Goal: Task Accomplishment & Management: Complete application form

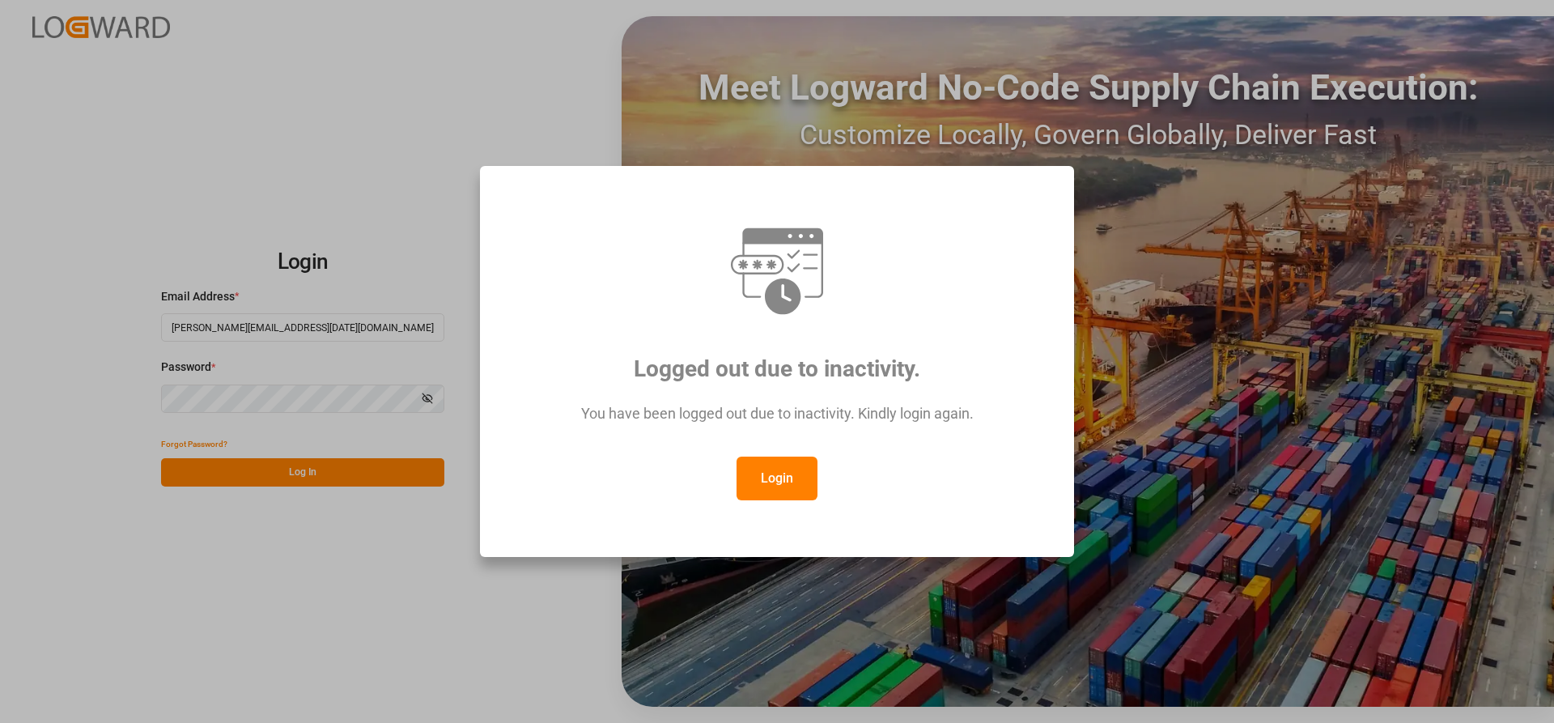
click at [759, 476] on button "Login" at bounding box center [777, 478] width 81 height 44
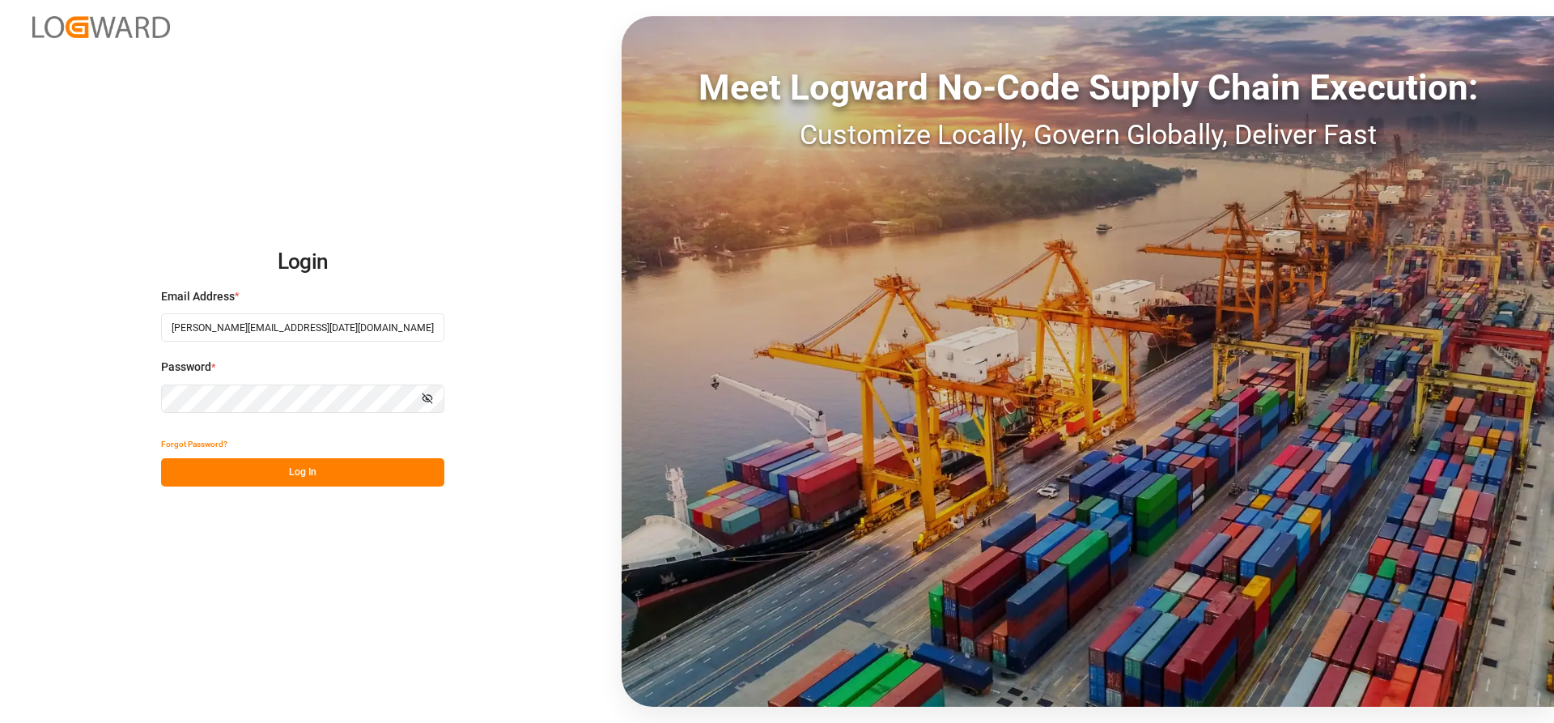
click at [221, 467] on button "Log In" at bounding box center [302, 472] width 283 height 28
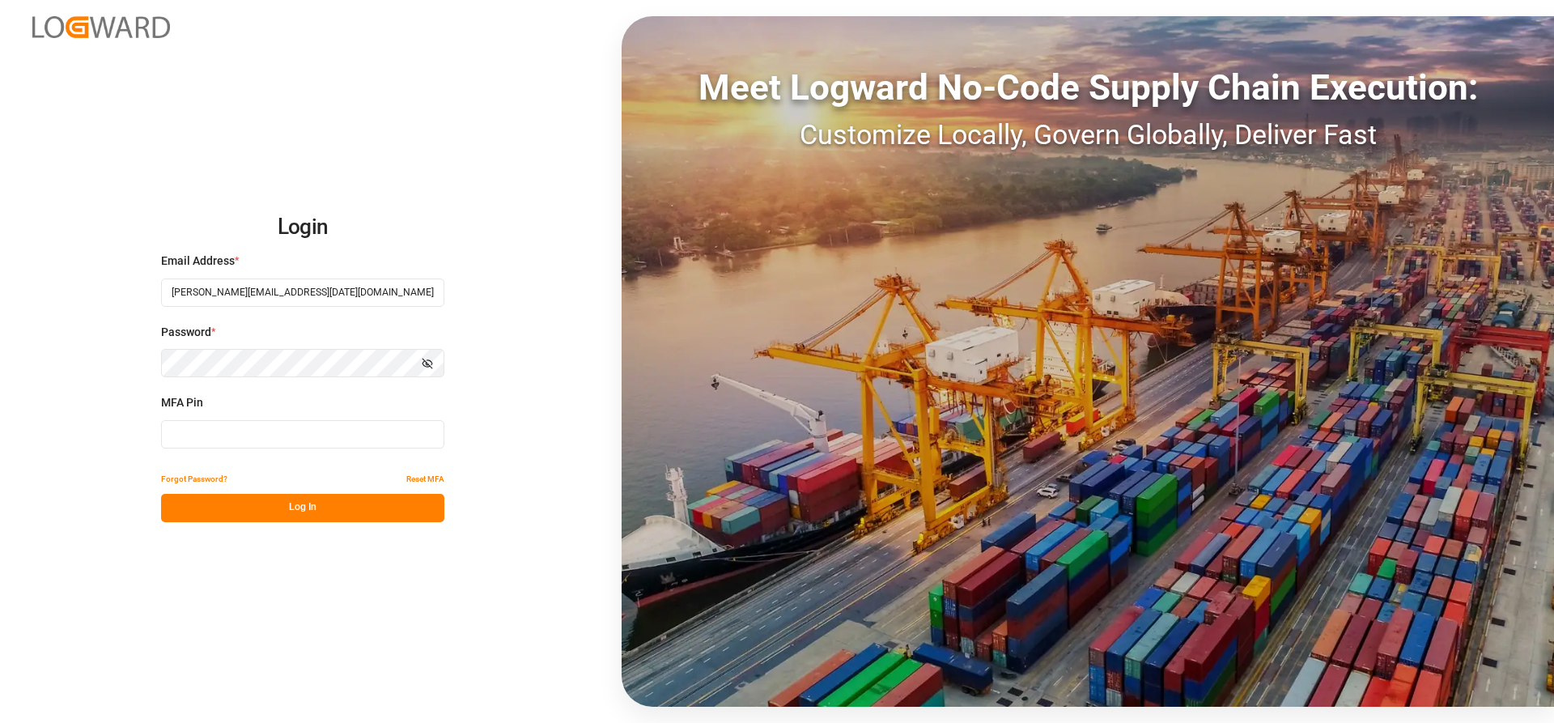
click at [263, 441] on input at bounding box center [302, 434] width 283 height 28
type input "869757"
click at [290, 521] on button "Log In" at bounding box center [302, 508] width 283 height 28
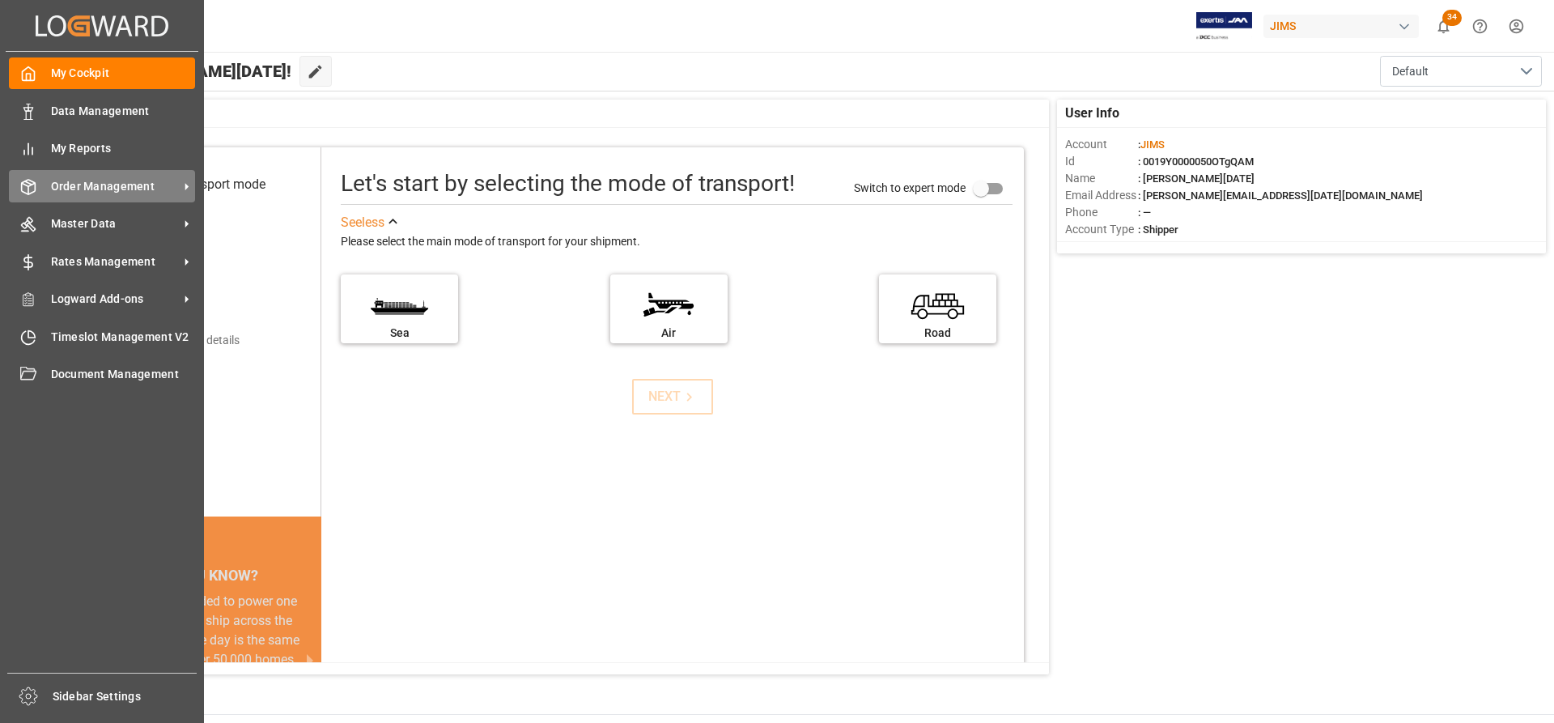
click at [120, 180] on span "Order Management" at bounding box center [115, 186] width 128 height 17
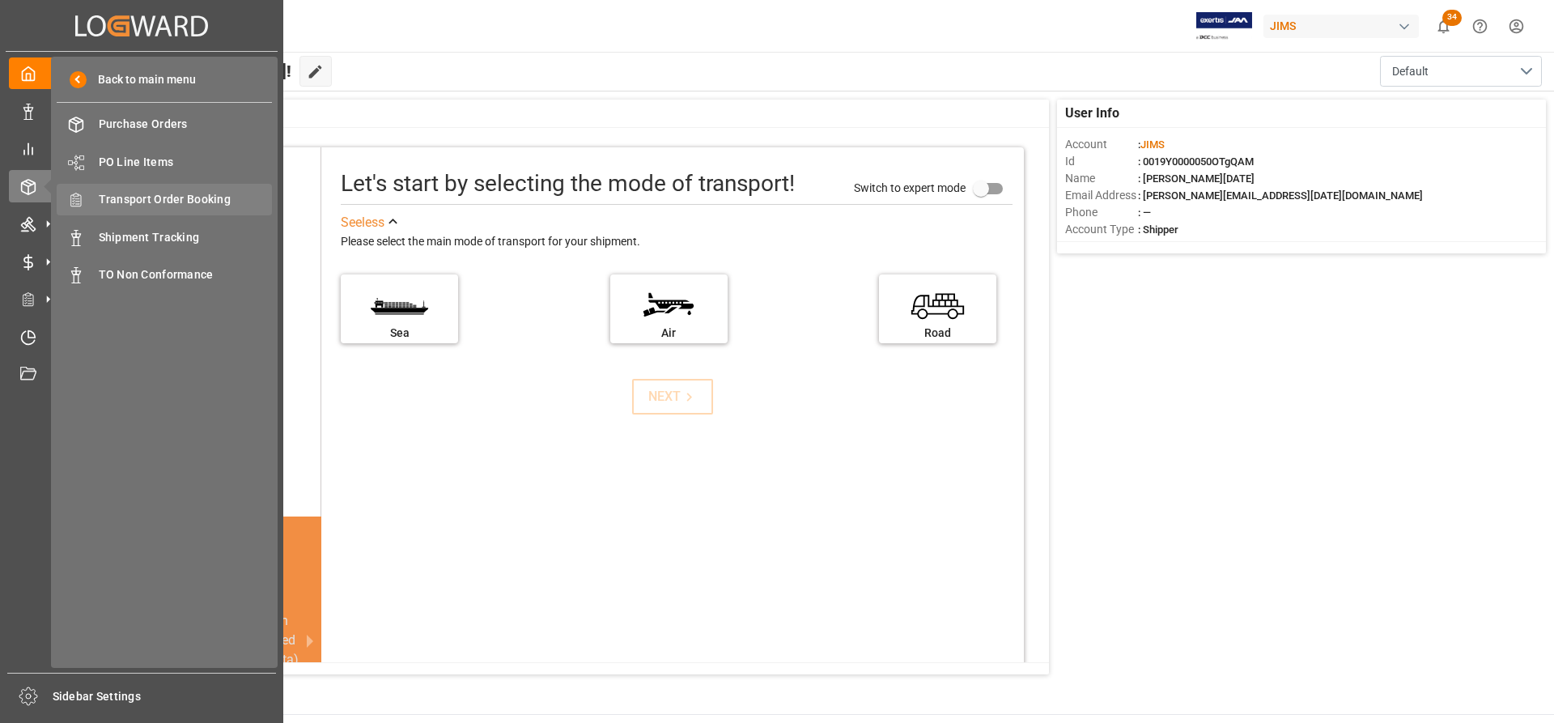
click at [150, 204] on span "Transport Order Booking" at bounding box center [186, 199] width 174 height 17
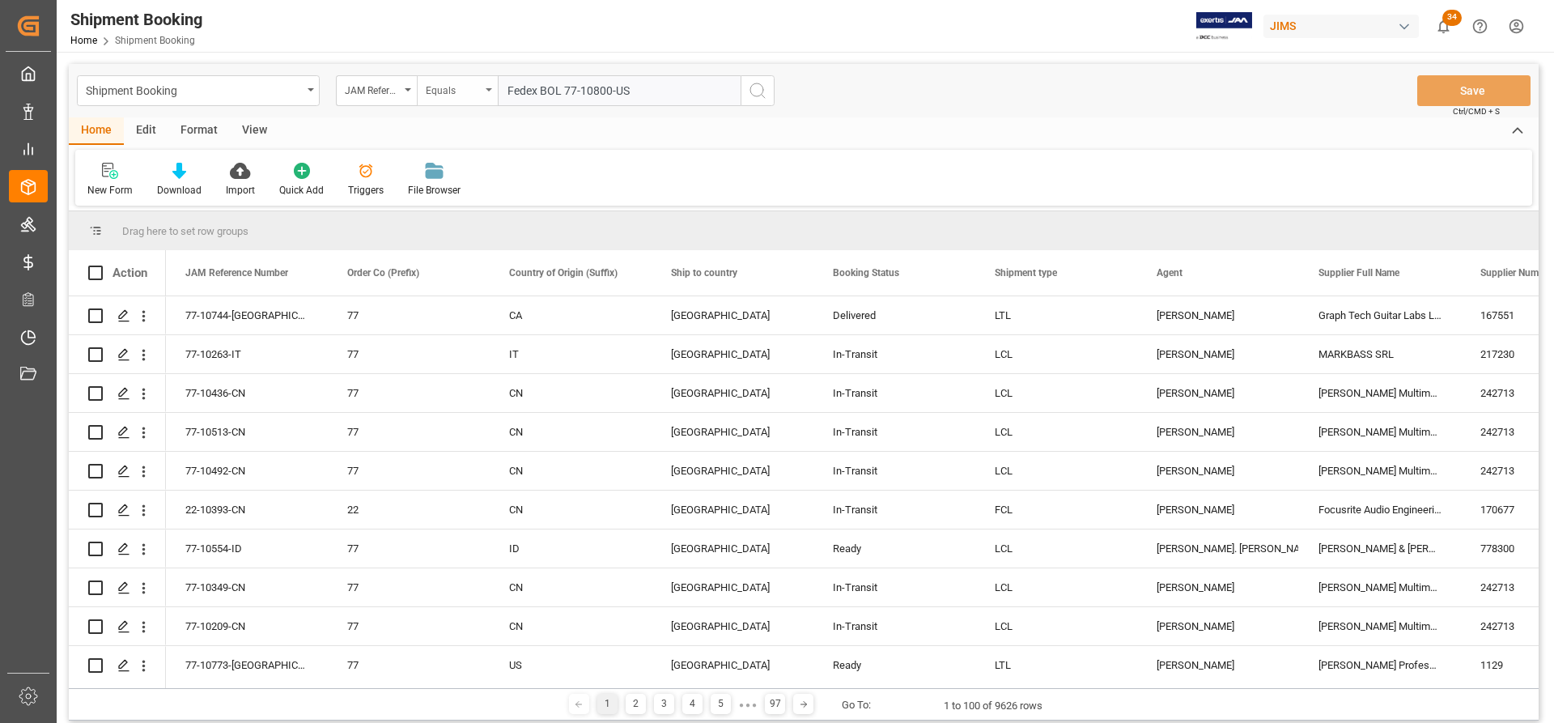
drag, startPoint x: 562, startPoint y: 92, endPoint x: 452, endPoint y: 85, distance: 109.5
click at [452, 85] on div "JAM Reference Number Equals Fedex BOL 77-10800-US" at bounding box center [555, 90] width 439 height 31
type input "77-10800-[GEOGRAPHIC_DATA]"
click at [753, 87] on icon "search button" at bounding box center [757, 90] width 19 height 19
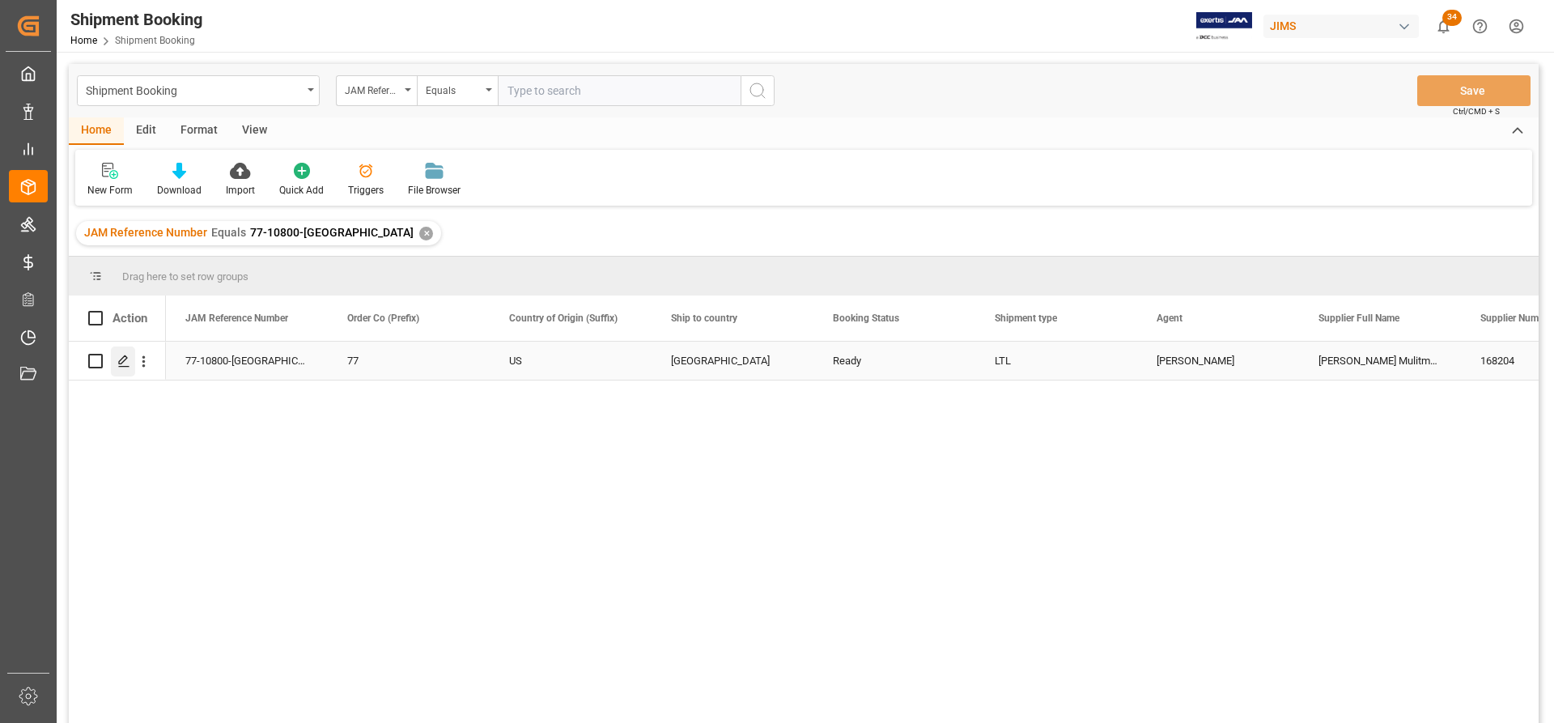
click at [118, 362] on icon "Press SPACE to select this row." at bounding box center [123, 360] width 13 height 13
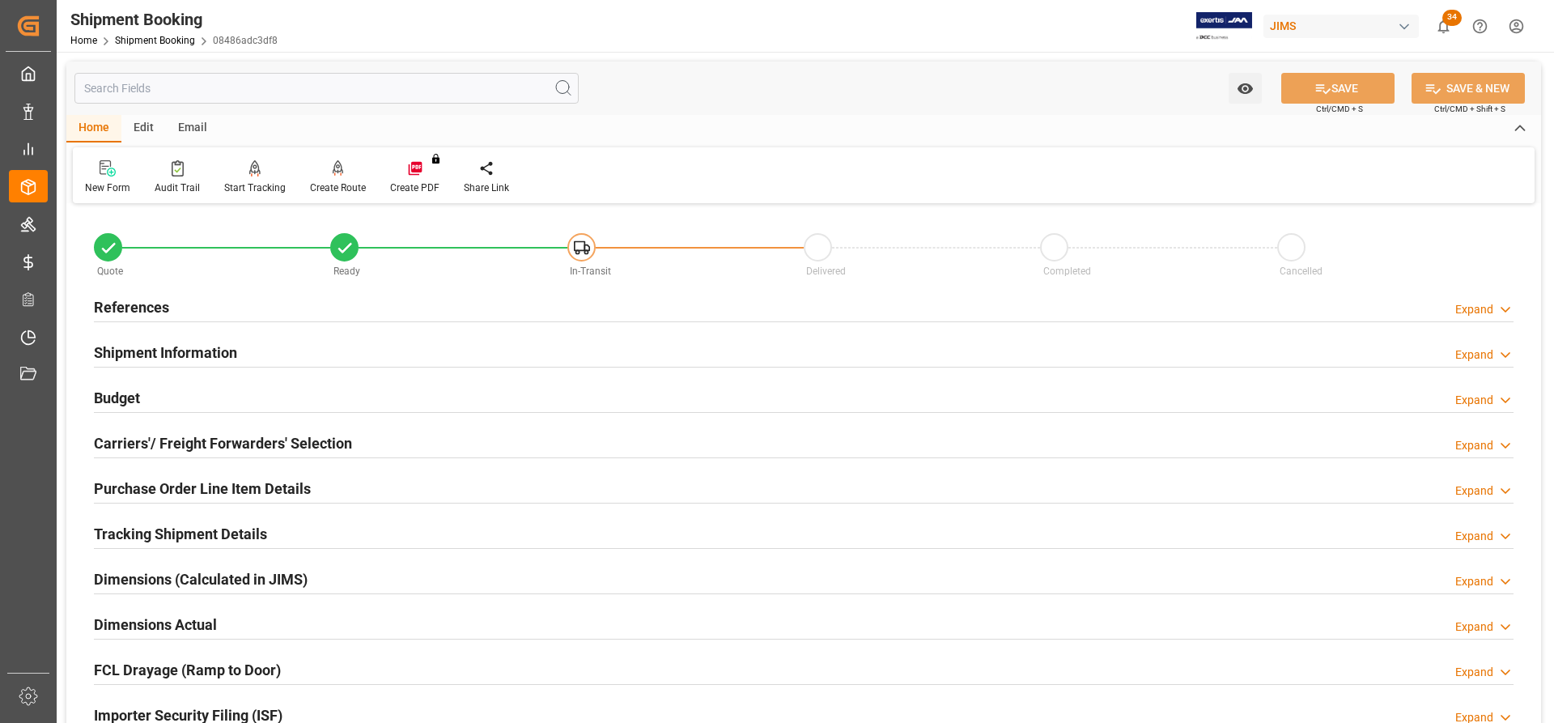
type input "[DATE]"
click at [153, 300] on h2 "References" at bounding box center [131, 307] width 75 height 22
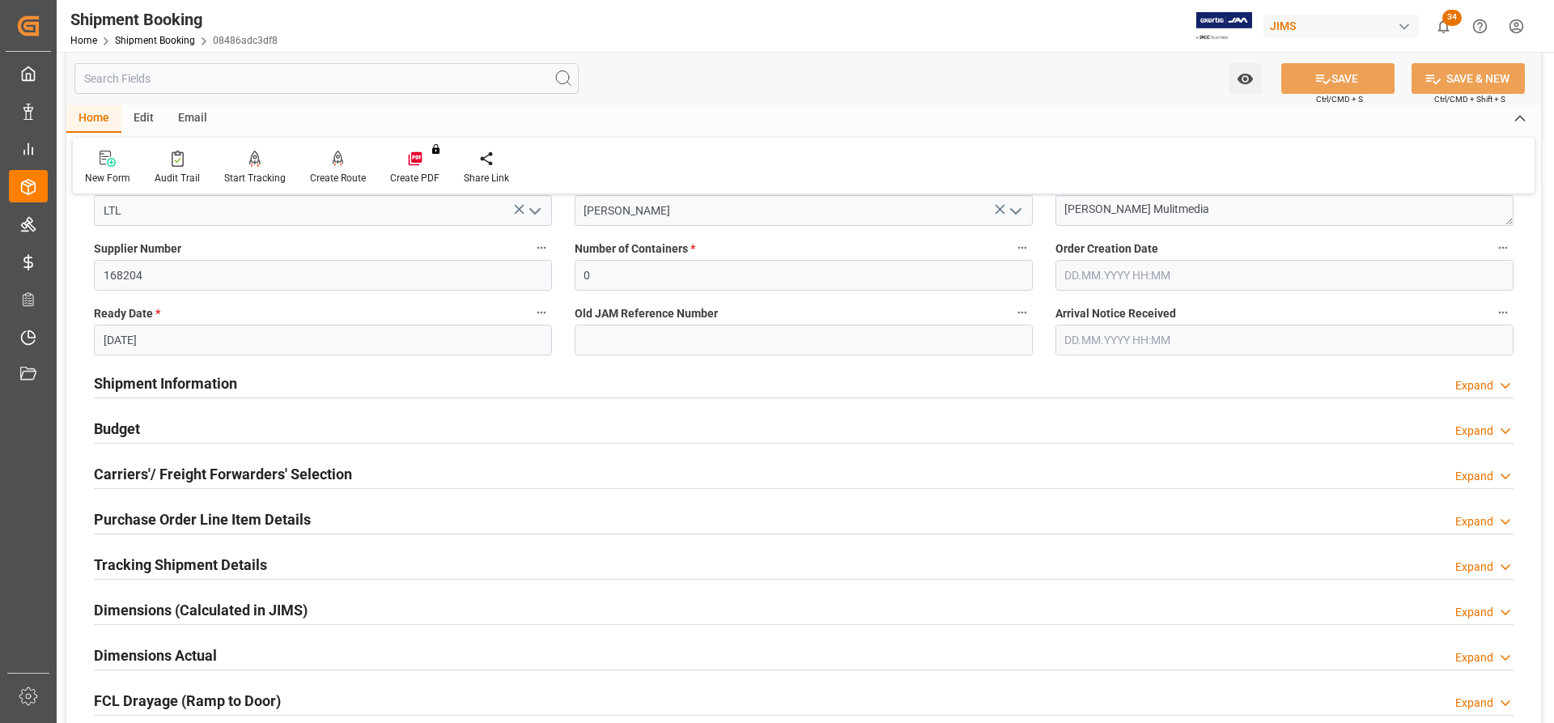
scroll to position [324, 0]
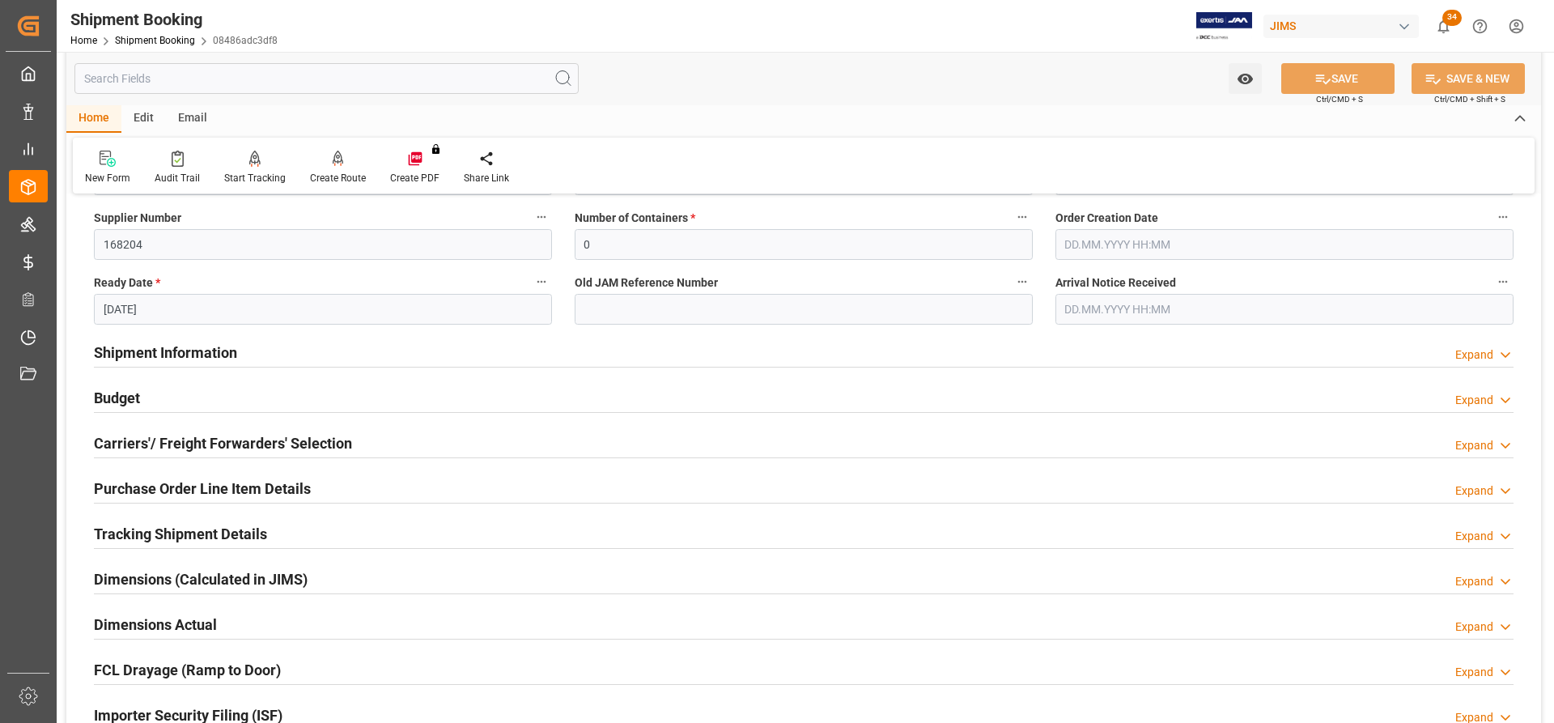
click at [183, 350] on h2 "Shipment Information" at bounding box center [165, 353] width 143 height 22
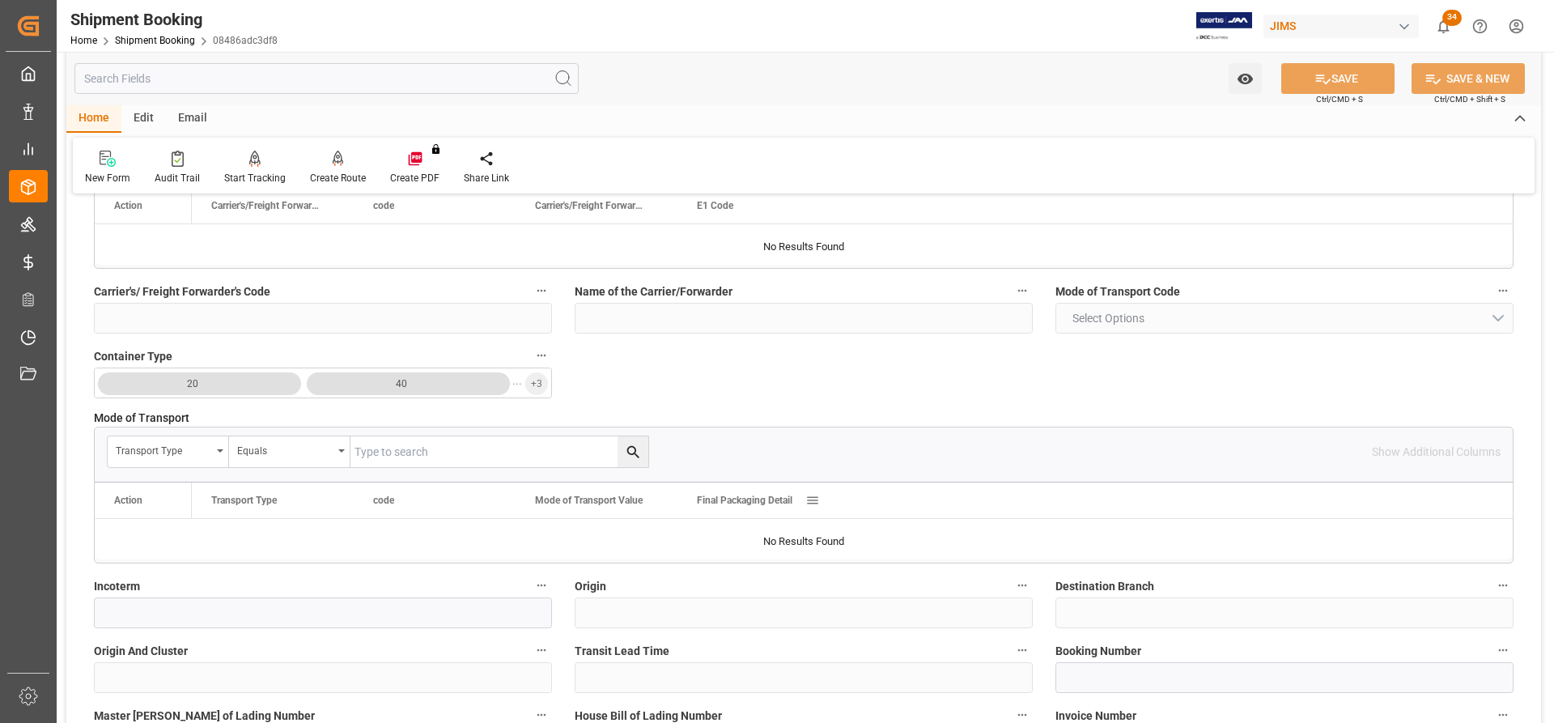
scroll to position [728, 0]
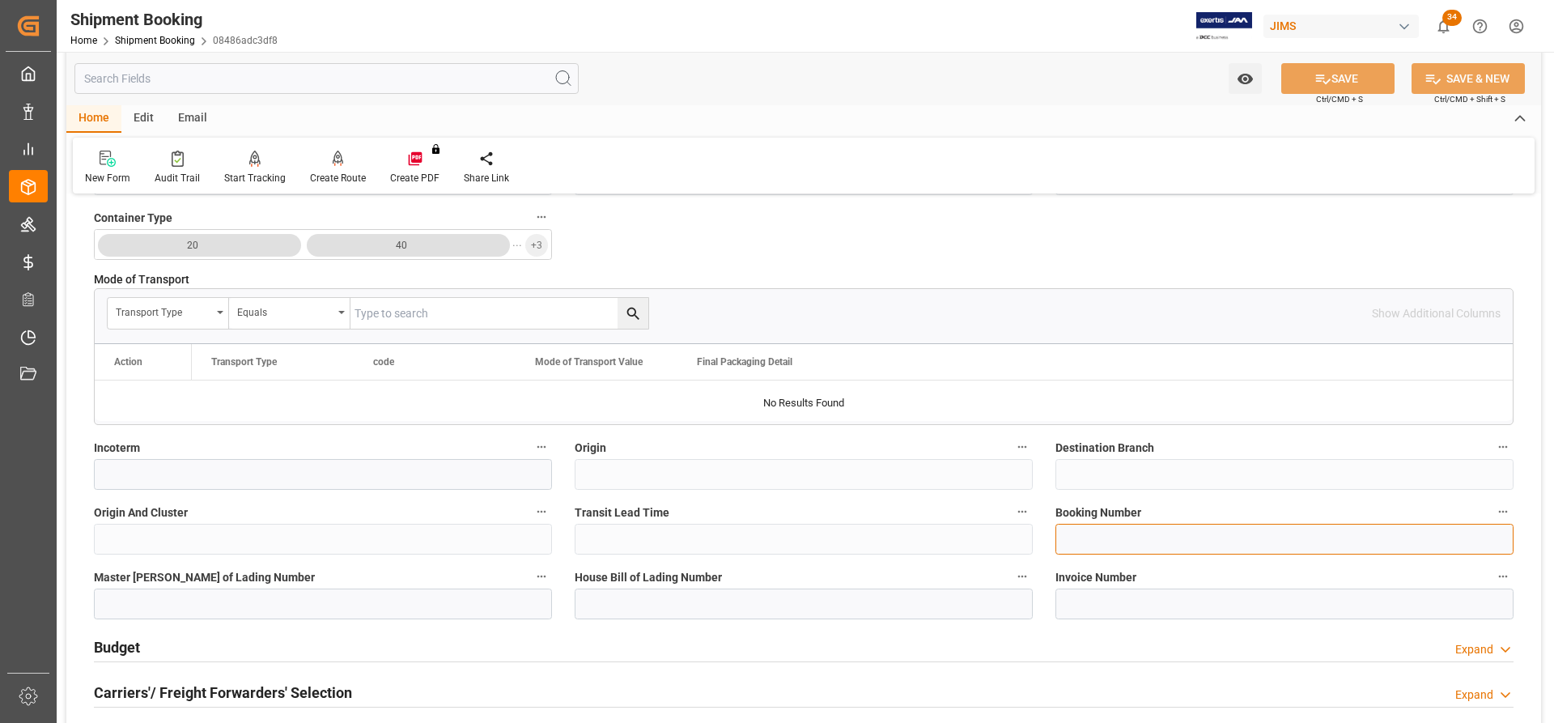
click at [1087, 548] on input at bounding box center [1284, 539] width 458 height 31
type input "884045222000"
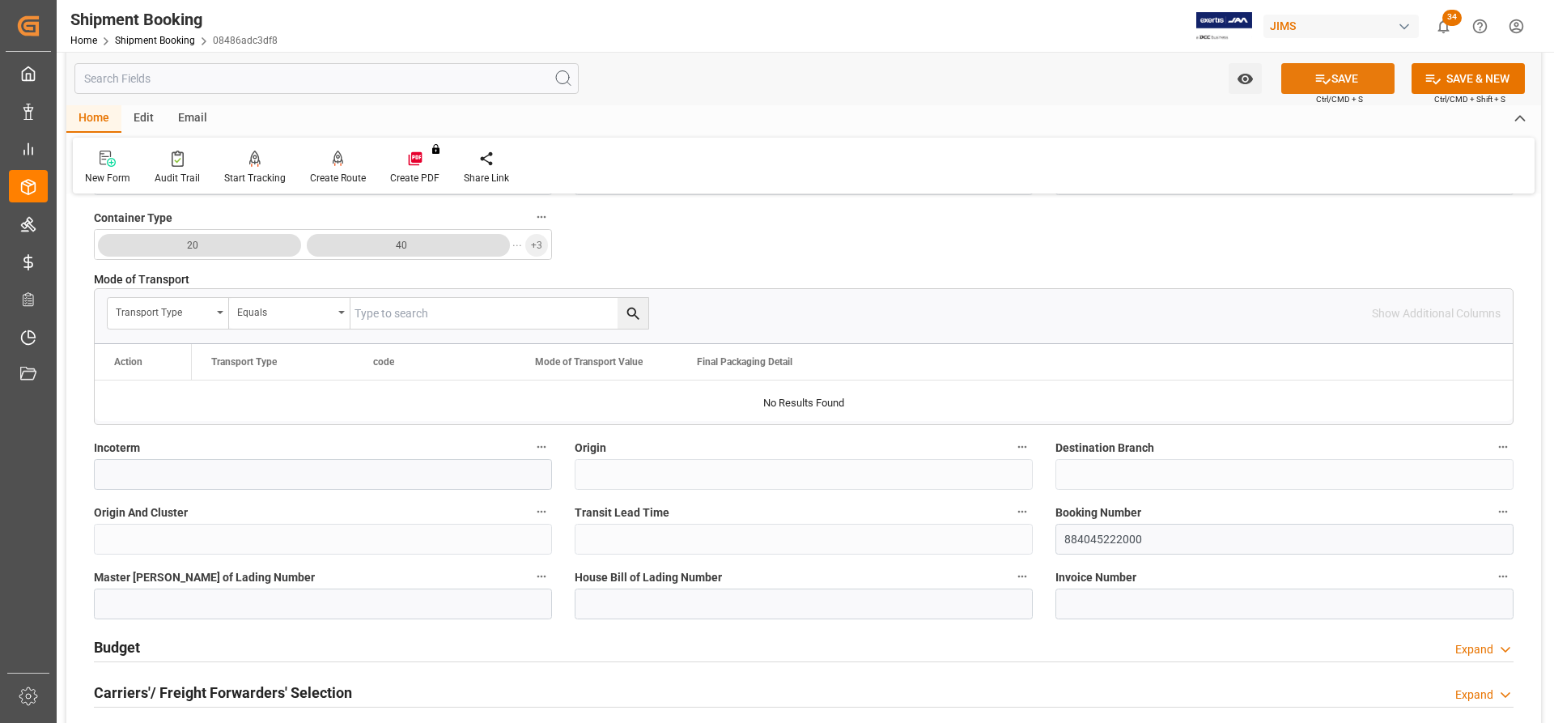
click at [1354, 87] on button "SAVE" at bounding box center [1337, 78] width 113 height 31
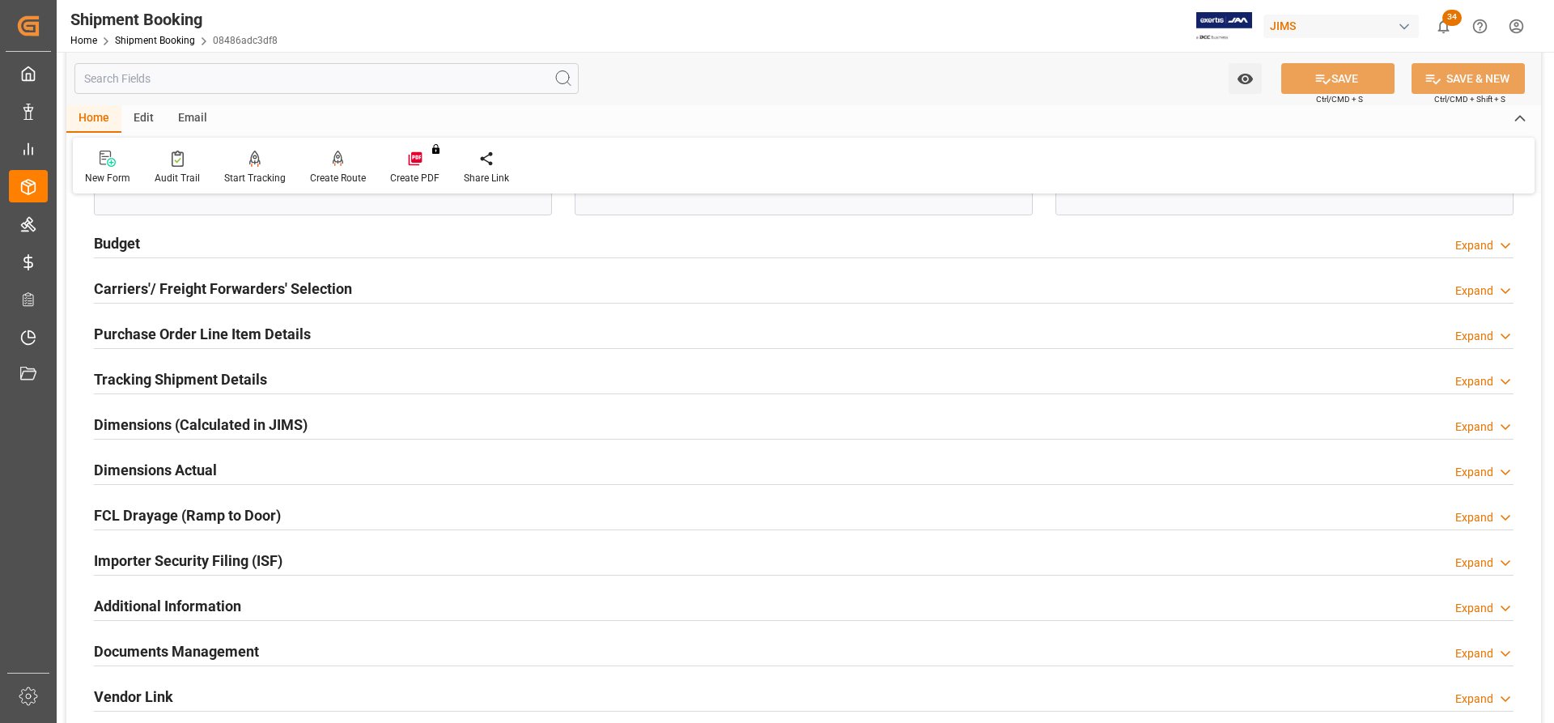
scroll to position [1133, 0]
click at [132, 240] on h2 "Budget" at bounding box center [117, 242] width 46 height 22
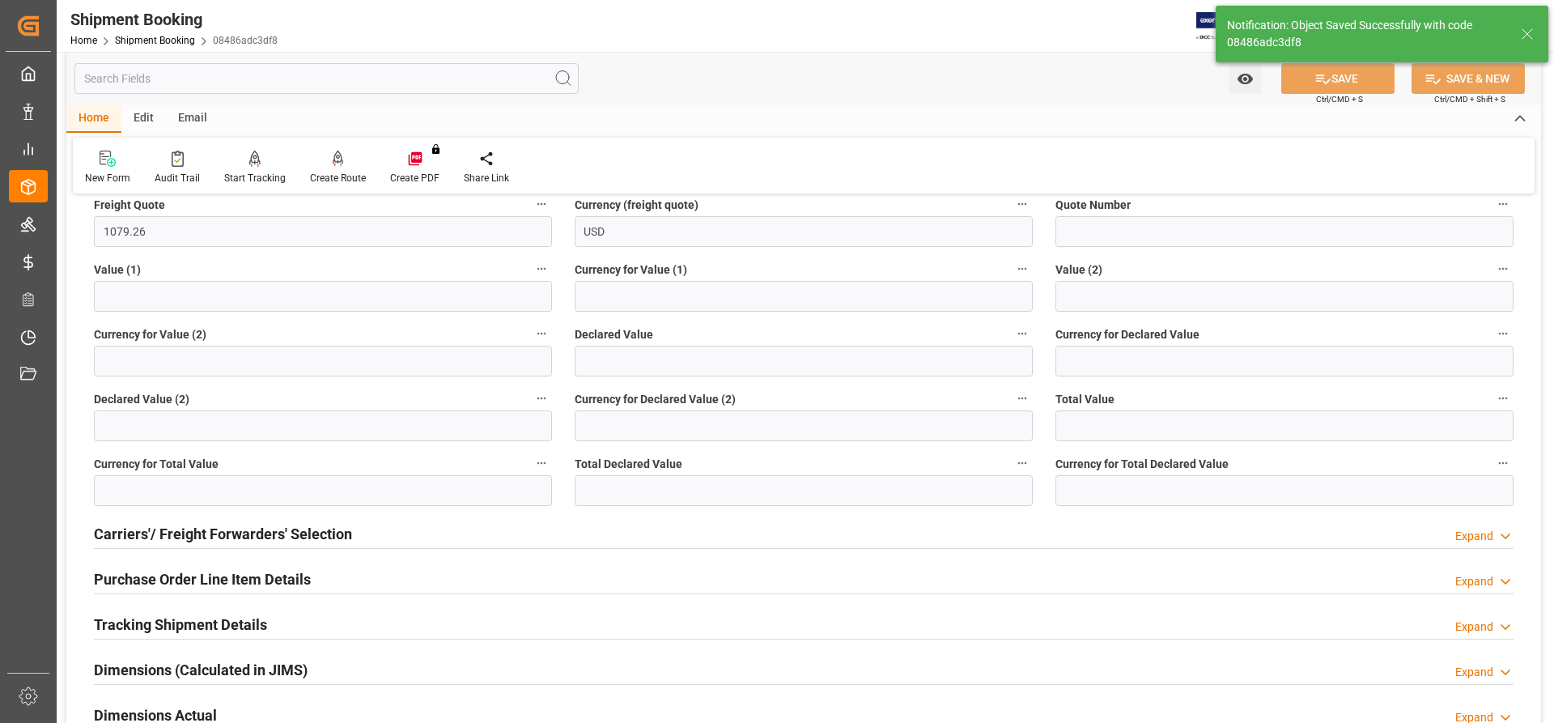
scroll to position [317, 0]
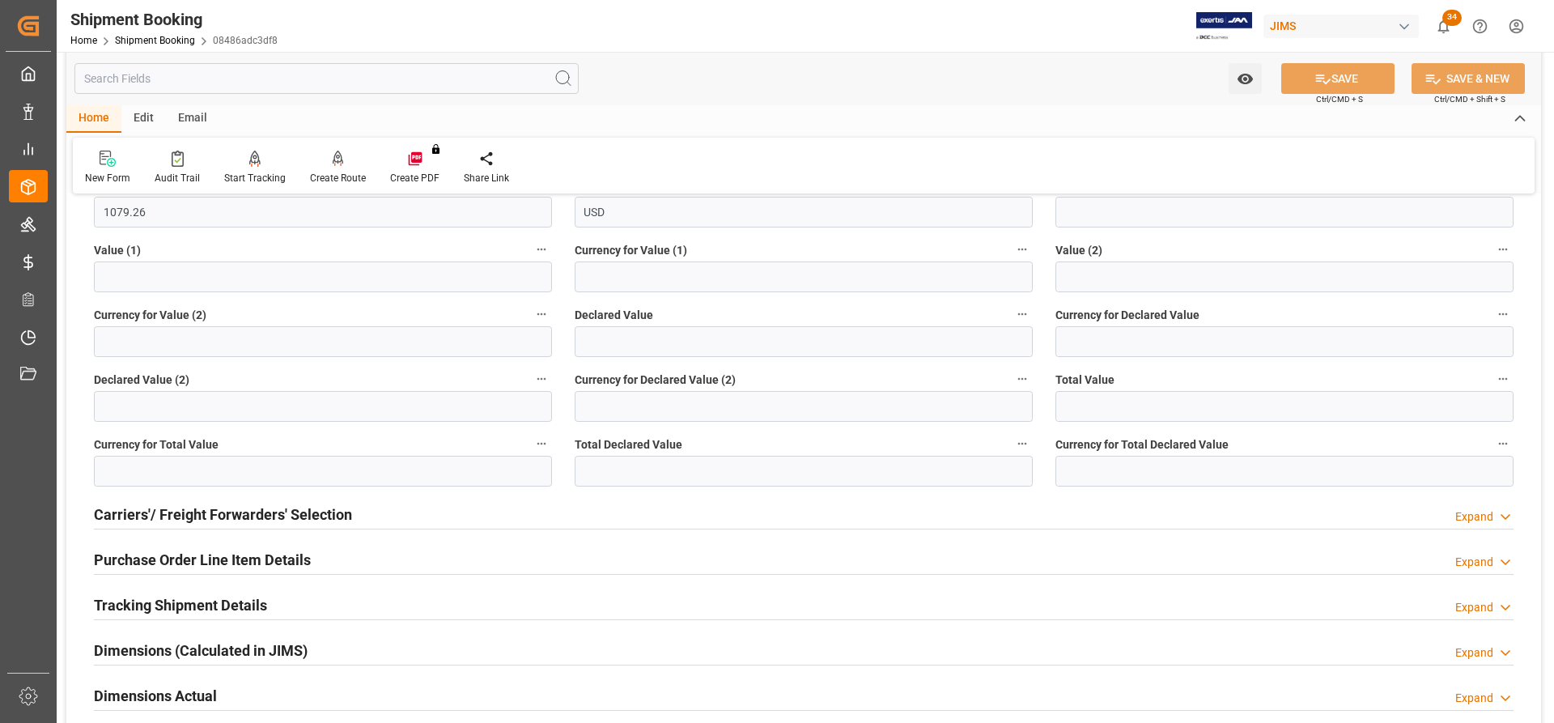
click at [125, 501] on div "Carriers'/ Freight Forwarders' Selection" at bounding box center [223, 513] width 258 height 31
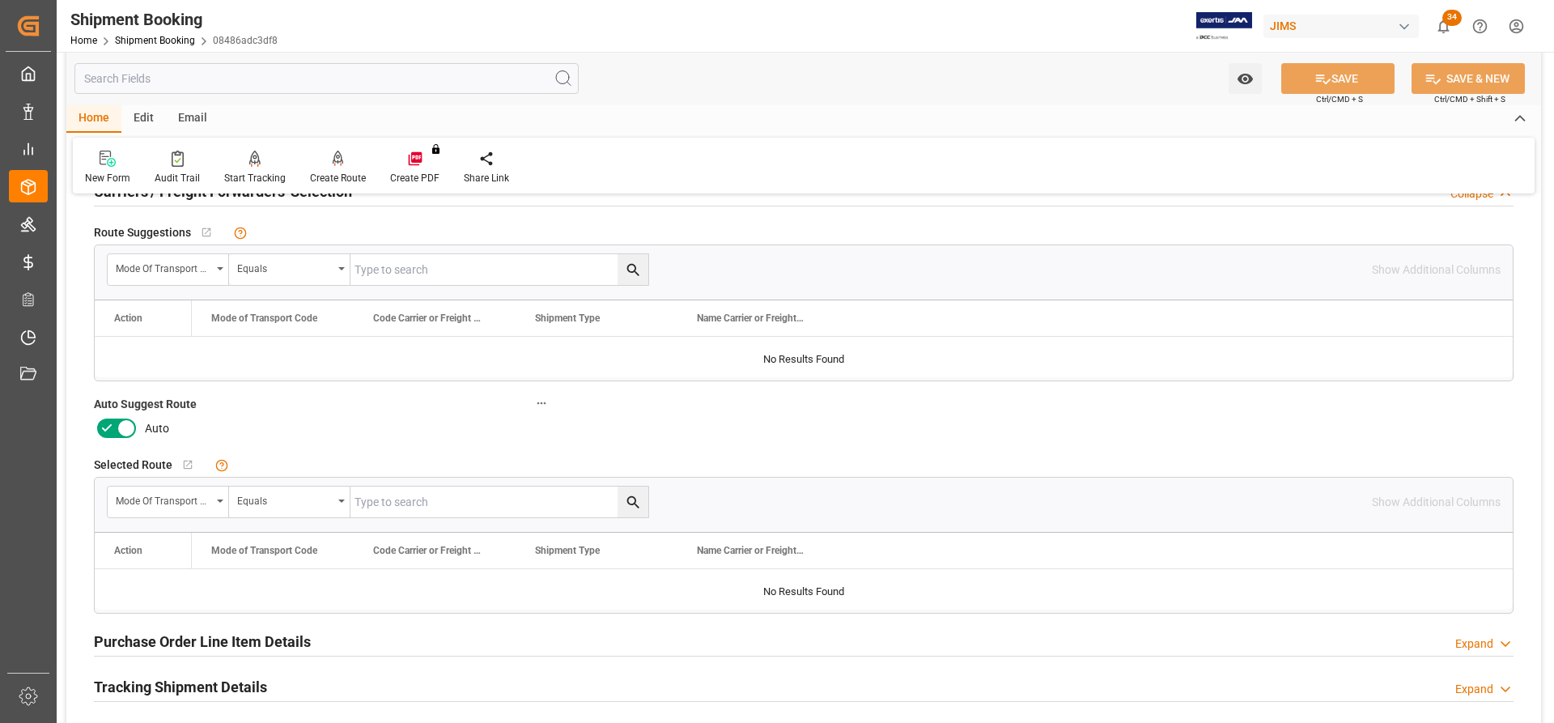
scroll to position [641, 0]
click at [114, 427] on icon at bounding box center [106, 427] width 19 height 19
click at [0, 0] on input "checkbox" at bounding box center [0, 0] width 0 height 0
click at [1345, 75] on button "SAVE" at bounding box center [1337, 78] width 113 height 31
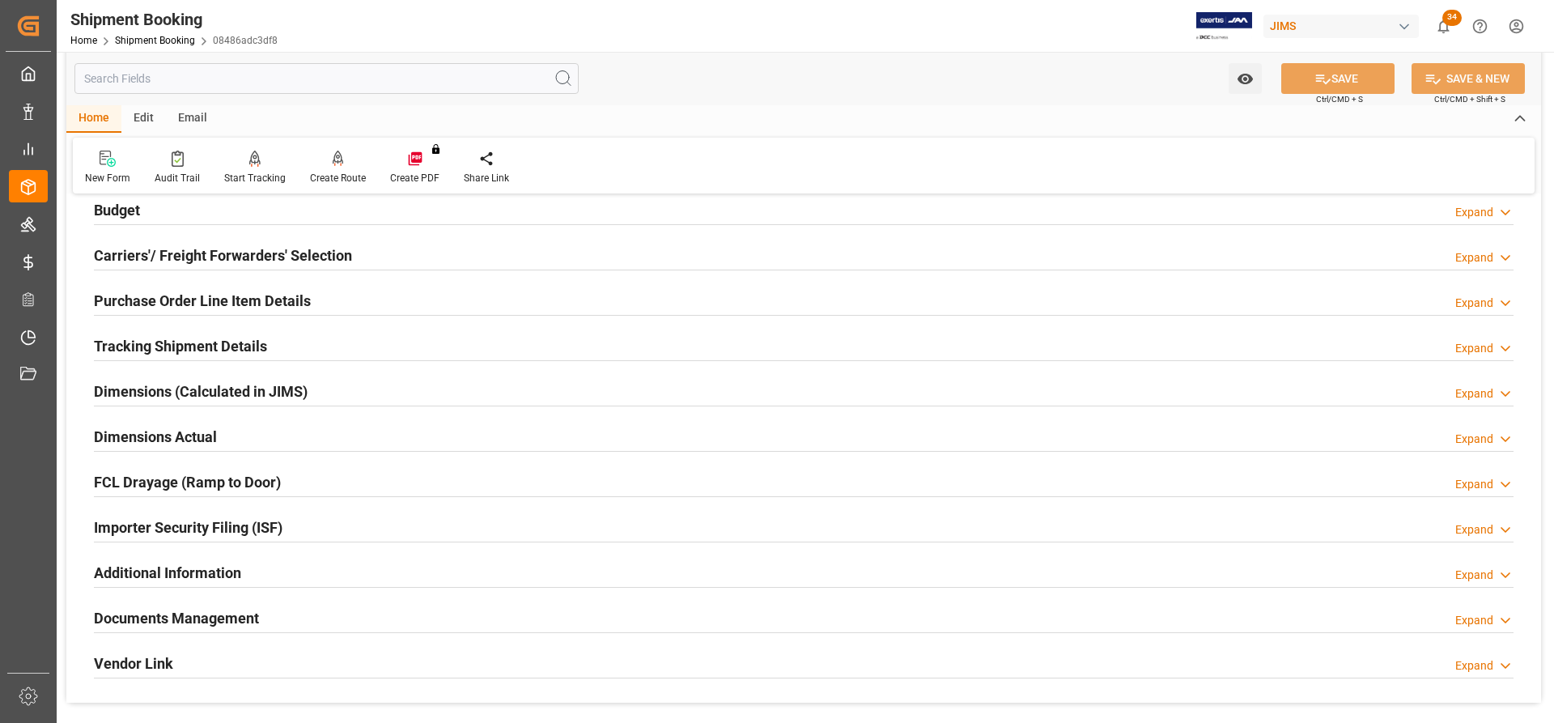
scroll to position [0, 0]
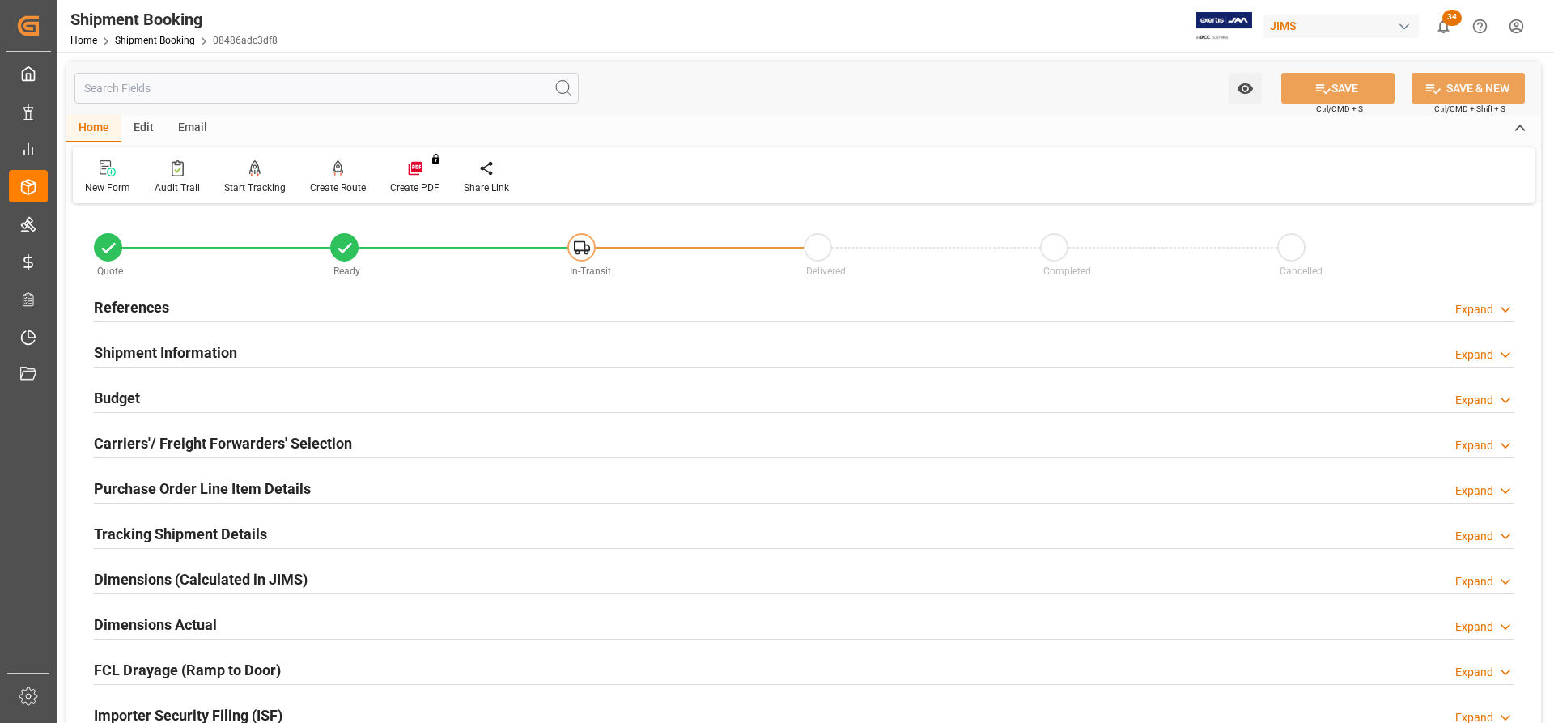
click at [134, 310] on h2 "References" at bounding box center [131, 307] width 75 height 22
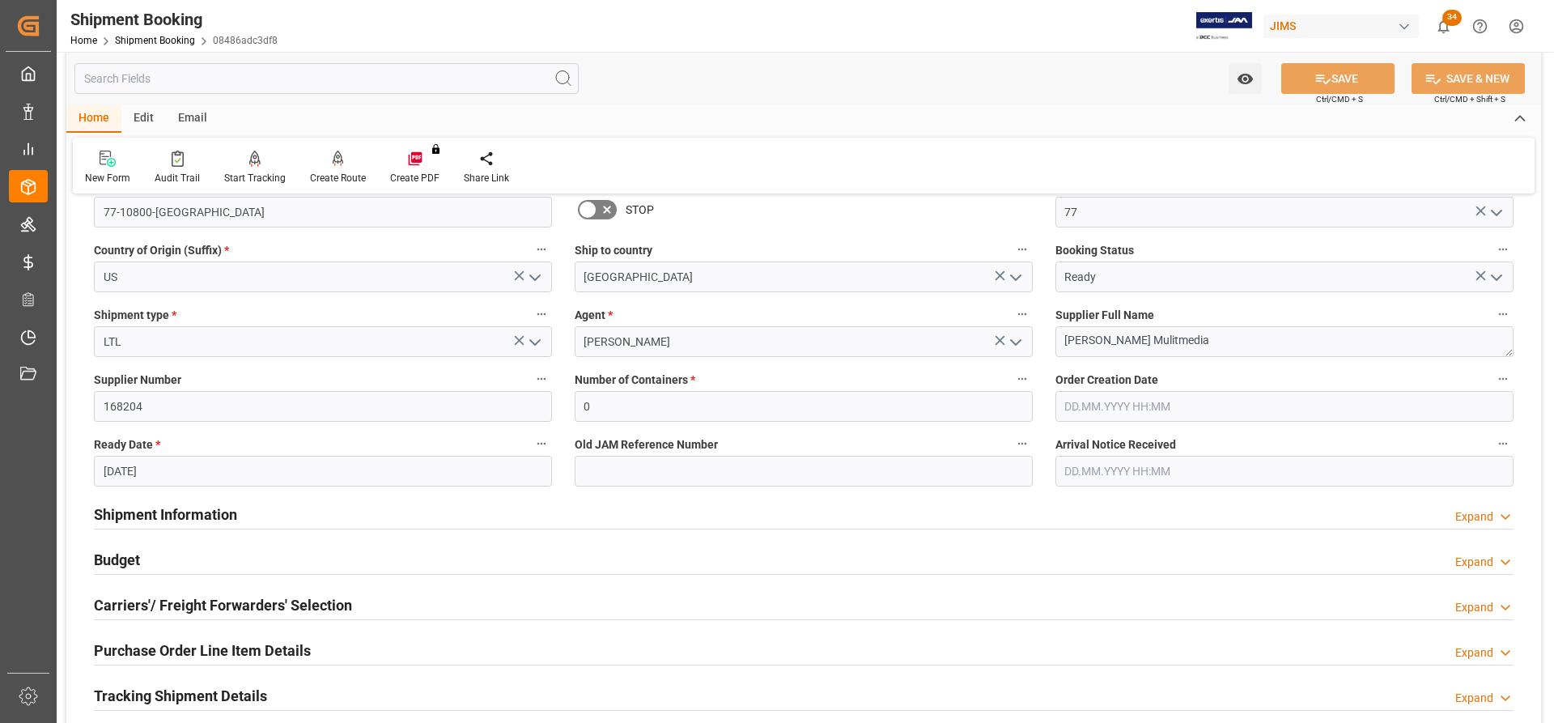
scroll to position [243, 0]
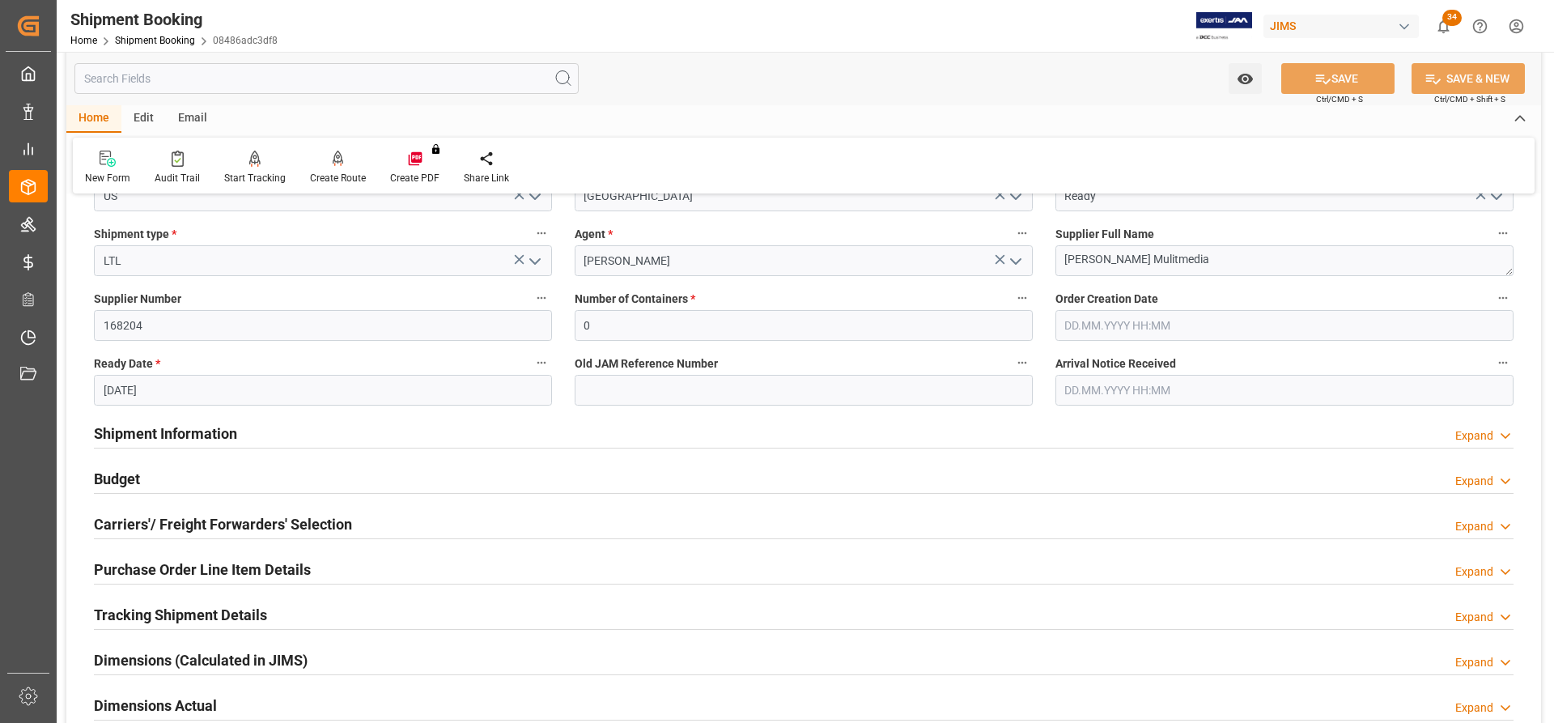
click at [135, 427] on h2 "Shipment Information" at bounding box center [165, 433] width 143 height 22
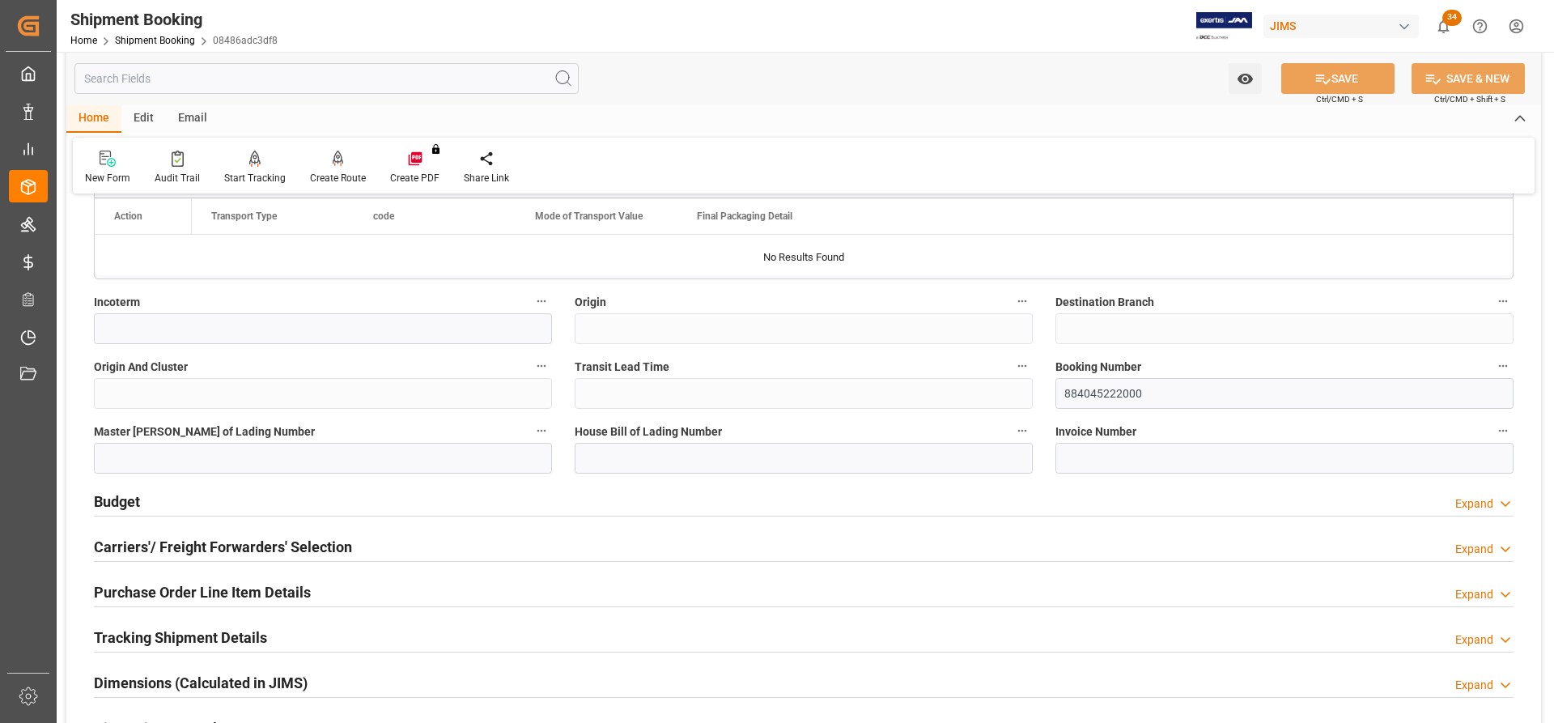
scroll to position [890, 0]
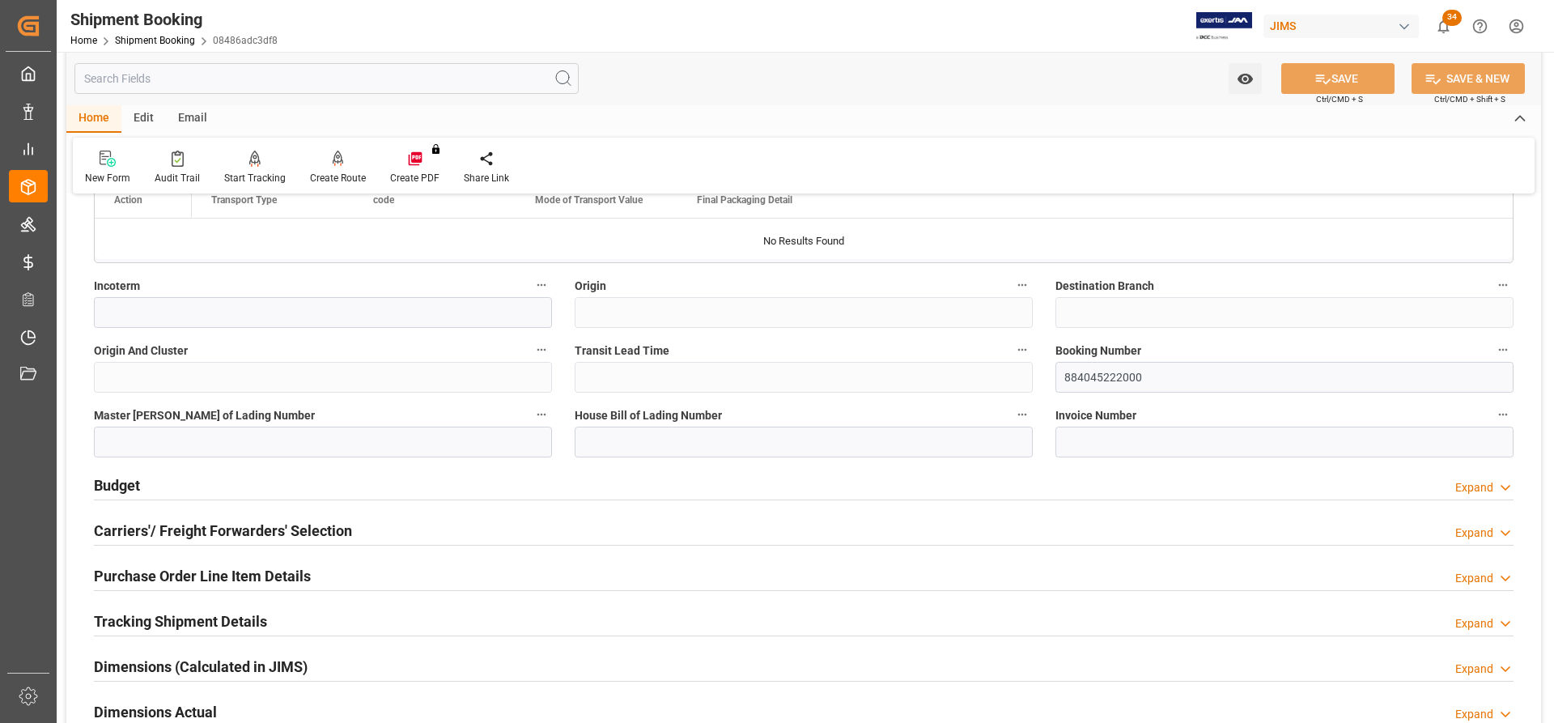
click at [109, 482] on h2 "Budget" at bounding box center [117, 485] width 46 height 22
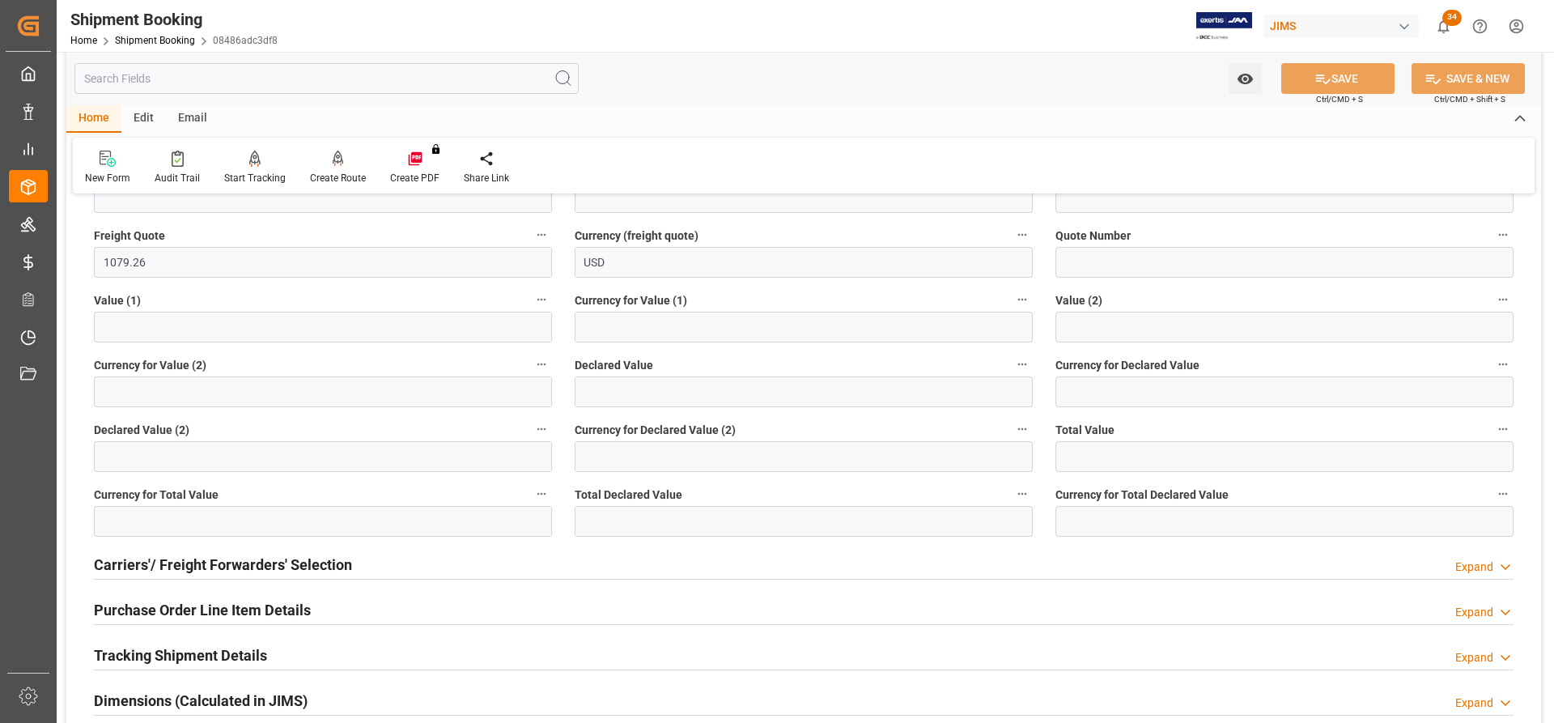
scroll to position [1295, 0]
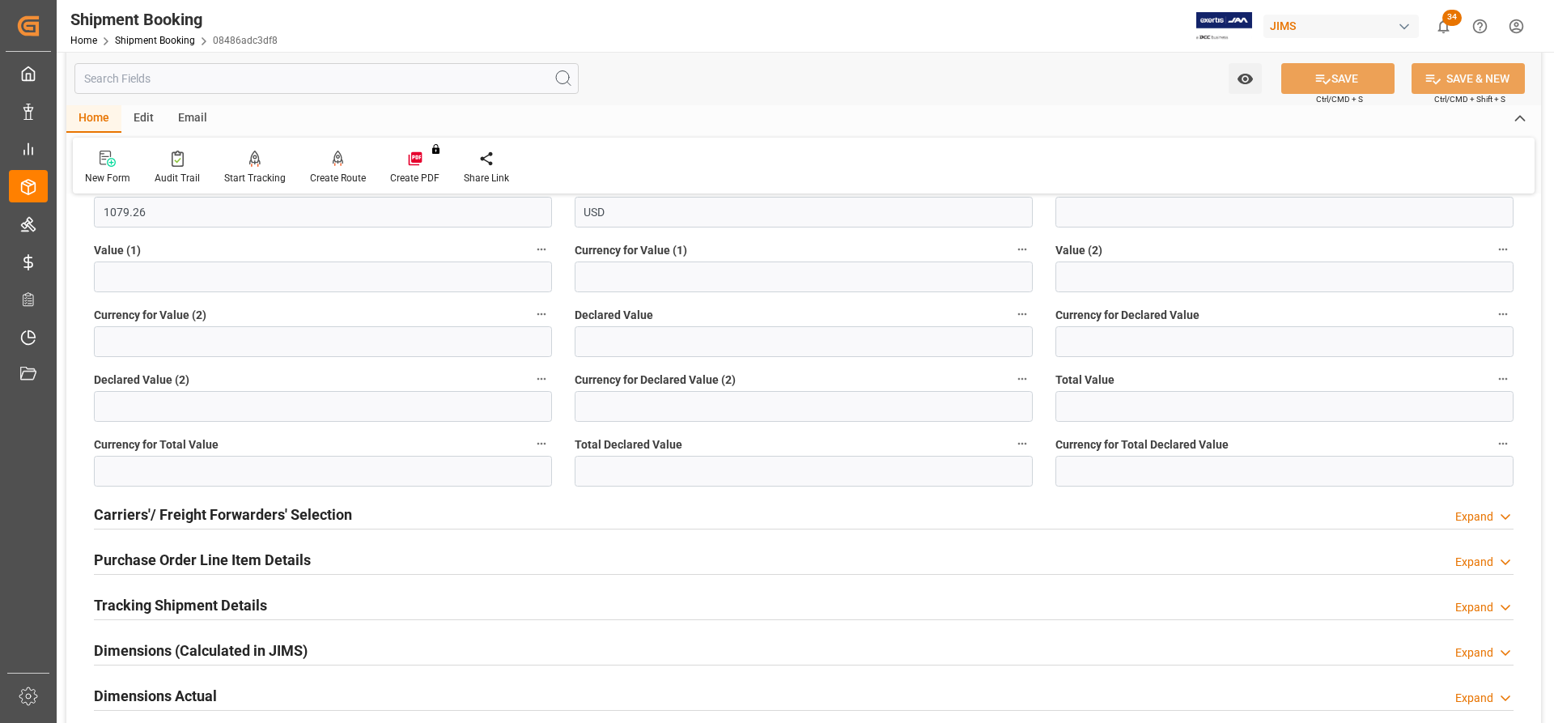
click at [163, 520] on h2 "Carriers'/ Freight Forwarders' Selection" at bounding box center [223, 514] width 258 height 22
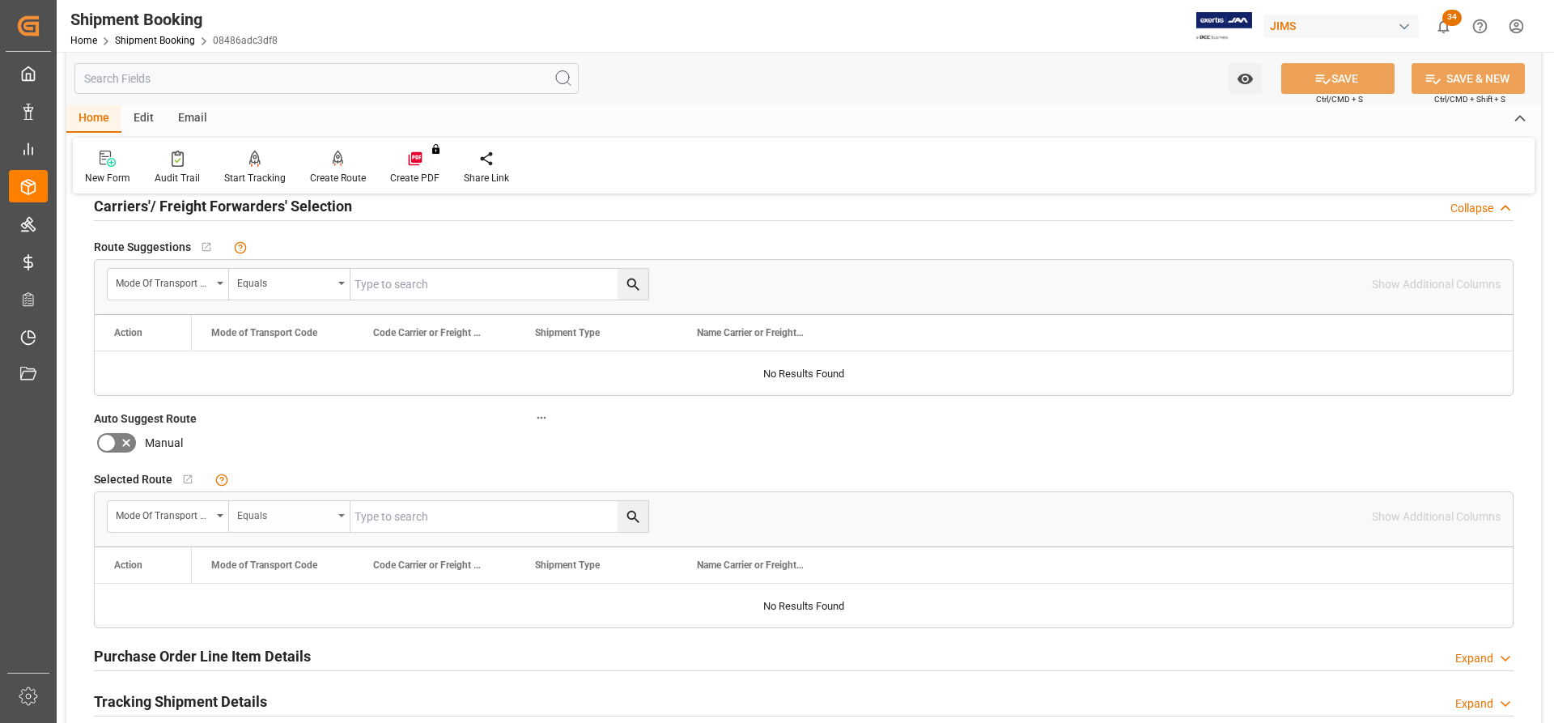
scroll to position [1619, 0]
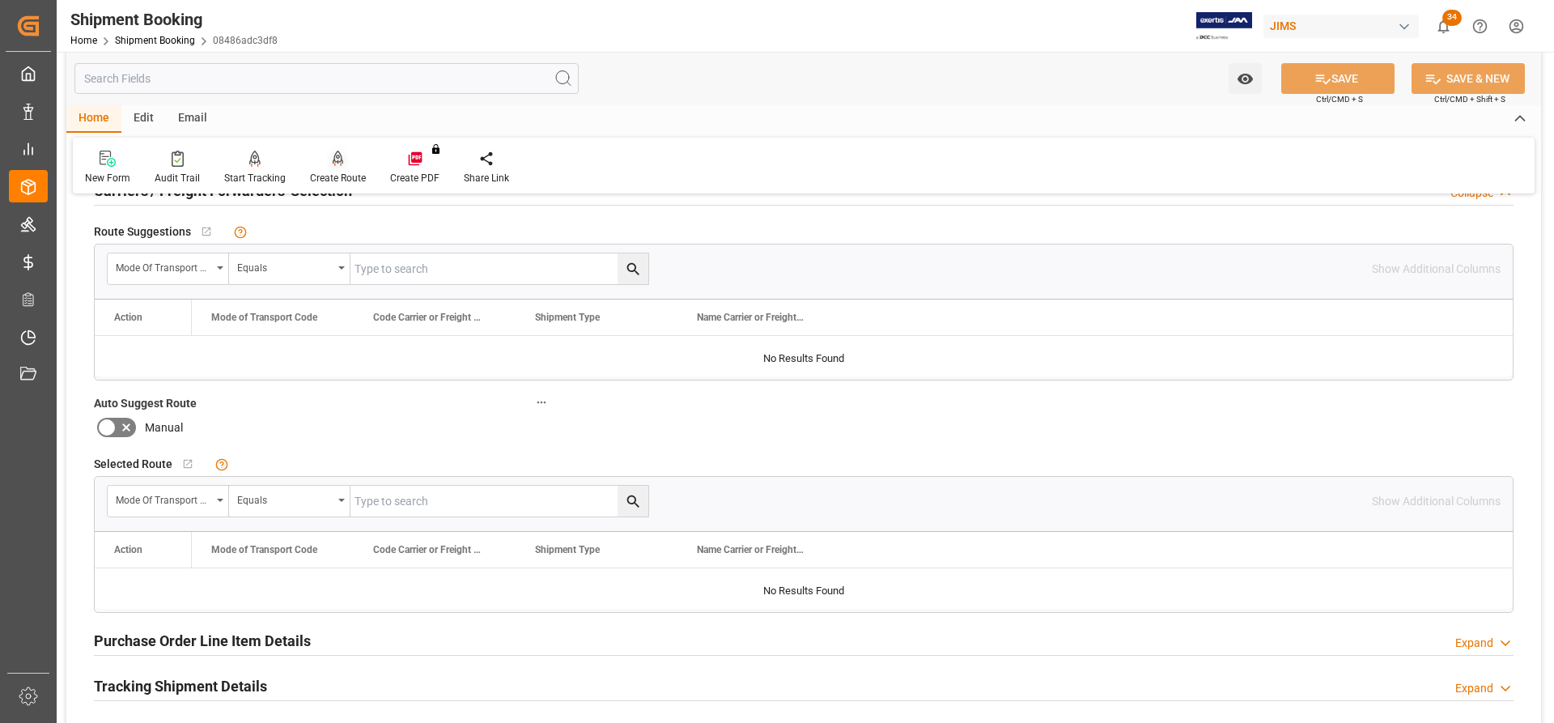
click at [322, 169] on div "Create Route" at bounding box center [338, 168] width 80 height 36
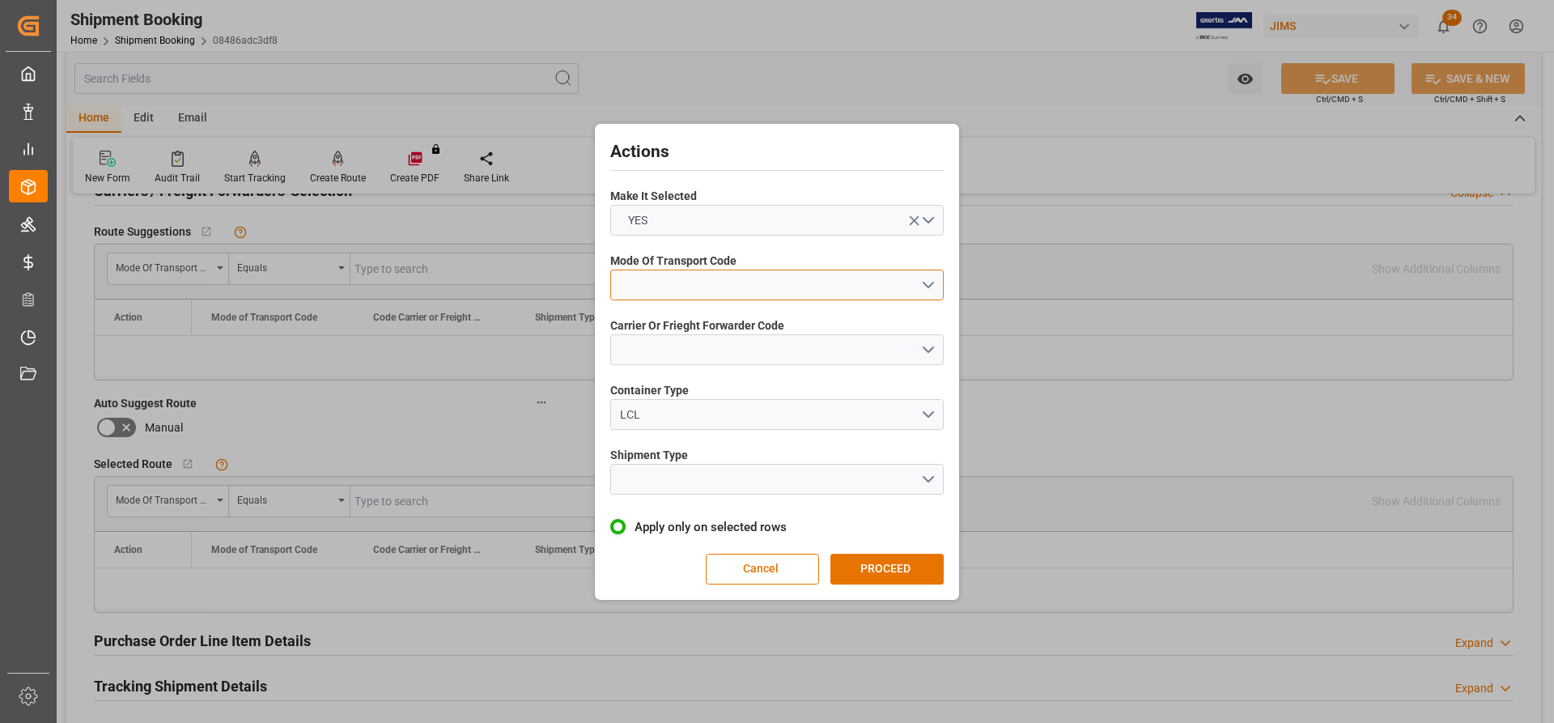
click at [929, 279] on button "open menu" at bounding box center [776, 285] width 333 height 31
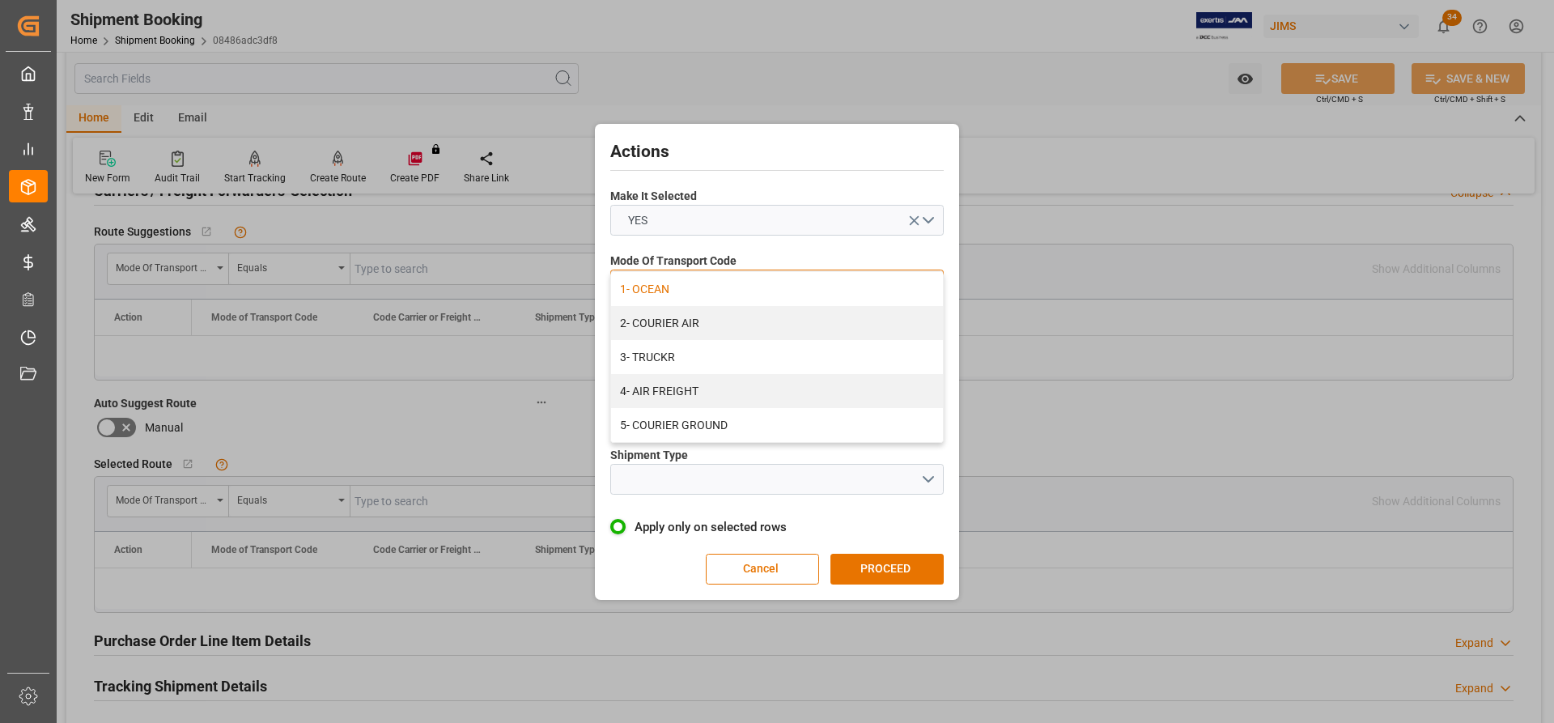
click at [662, 298] on div "1- OCEAN" at bounding box center [777, 289] width 332 height 34
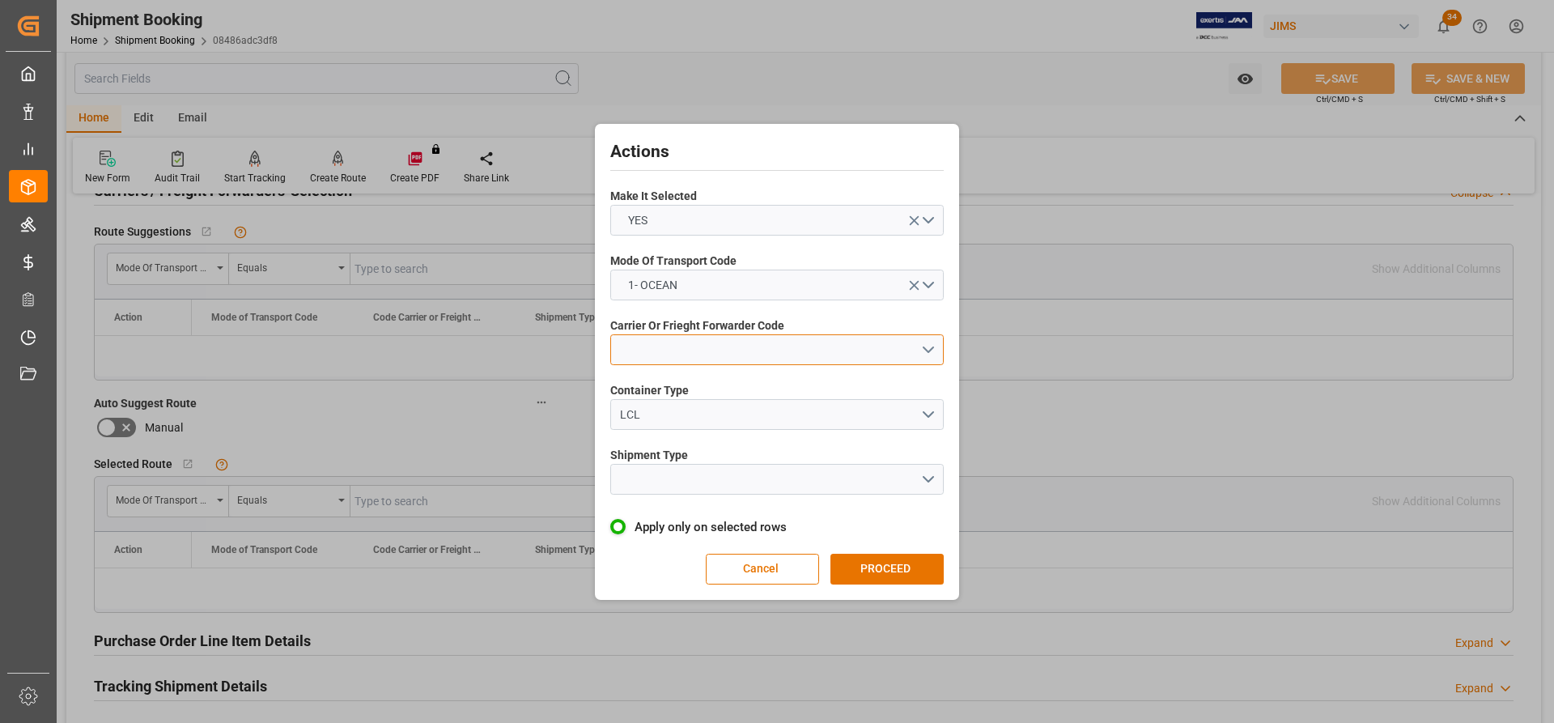
click at [928, 342] on button "open menu" at bounding box center [776, 349] width 333 height 31
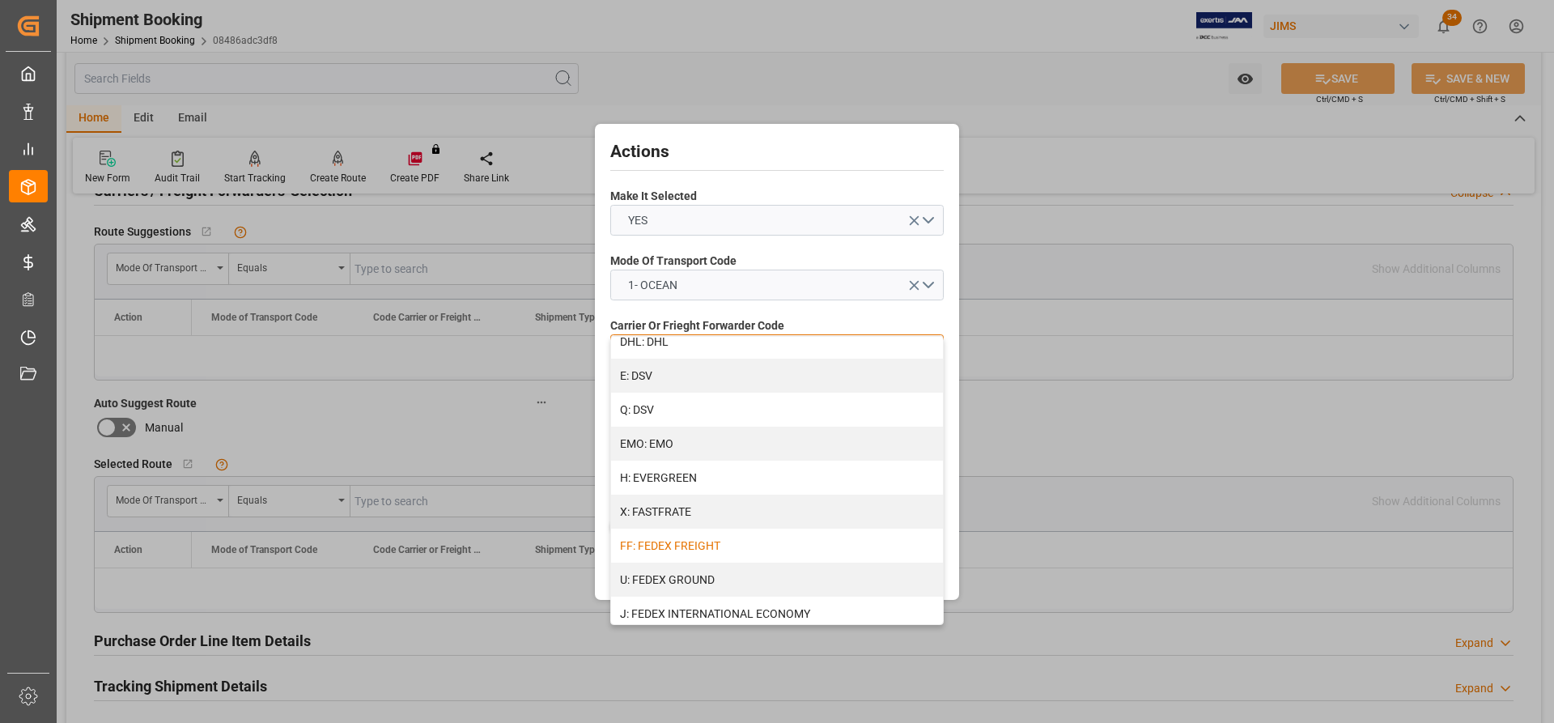
scroll to position [324, 0]
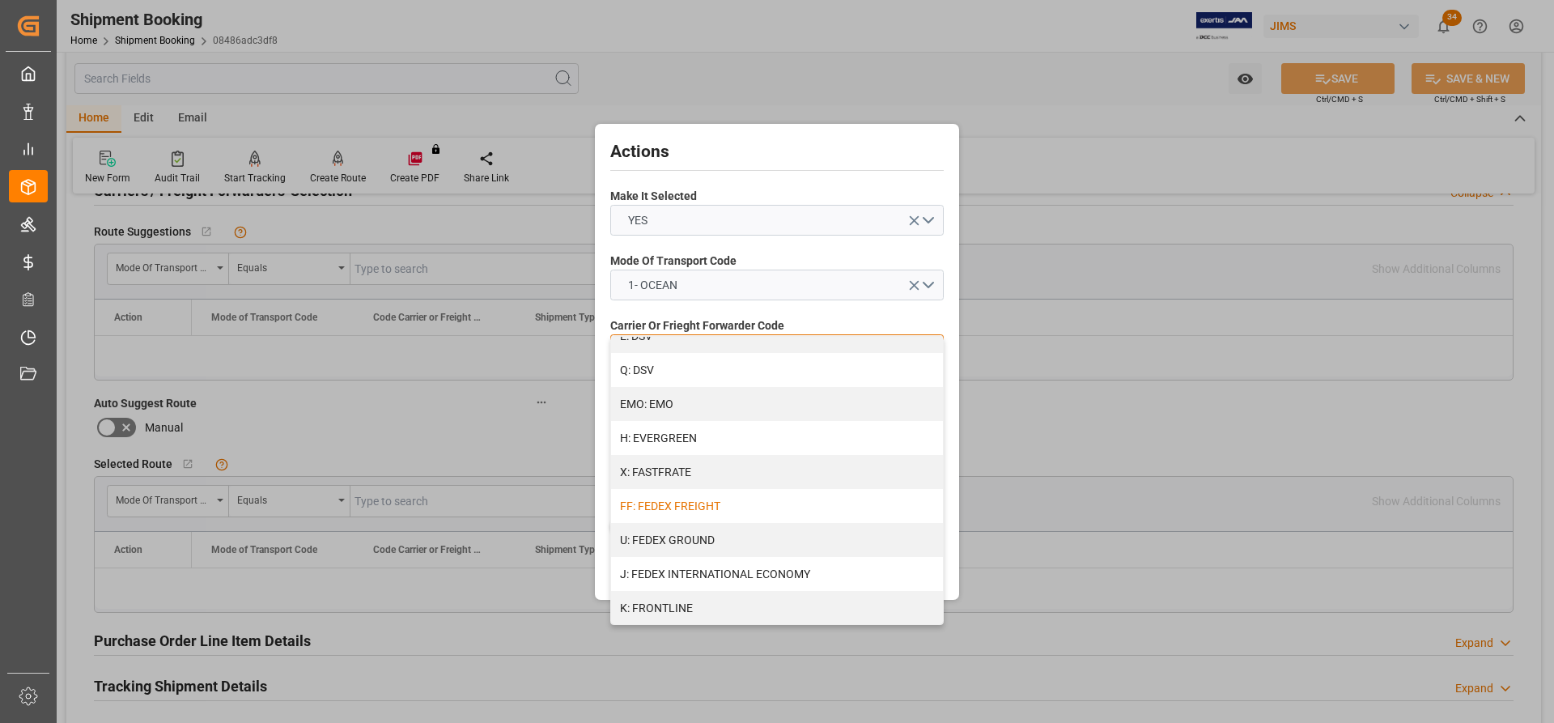
click at [689, 508] on div "FF: FEDEX FREIGHT" at bounding box center [777, 506] width 332 height 34
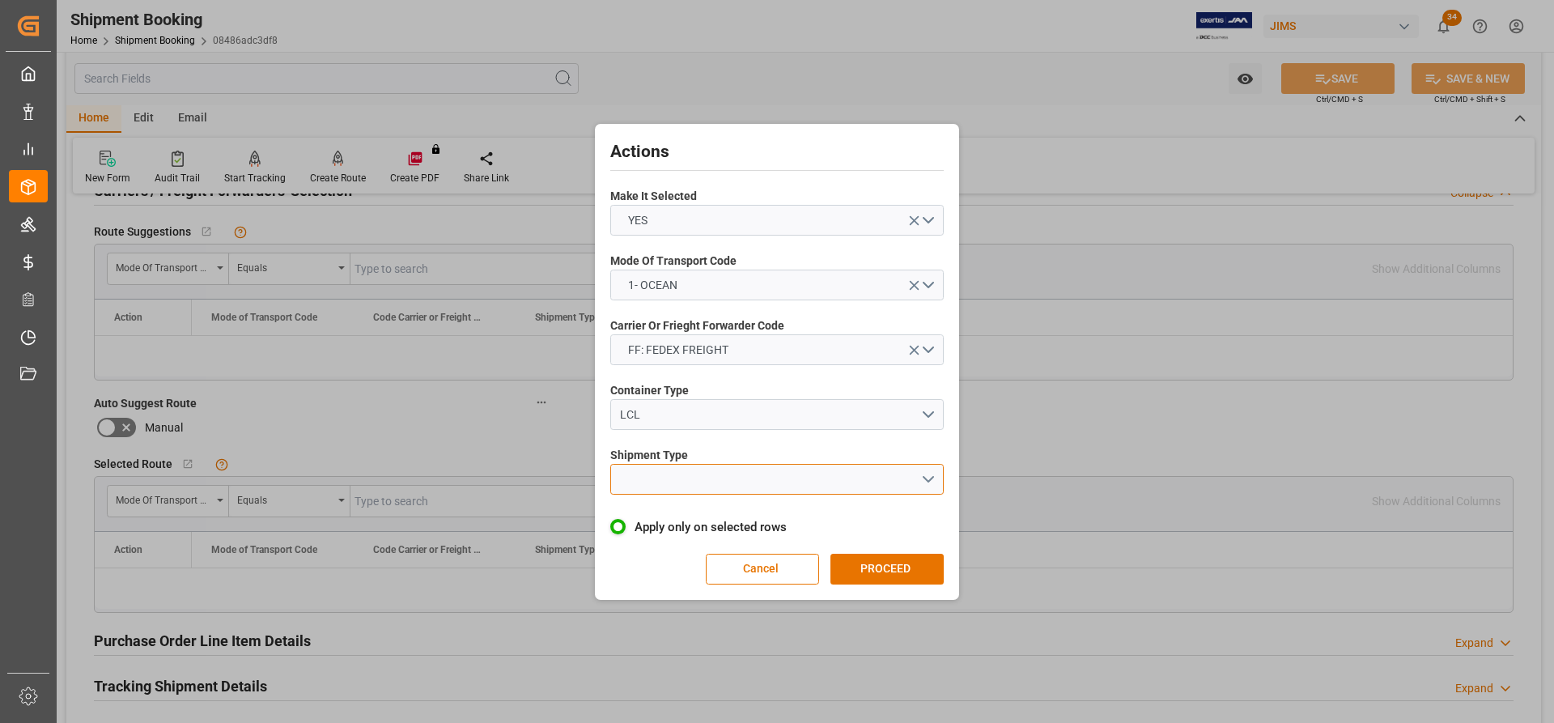
click at [661, 482] on button "open menu" at bounding box center [776, 479] width 333 height 31
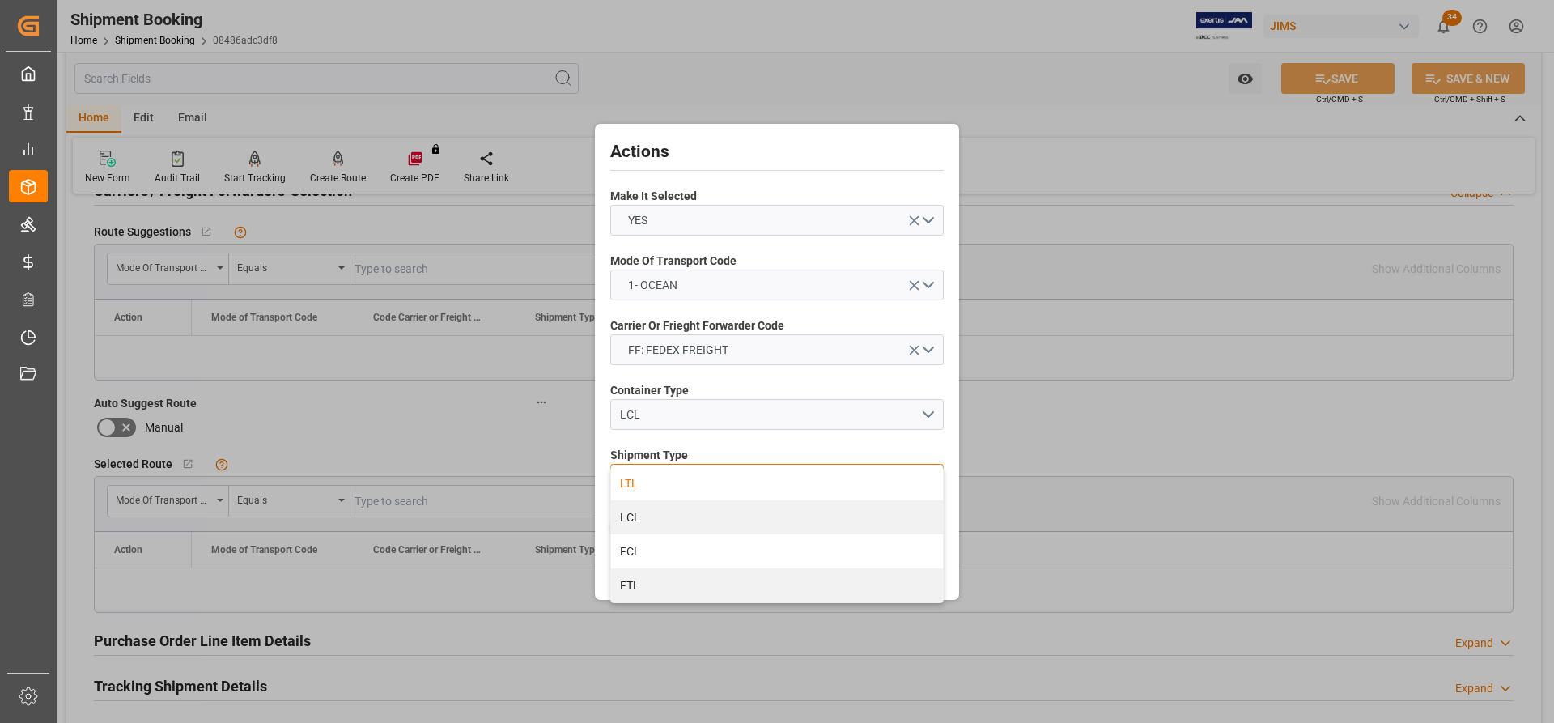
click at [637, 479] on div "LTL" at bounding box center [777, 483] width 332 height 34
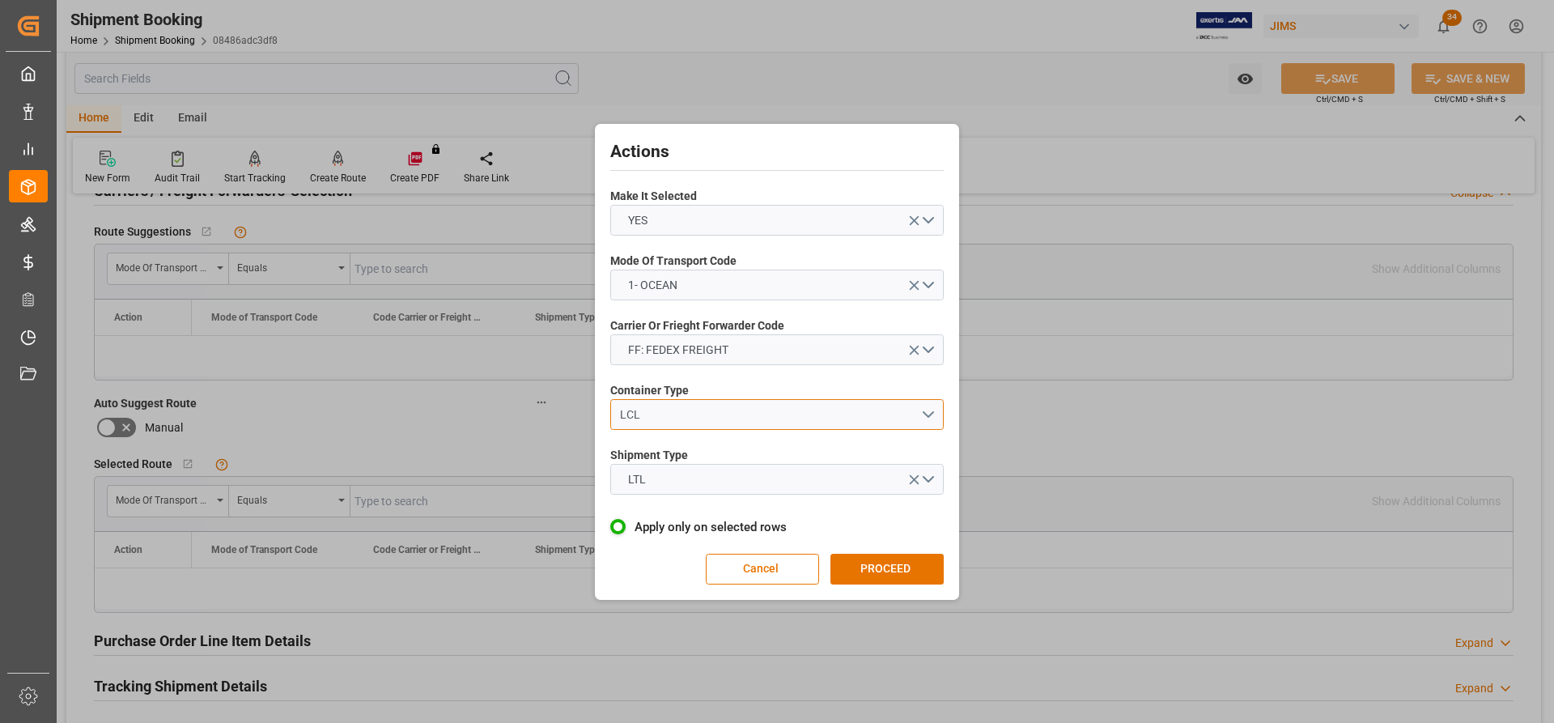
click at [698, 415] on div "LCL" at bounding box center [770, 414] width 301 height 17
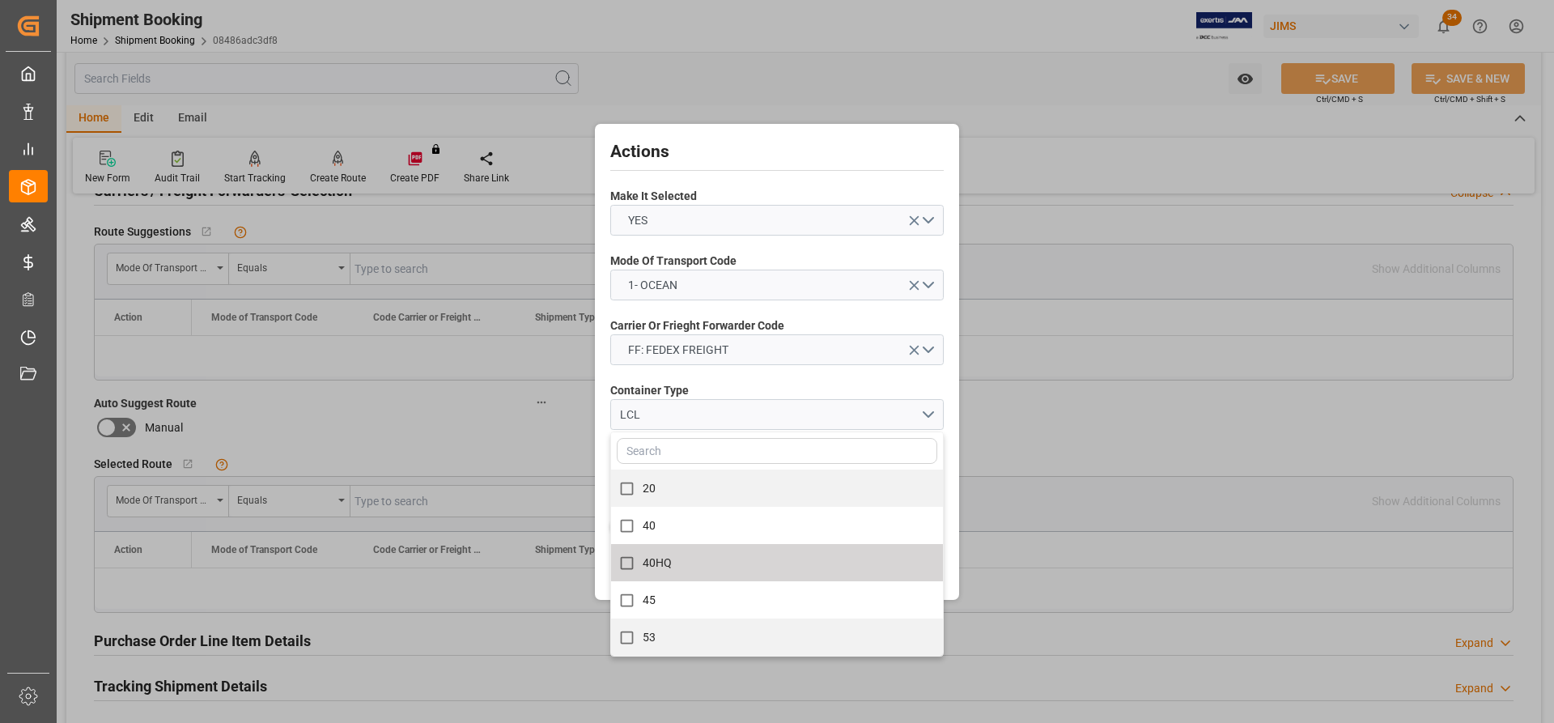
click at [953, 535] on div "Actions Make It Selected YES Mode Of Transport Code 1- OCEAN Carrier Or Frieght…" at bounding box center [777, 362] width 356 height 468
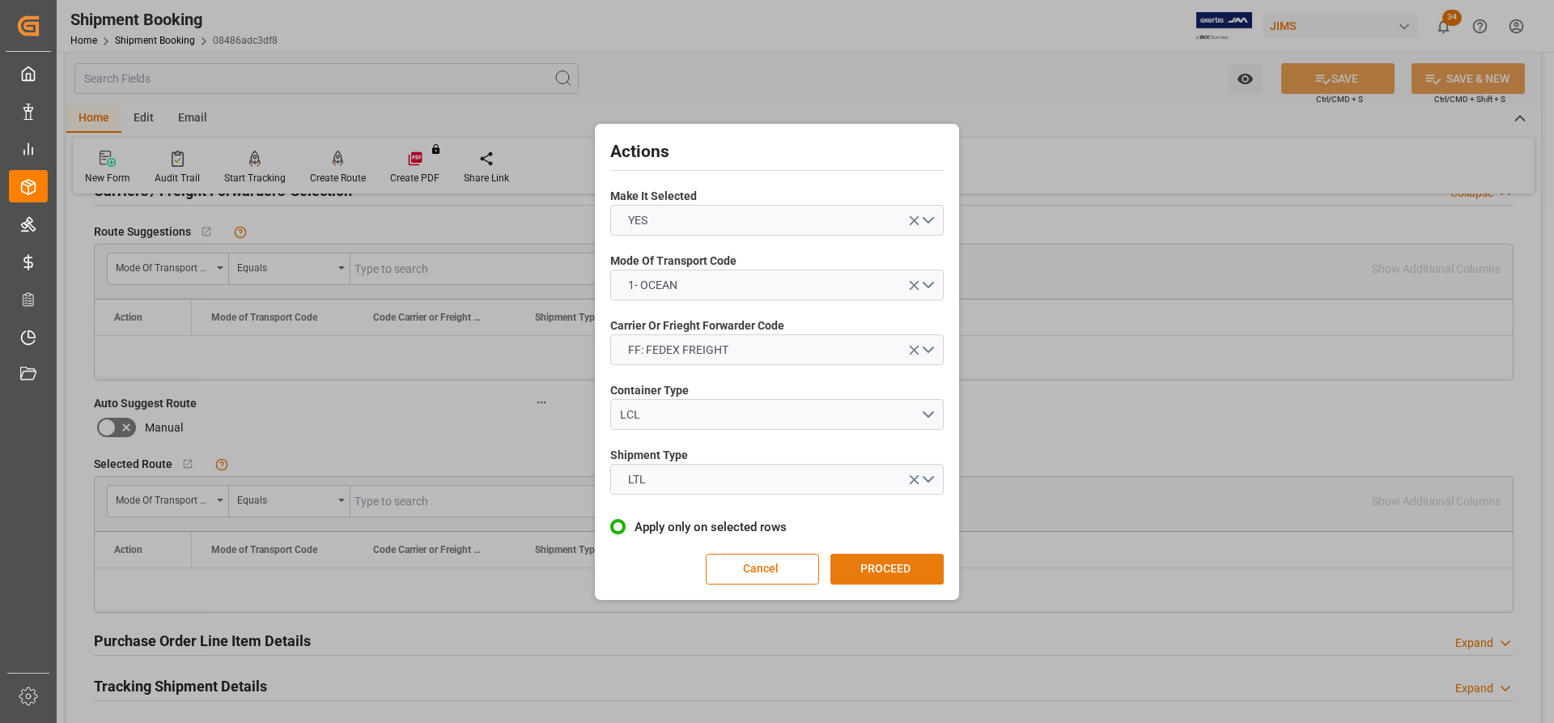
click at [889, 579] on button "PROCEED" at bounding box center [886, 569] width 113 height 31
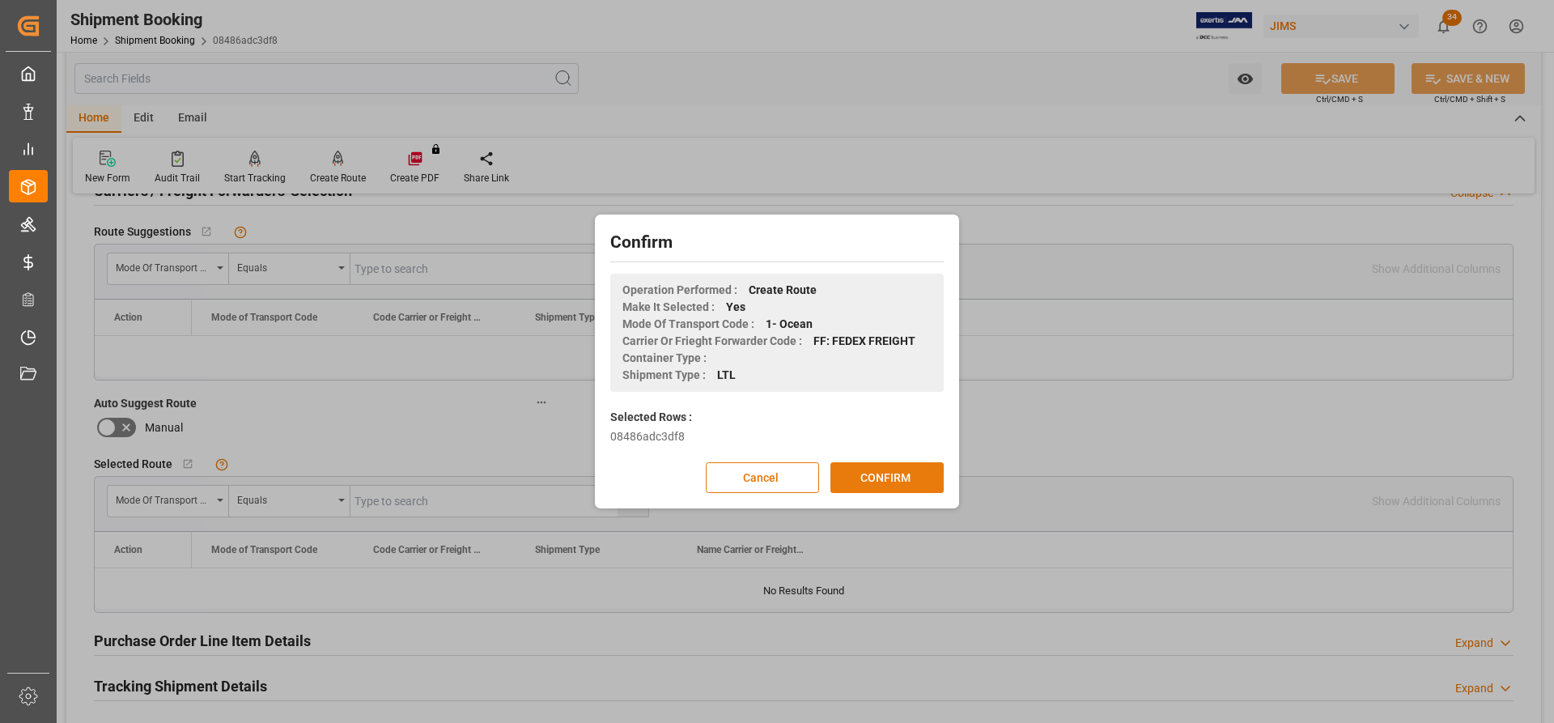
click at [861, 477] on button "CONFIRM" at bounding box center [886, 477] width 113 height 31
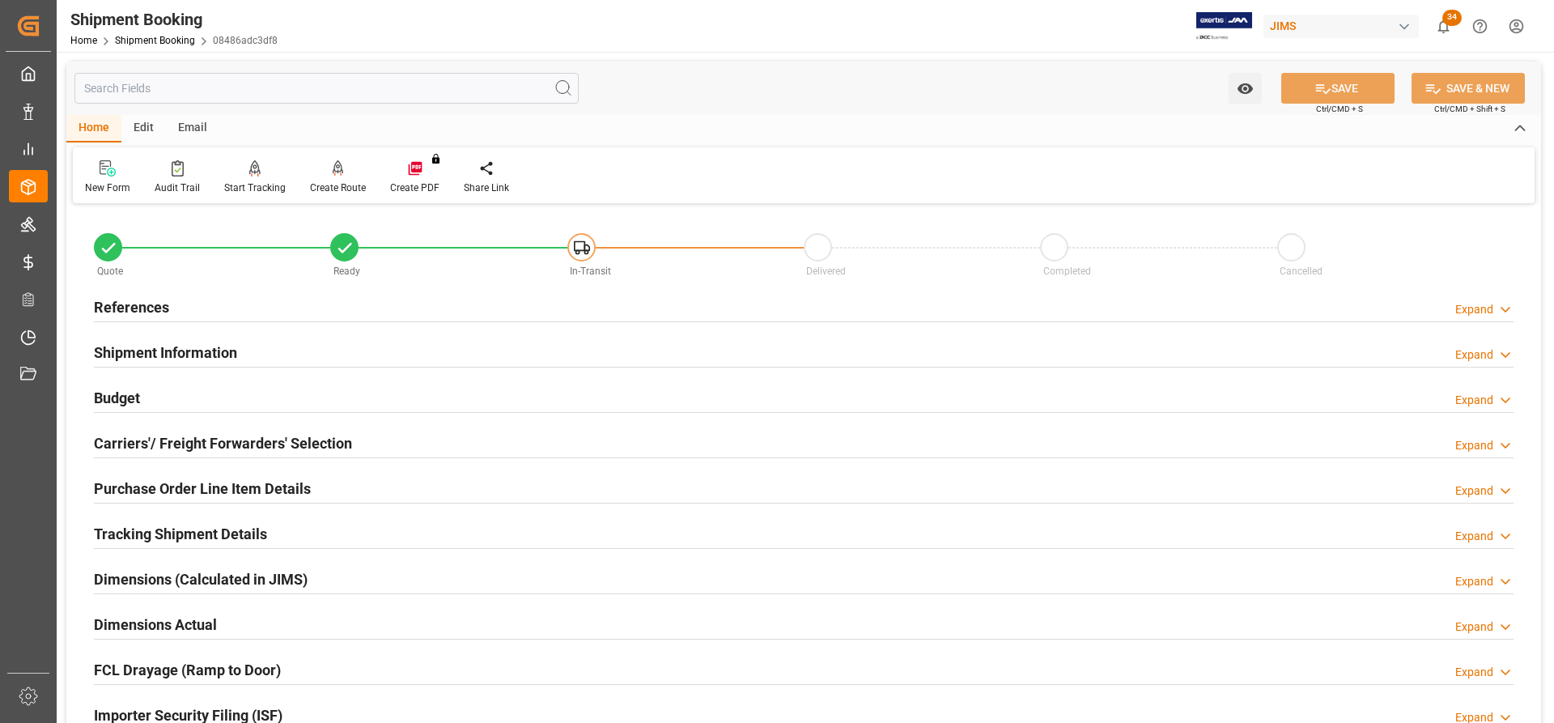
click at [161, 447] on h2 "Carriers'/ Freight Forwarders' Selection" at bounding box center [223, 443] width 258 height 22
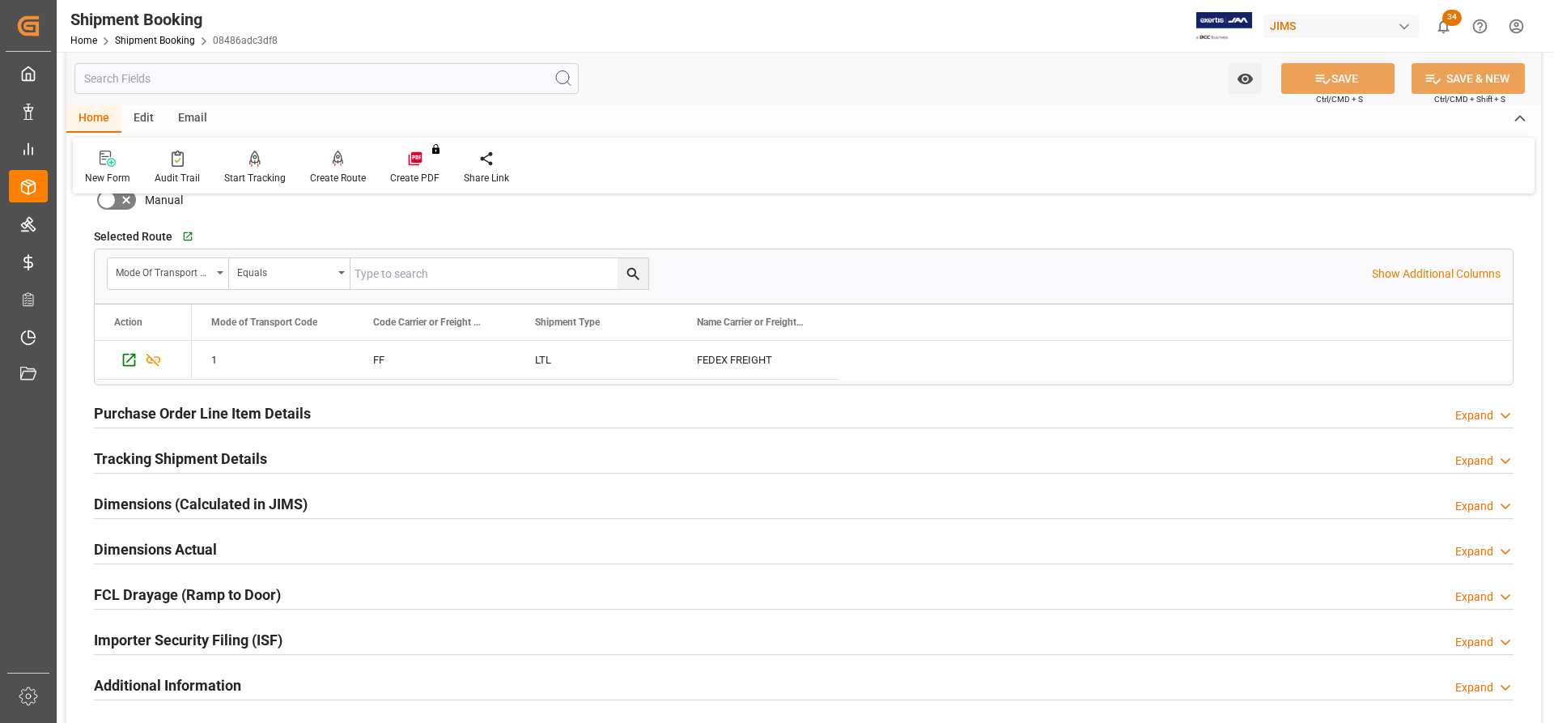
scroll to position [486, 0]
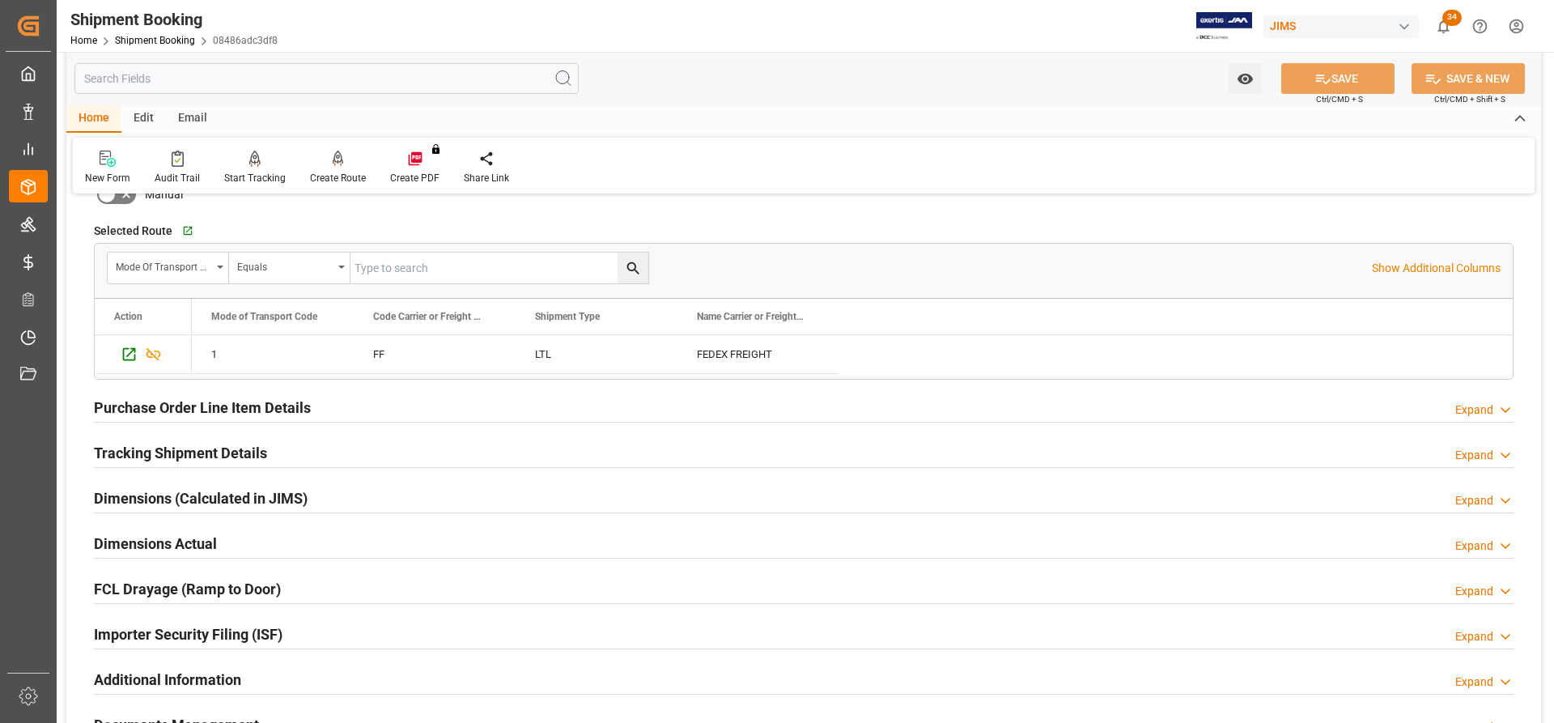
click at [134, 411] on h2 "Purchase Order Line Item Details" at bounding box center [202, 408] width 217 height 22
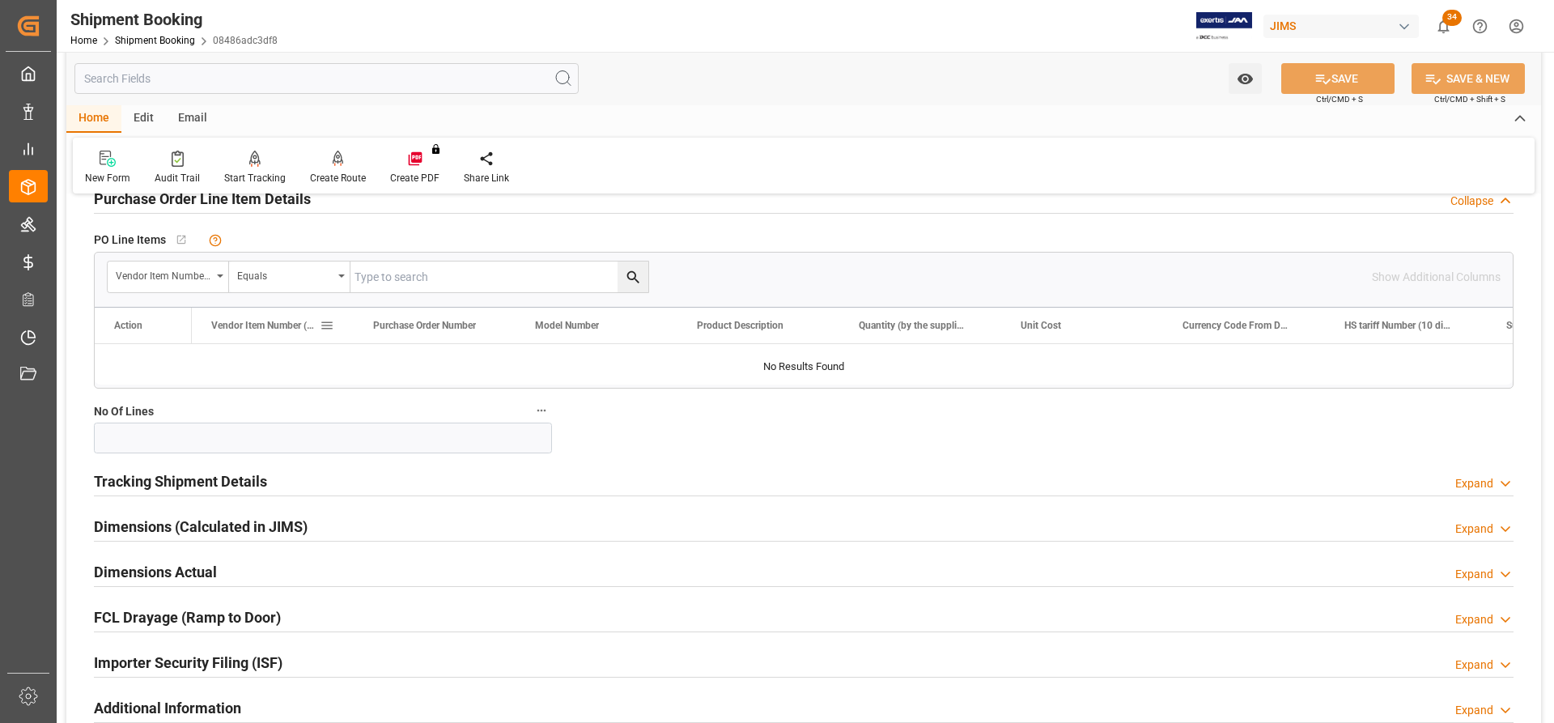
scroll to position [728, 0]
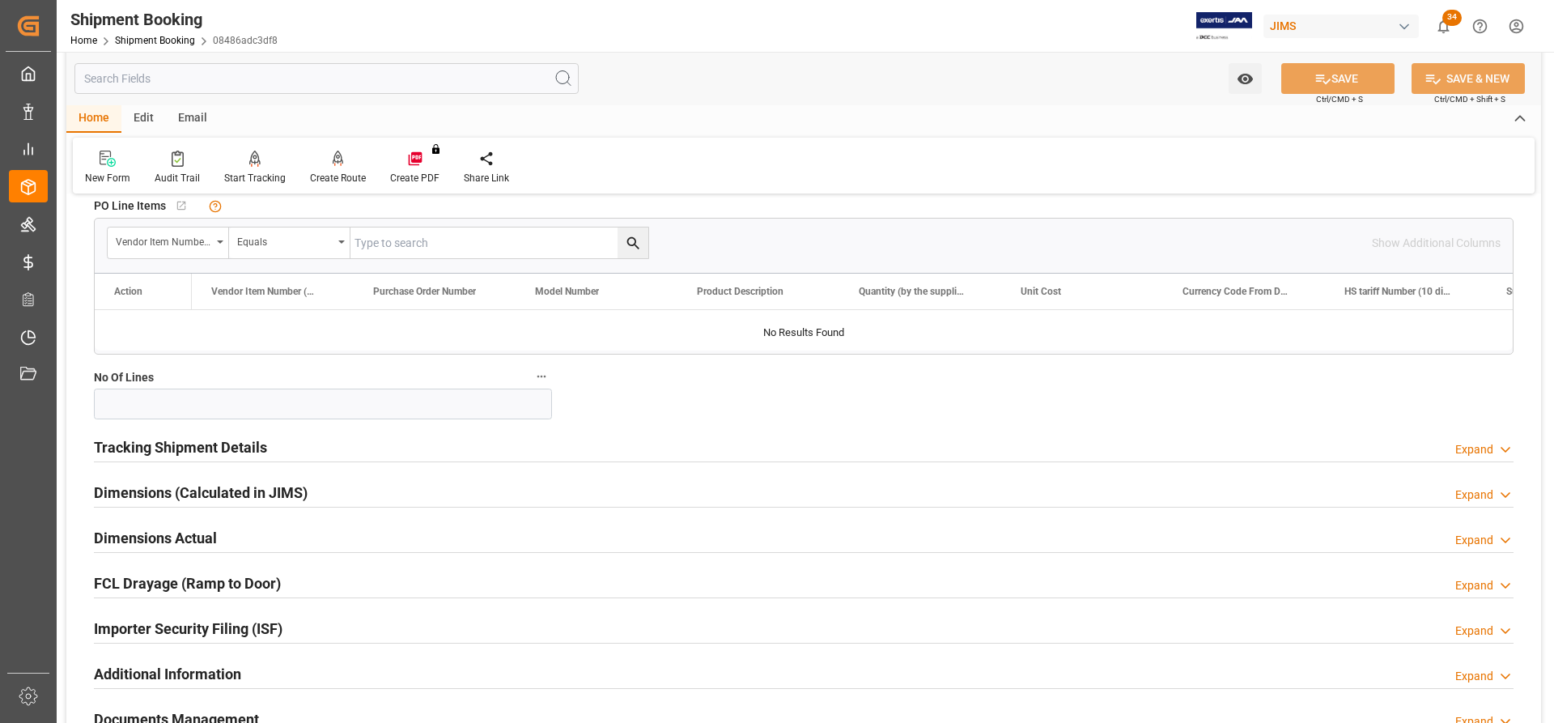
click at [152, 442] on h2 "Tracking Shipment Details" at bounding box center [180, 447] width 173 height 22
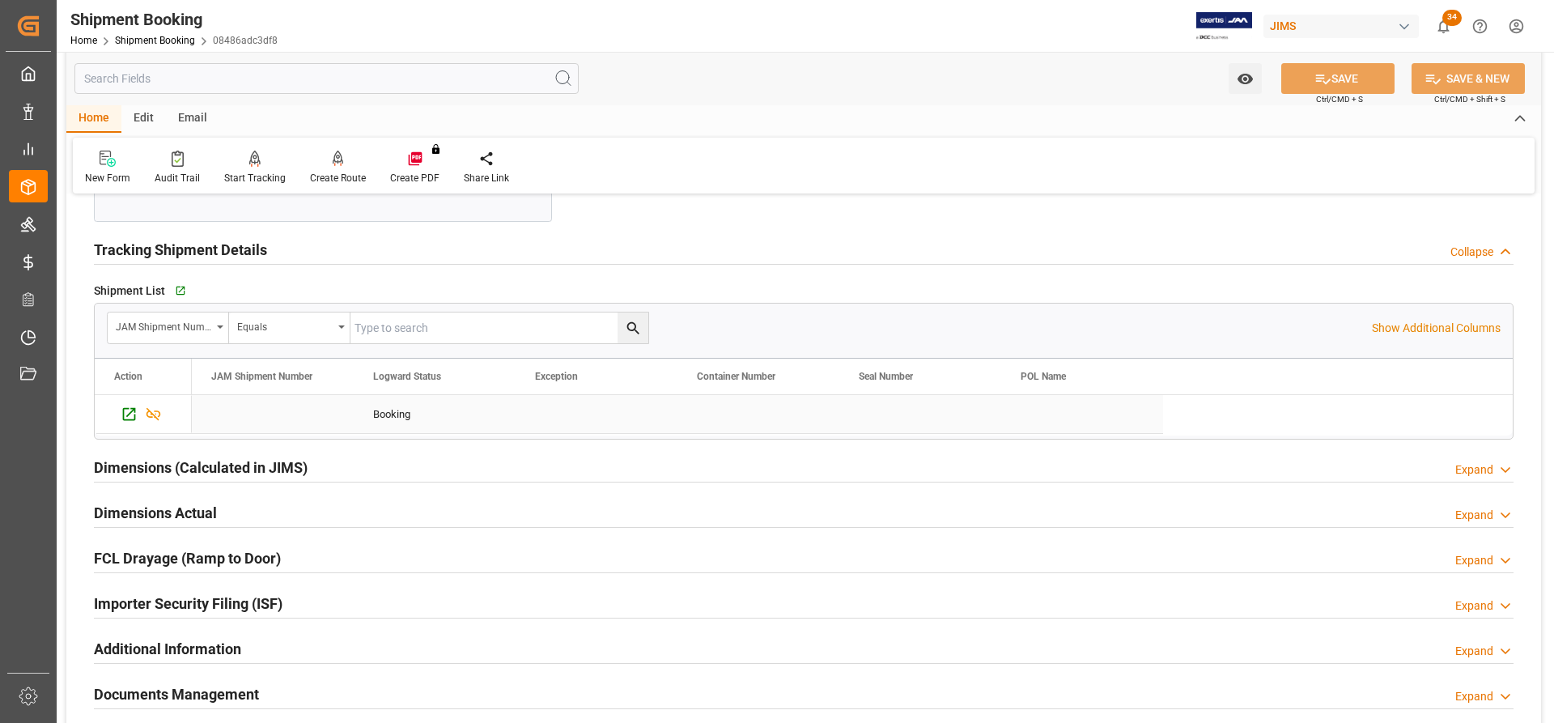
scroll to position [971, 0]
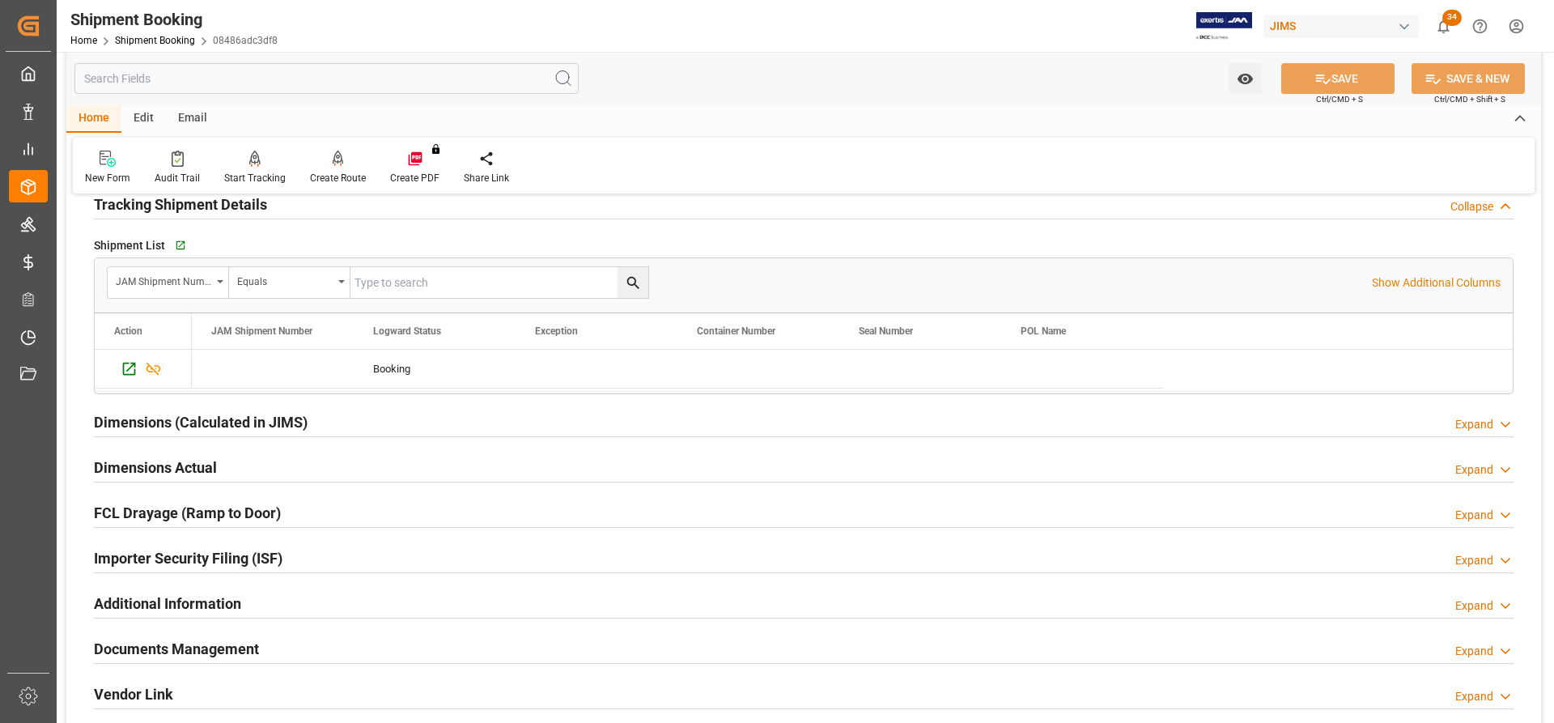
click at [122, 422] on h2 "Dimensions (Calculated in JIMS)" at bounding box center [201, 422] width 214 height 22
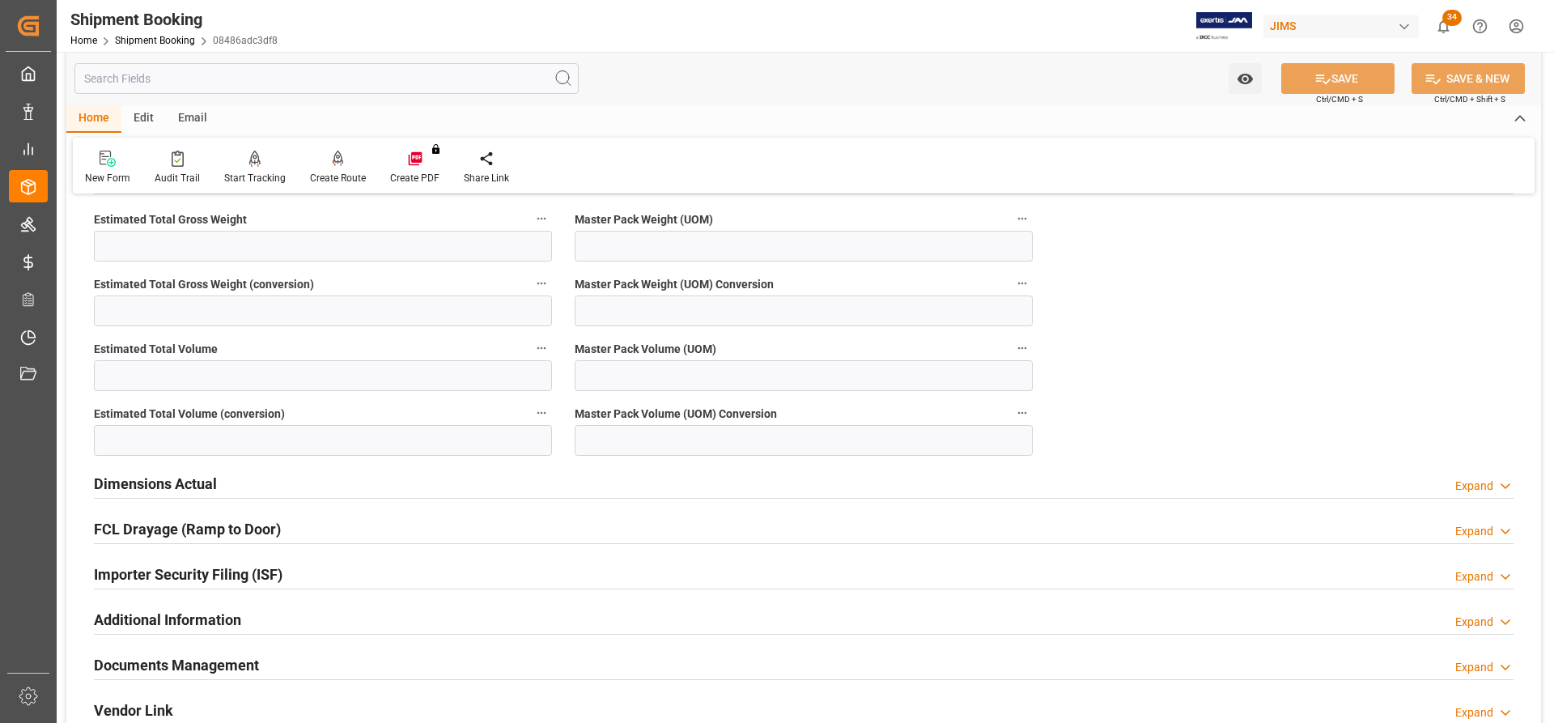
click at [168, 479] on h2 "Dimensions Actual" at bounding box center [155, 484] width 123 height 22
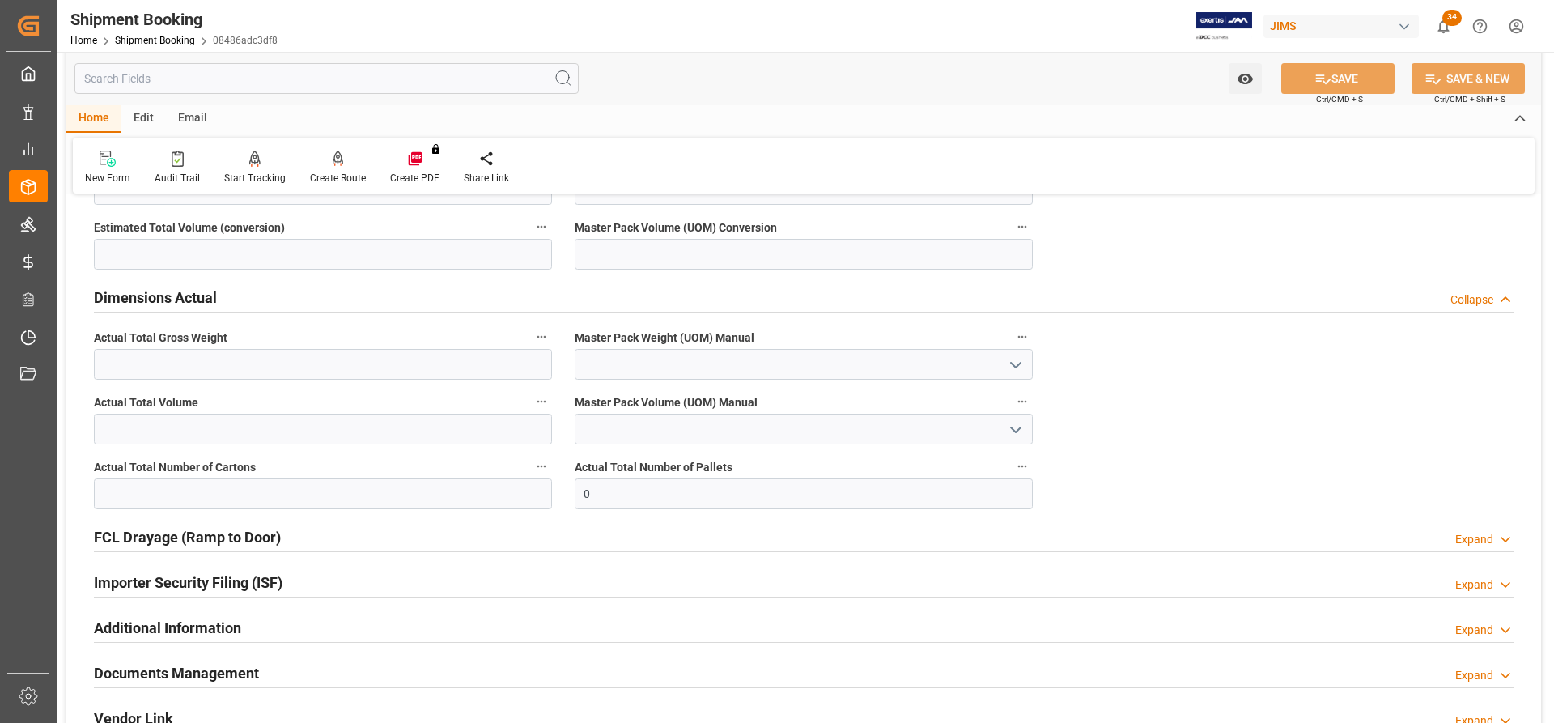
scroll to position [1376, 0]
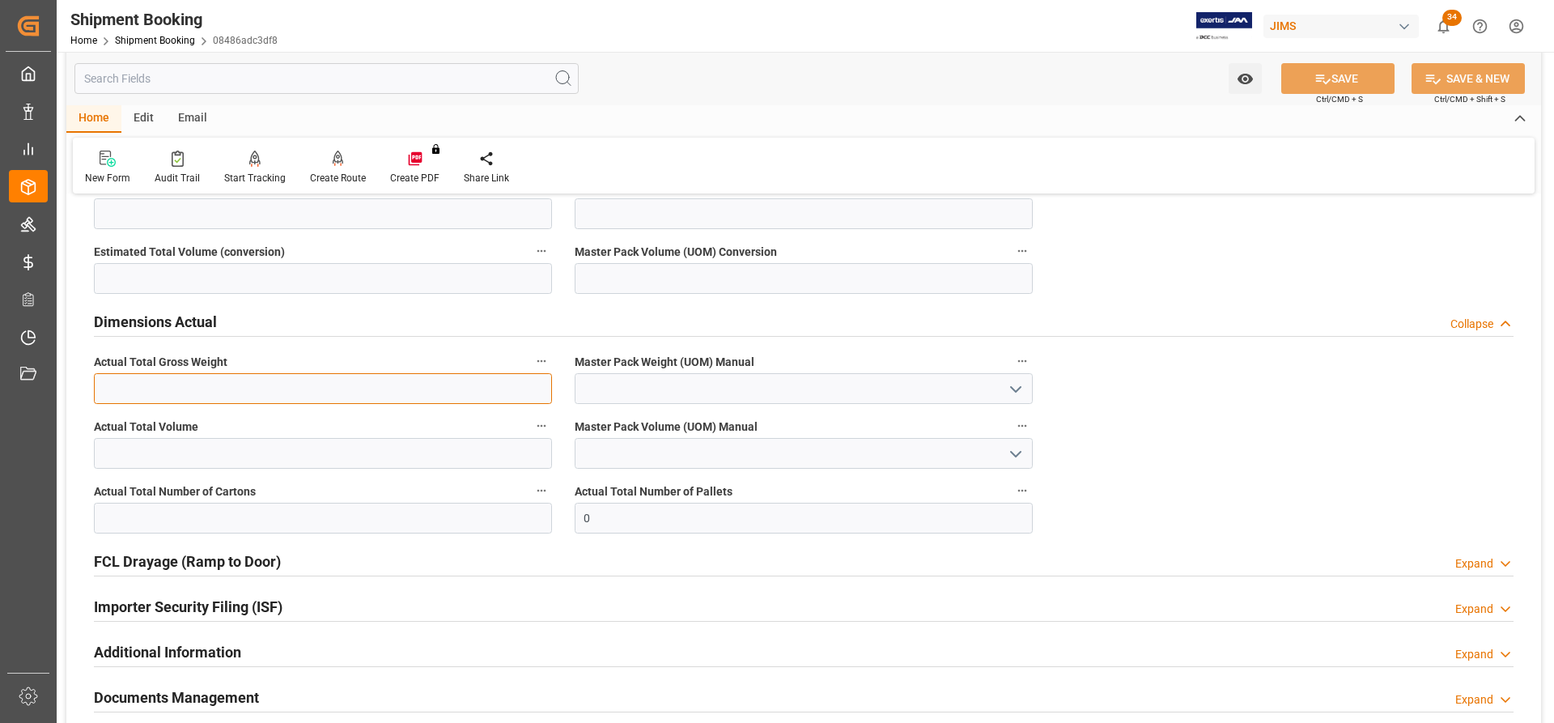
click at [231, 391] on input "text" at bounding box center [323, 388] width 458 height 31
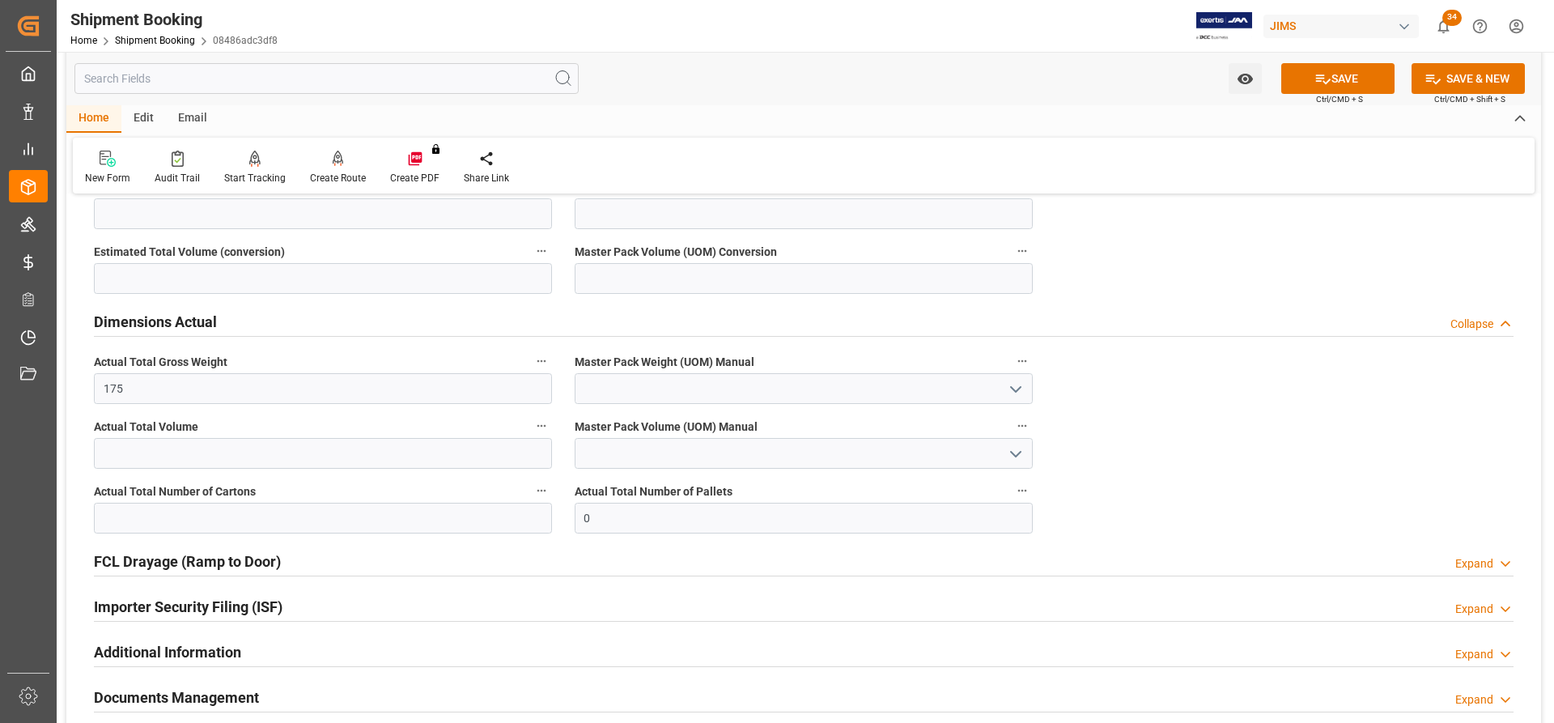
click at [1012, 388] on icon "open menu" at bounding box center [1015, 389] width 19 height 19
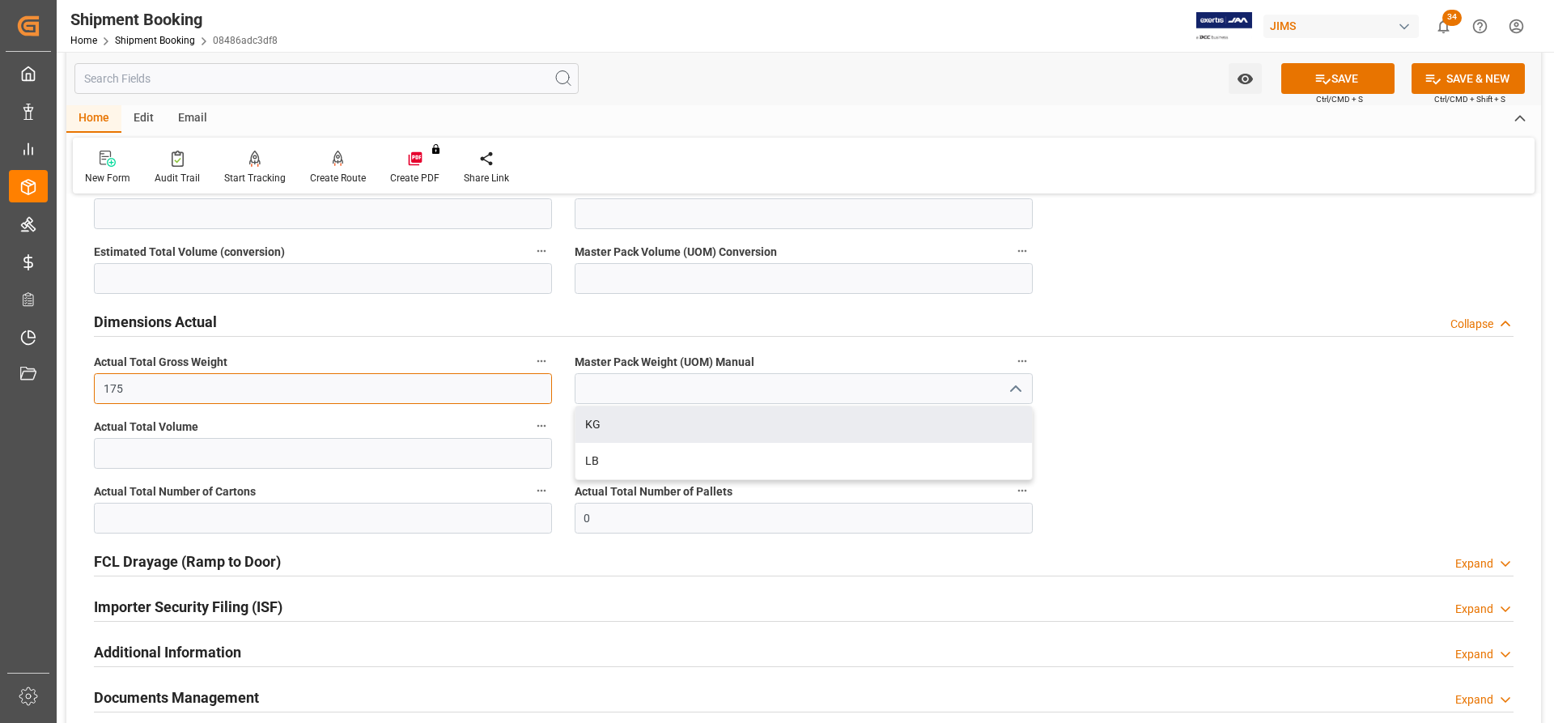
click at [152, 382] on input "175" at bounding box center [323, 388] width 458 height 31
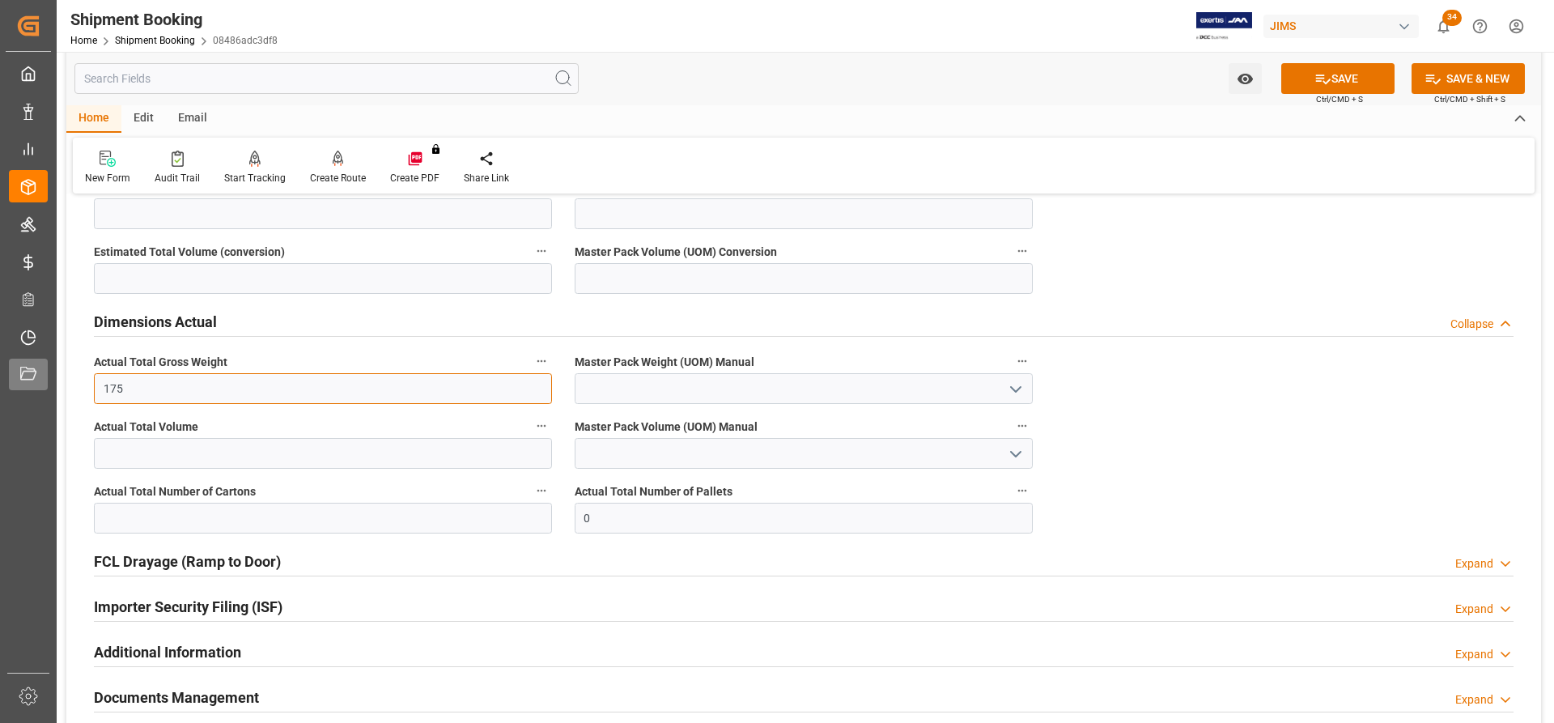
drag, startPoint x: 163, startPoint y: 386, endPoint x: 37, endPoint y: 377, distance: 125.8
click at [37, 377] on div "Created by potrace 1.15, written by Peter Selinger 2001-2017 Created by potrace…" at bounding box center [777, 361] width 1554 height 723
type input "1560"
click at [1019, 369] on button "Master Pack Weight (UOM) Manual" at bounding box center [1022, 360] width 21 height 21
click at [1000, 384] on div at bounding box center [777, 361] width 1554 height 723
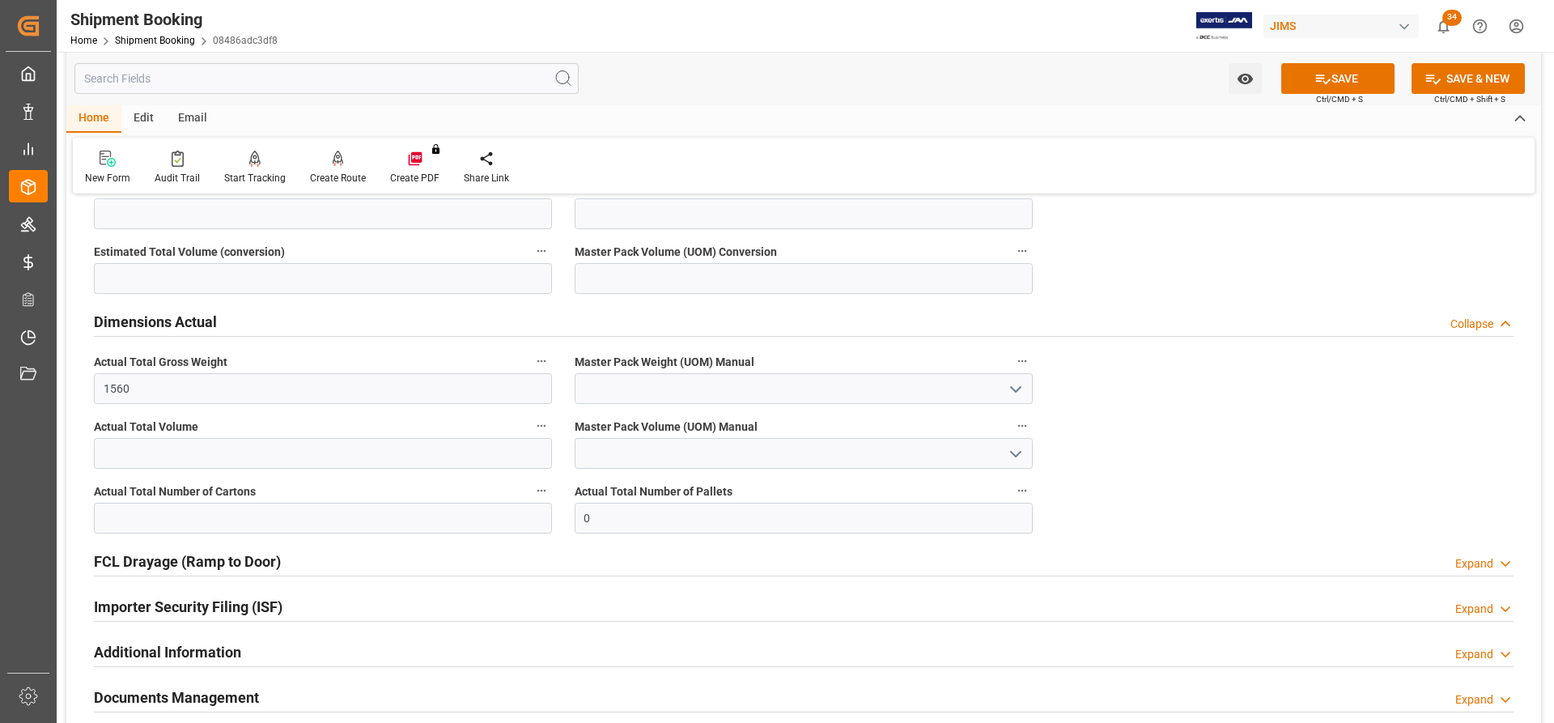
click at [1014, 387] on icon "open menu" at bounding box center [1015, 389] width 19 height 19
click at [602, 431] on div "KG" at bounding box center [803, 424] width 456 height 36
type input "KG"
click at [135, 520] on input "text" at bounding box center [323, 518] width 458 height 31
drag, startPoint x: 579, startPoint y: 514, endPoint x: 567, endPoint y: 512, distance: 12.2
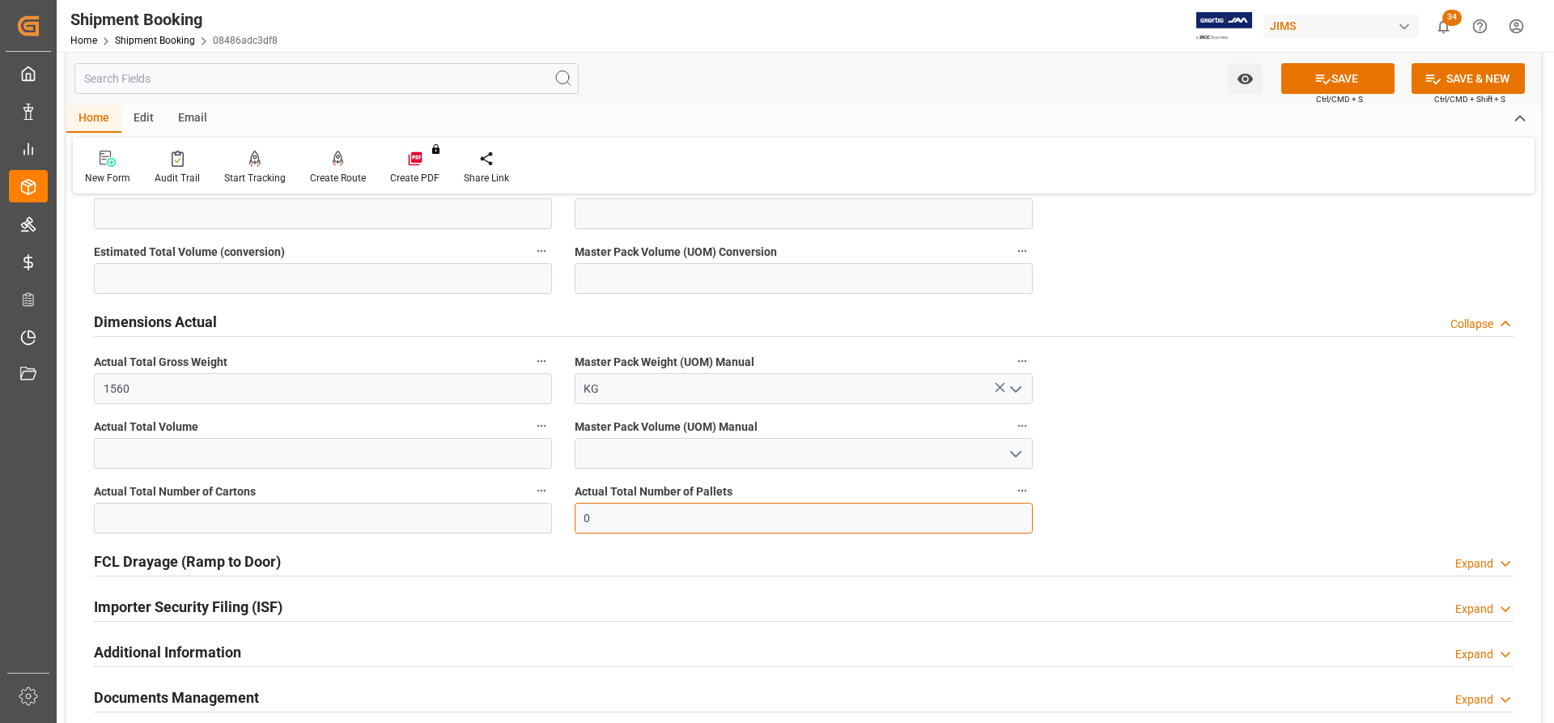
click at [567, 512] on div "Actual Total Number of Pallets 0" at bounding box center [803, 506] width 481 height 65
type input "4"
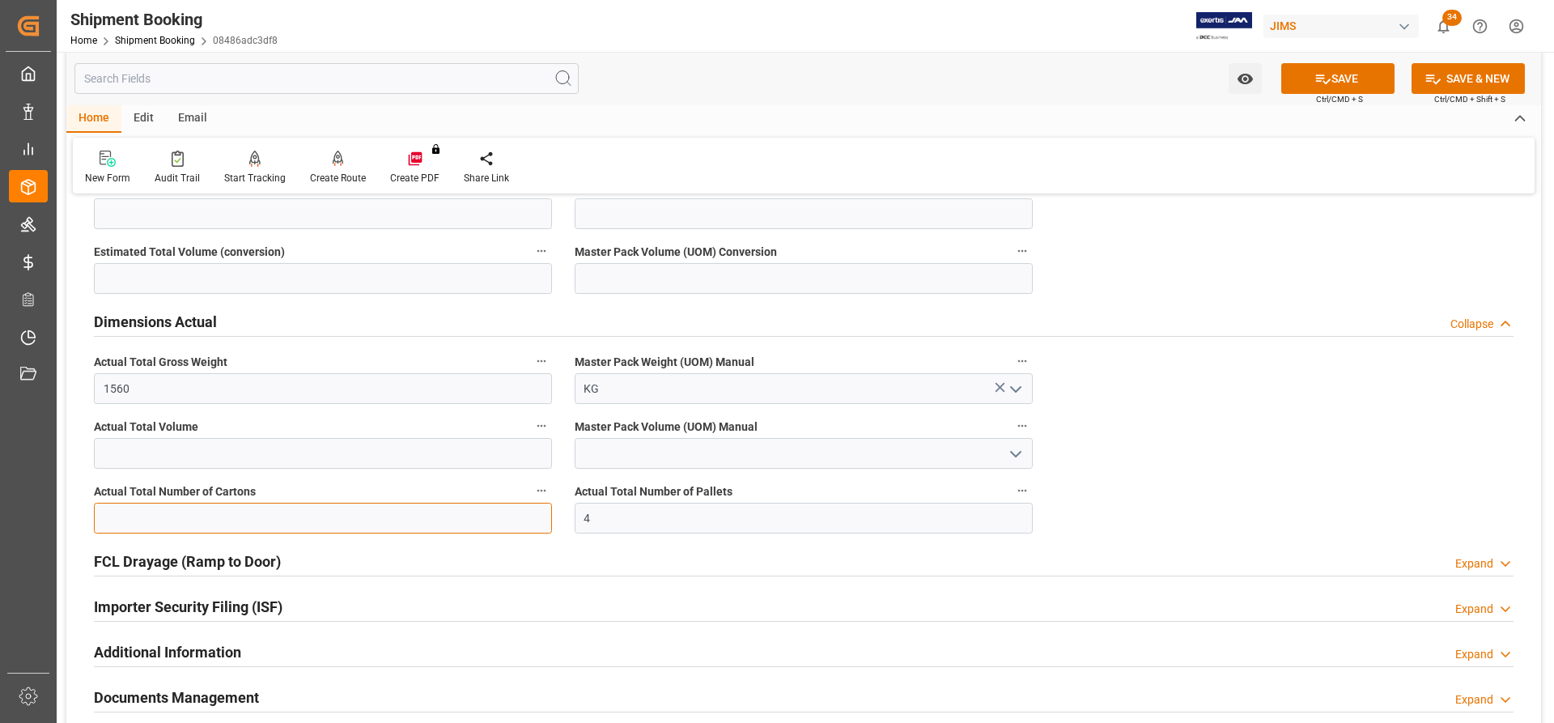
click at [115, 518] on input "text" at bounding box center [323, 518] width 458 height 31
type input "175"
click at [1344, 85] on button "SAVE" at bounding box center [1337, 78] width 113 height 31
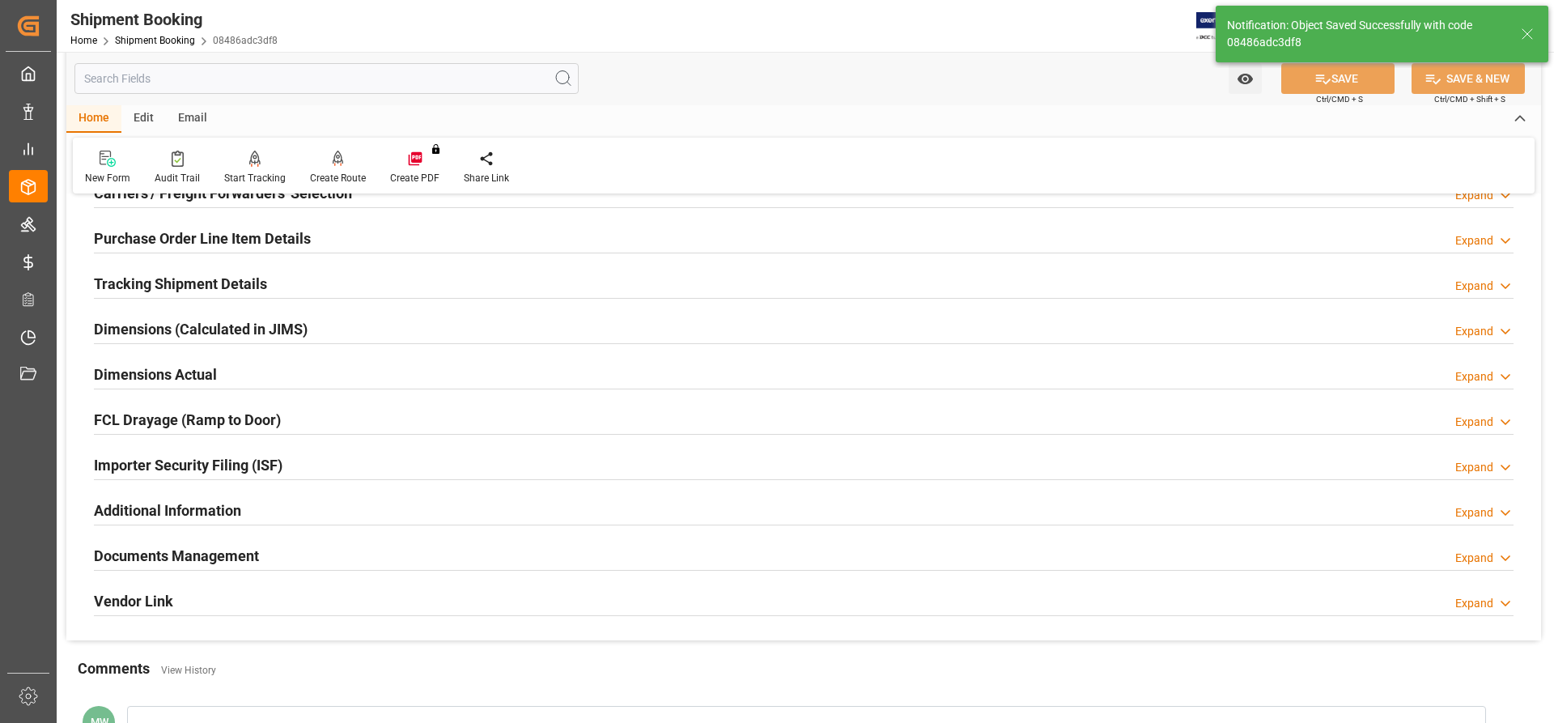
scroll to position [222, 0]
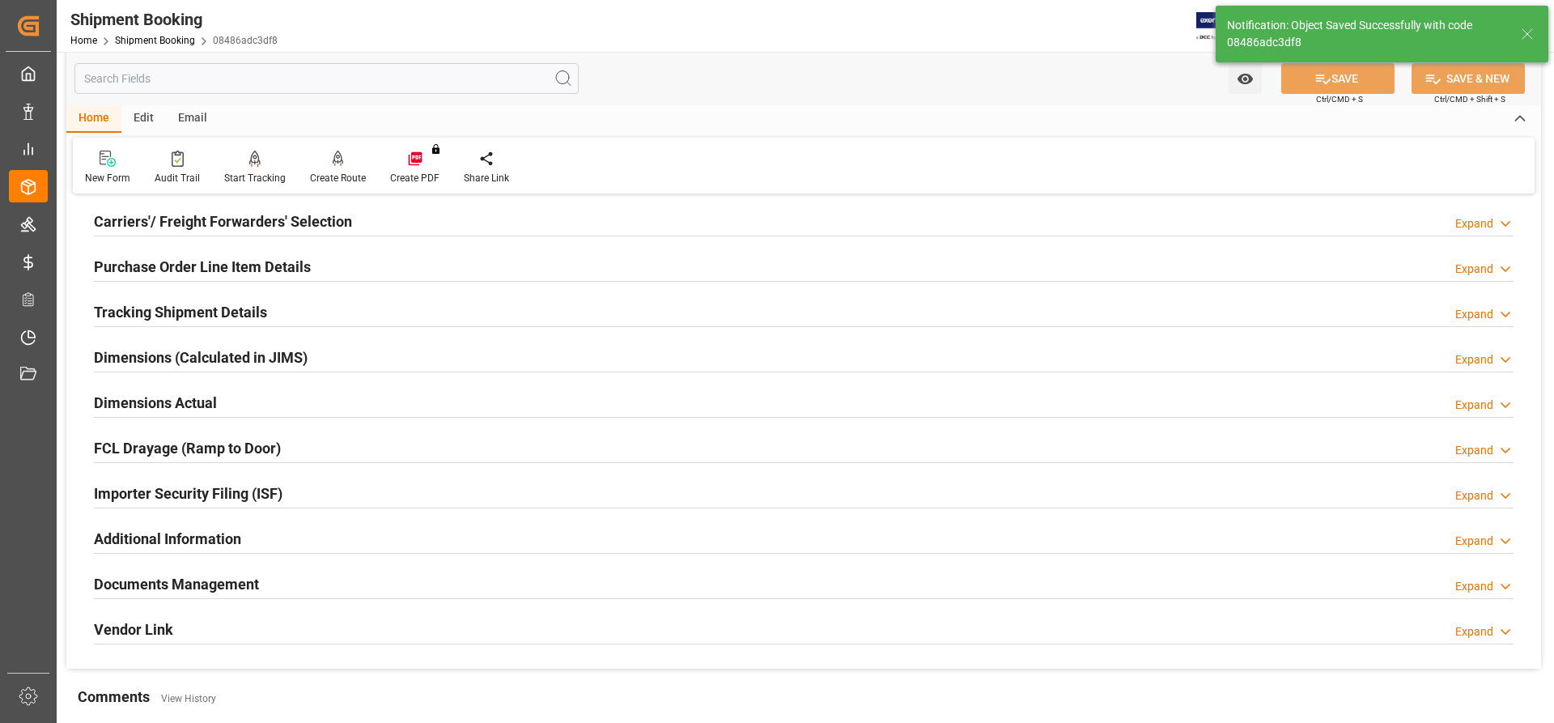
click at [151, 404] on h2 "Dimensions Actual" at bounding box center [155, 403] width 123 height 22
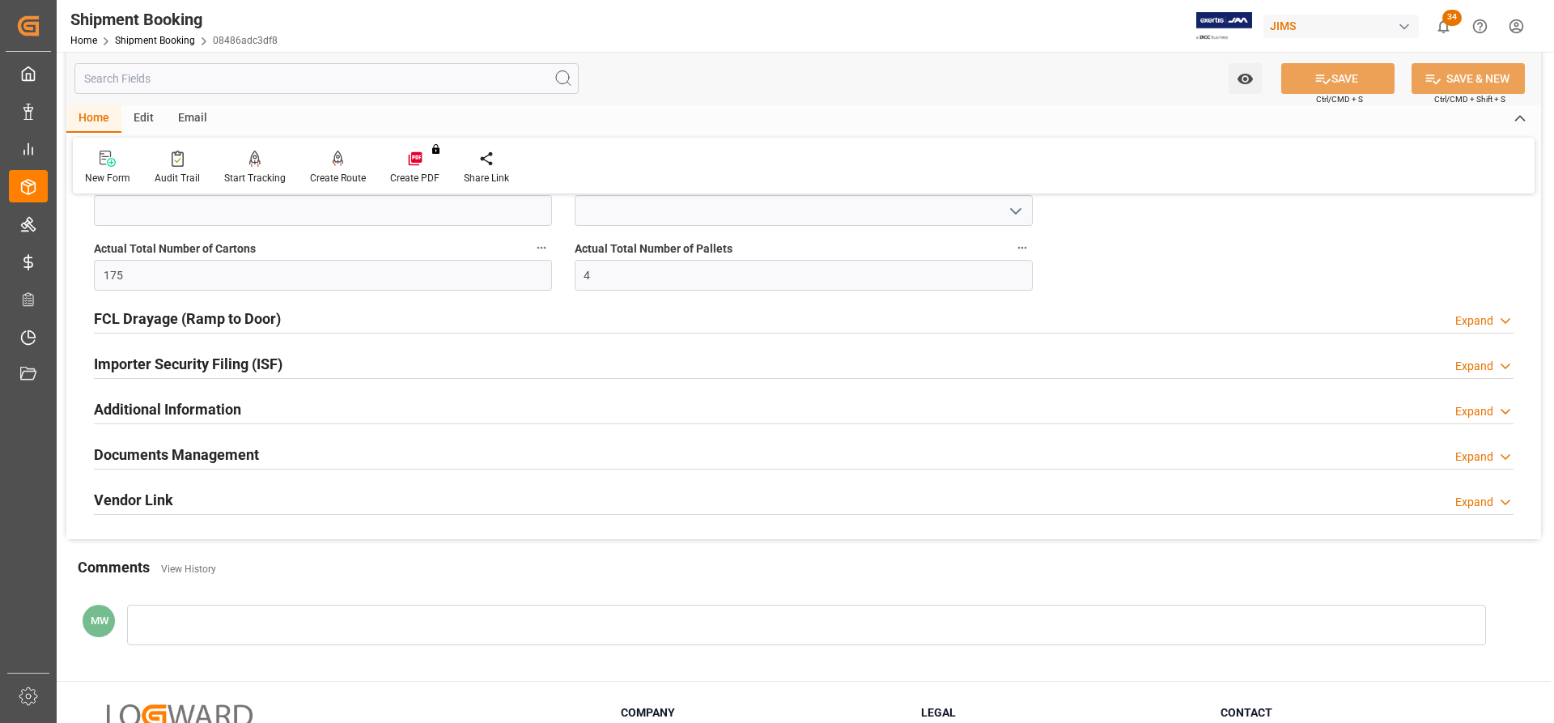
click at [124, 362] on h2 "Importer Security Filing (ISF)" at bounding box center [188, 364] width 189 height 22
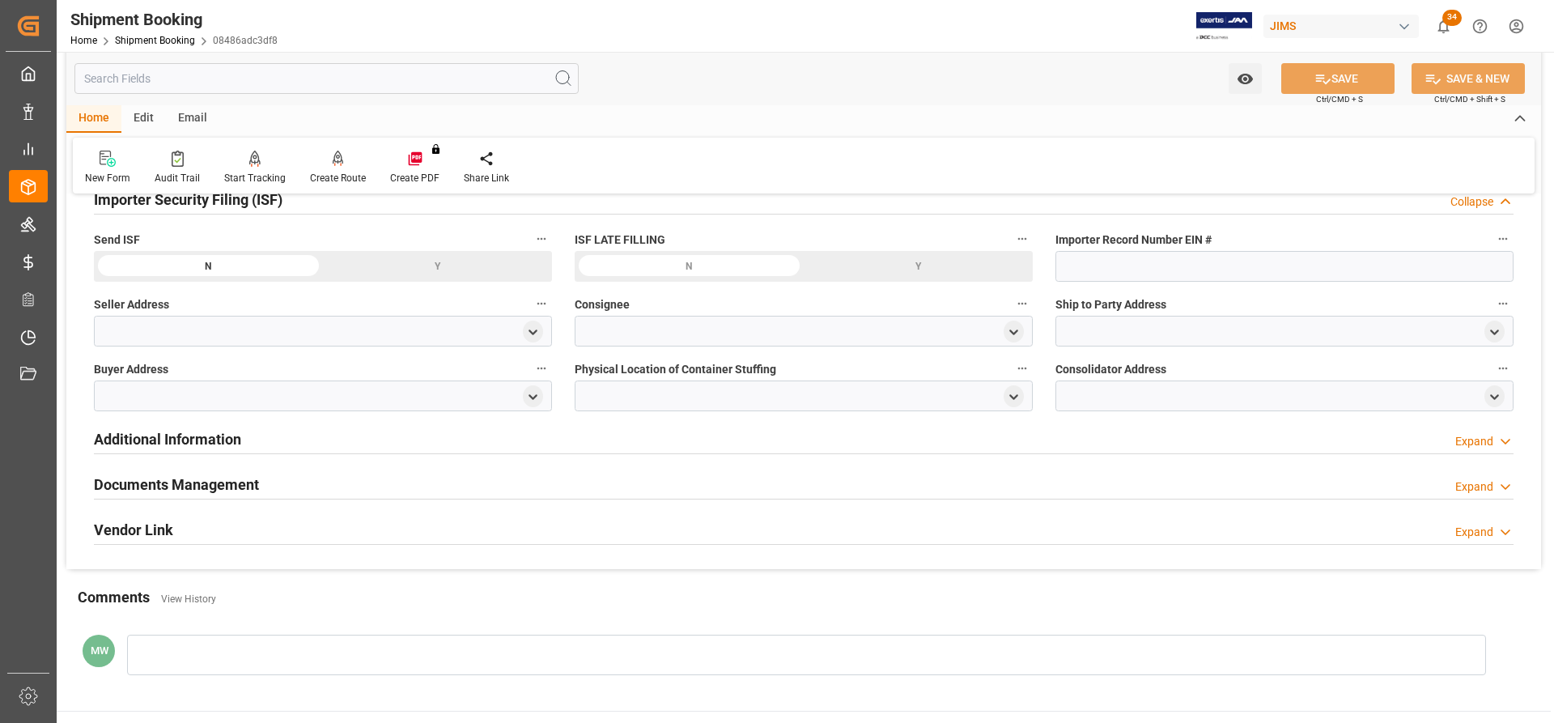
scroll to position [788, 0]
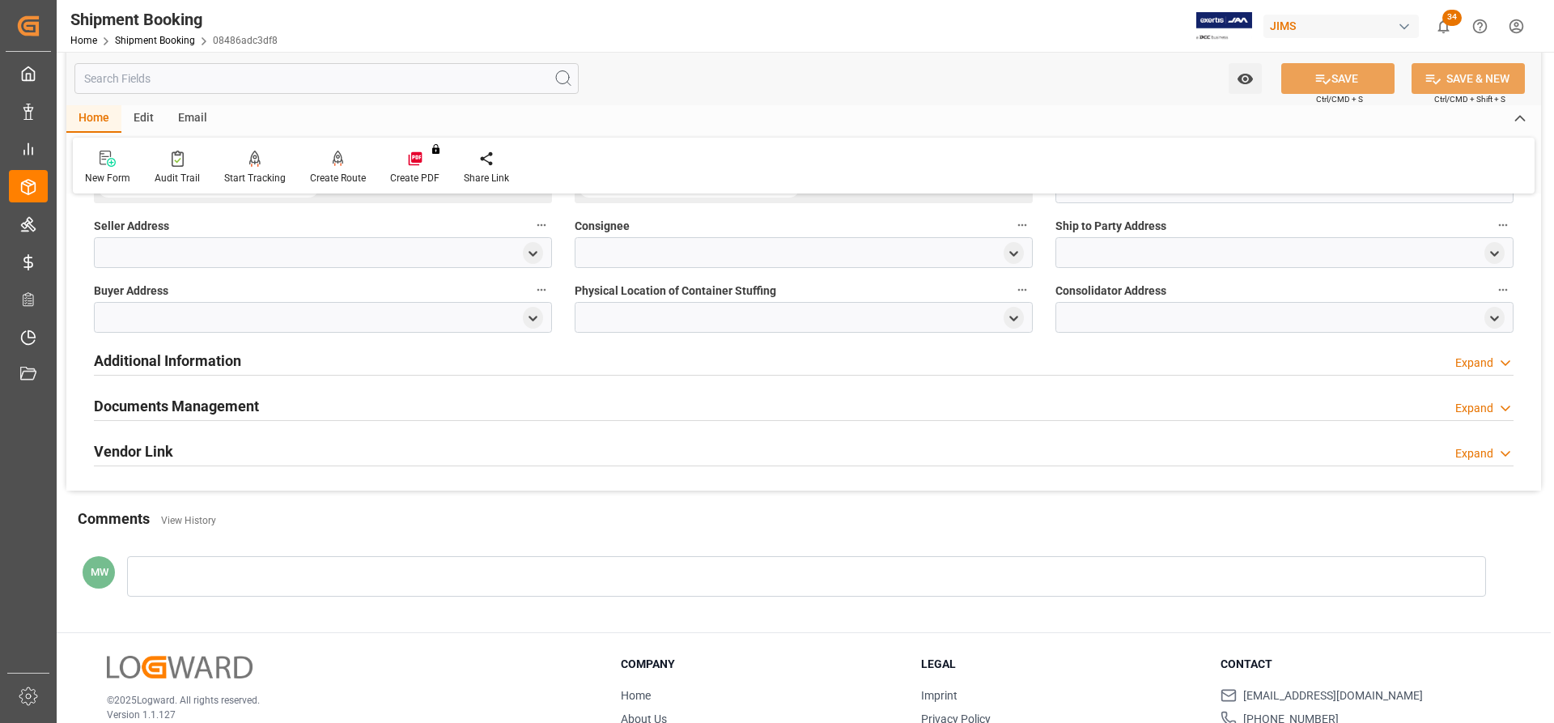
click at [145, 362] on h2 "Additional Information" at bounding box center [167, 361] width 147 height 22
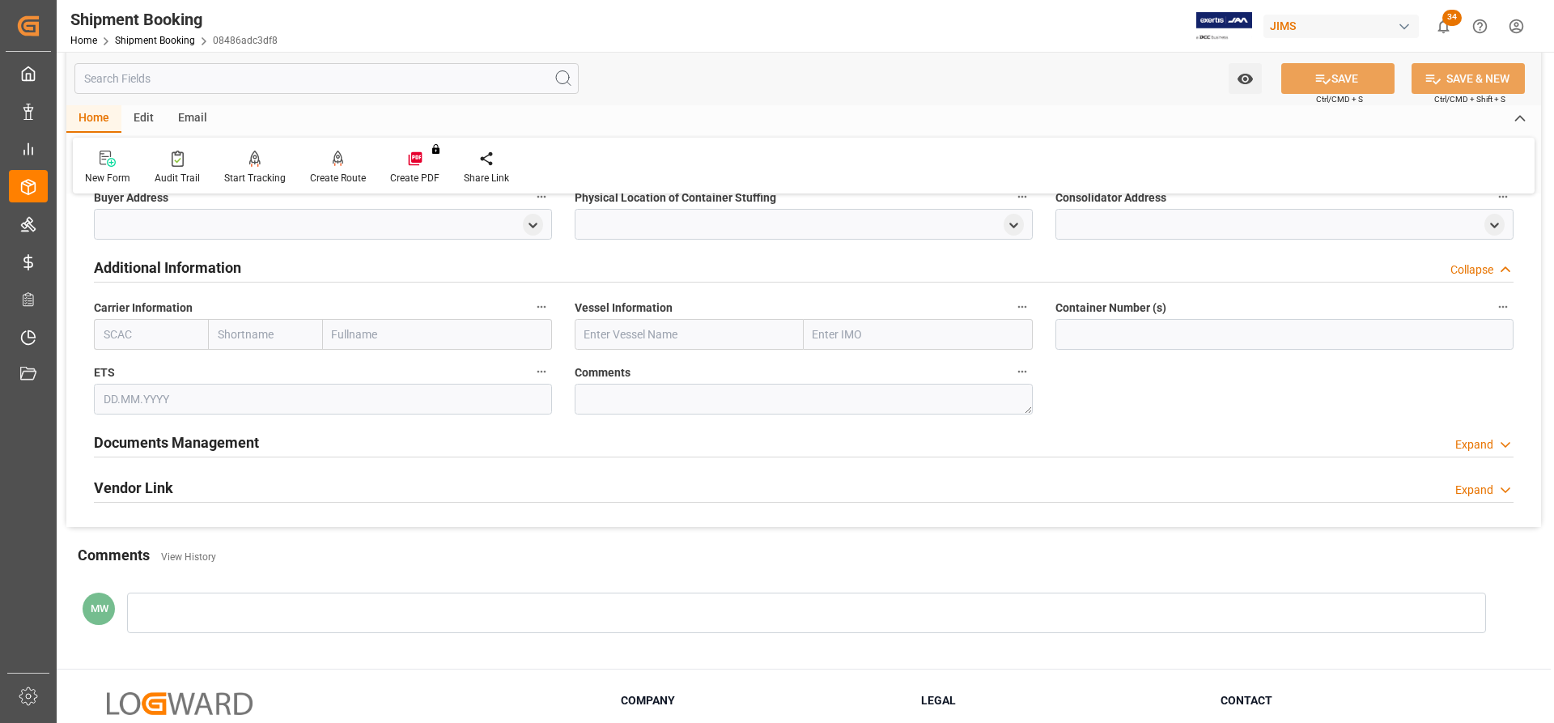
scroll to position [950, 0]
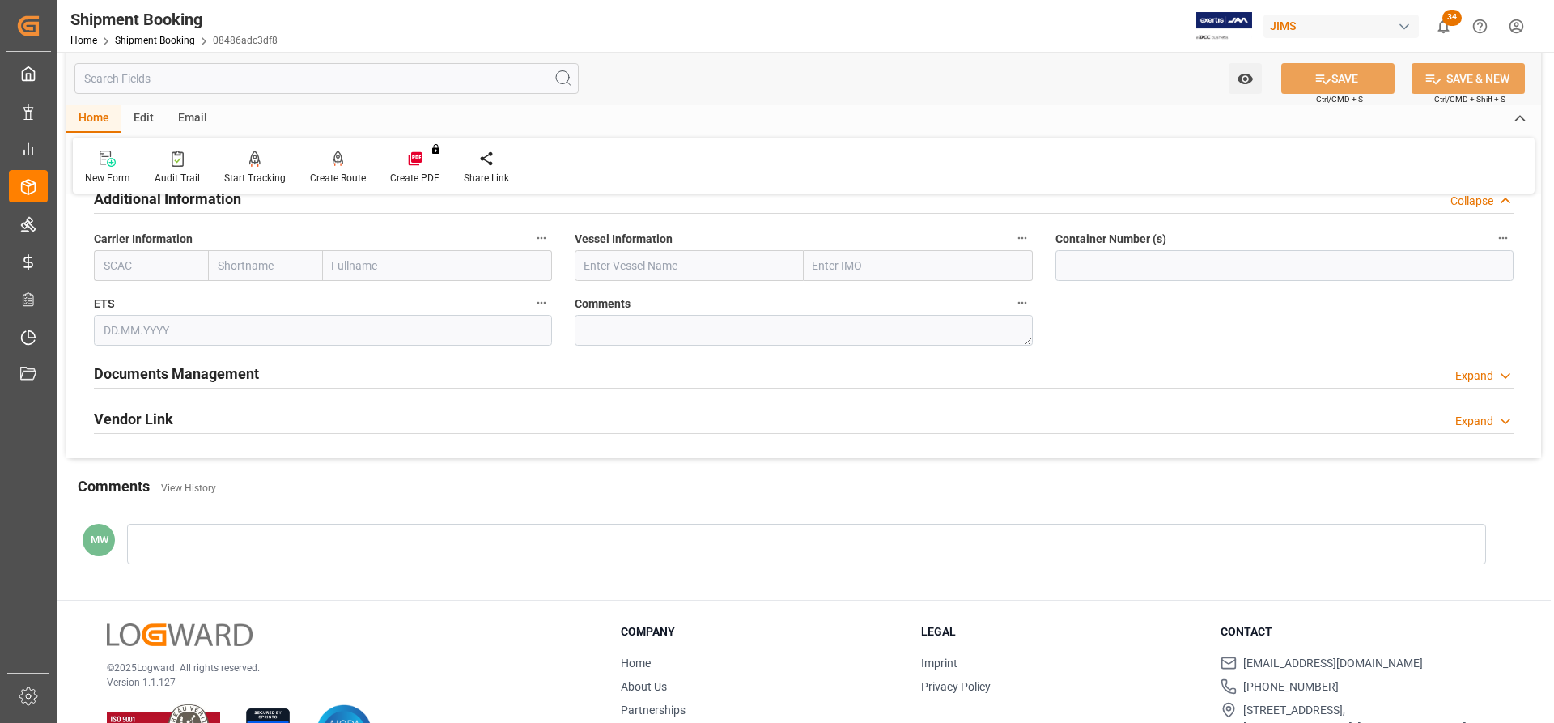
click at [155, 373] on h2 "Documents Management" at bounding box center [176, 374] width 165 height 22
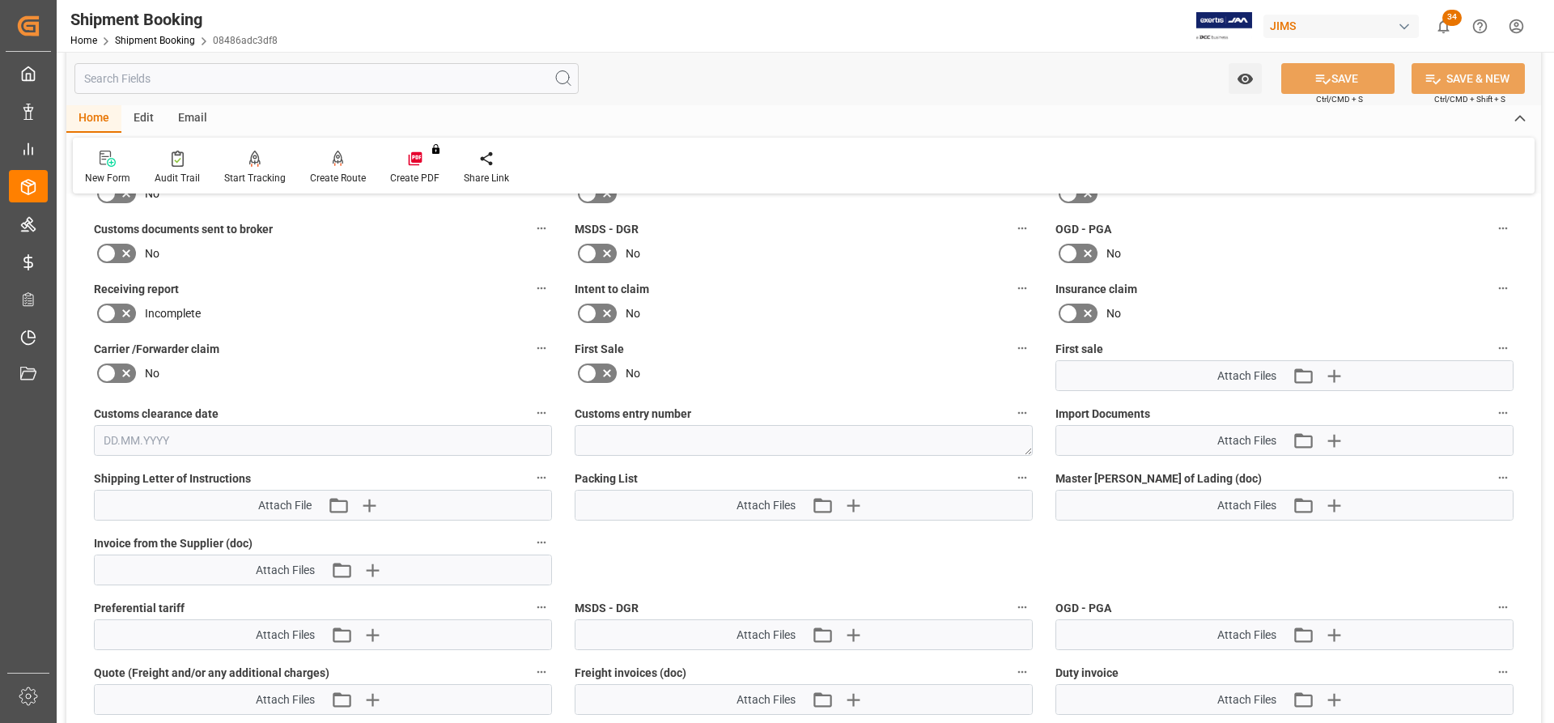
scroll to position [1193, 0]
click at [1335, 438] on icon "button" at bounding box center [1333, 442] width 15 height 15
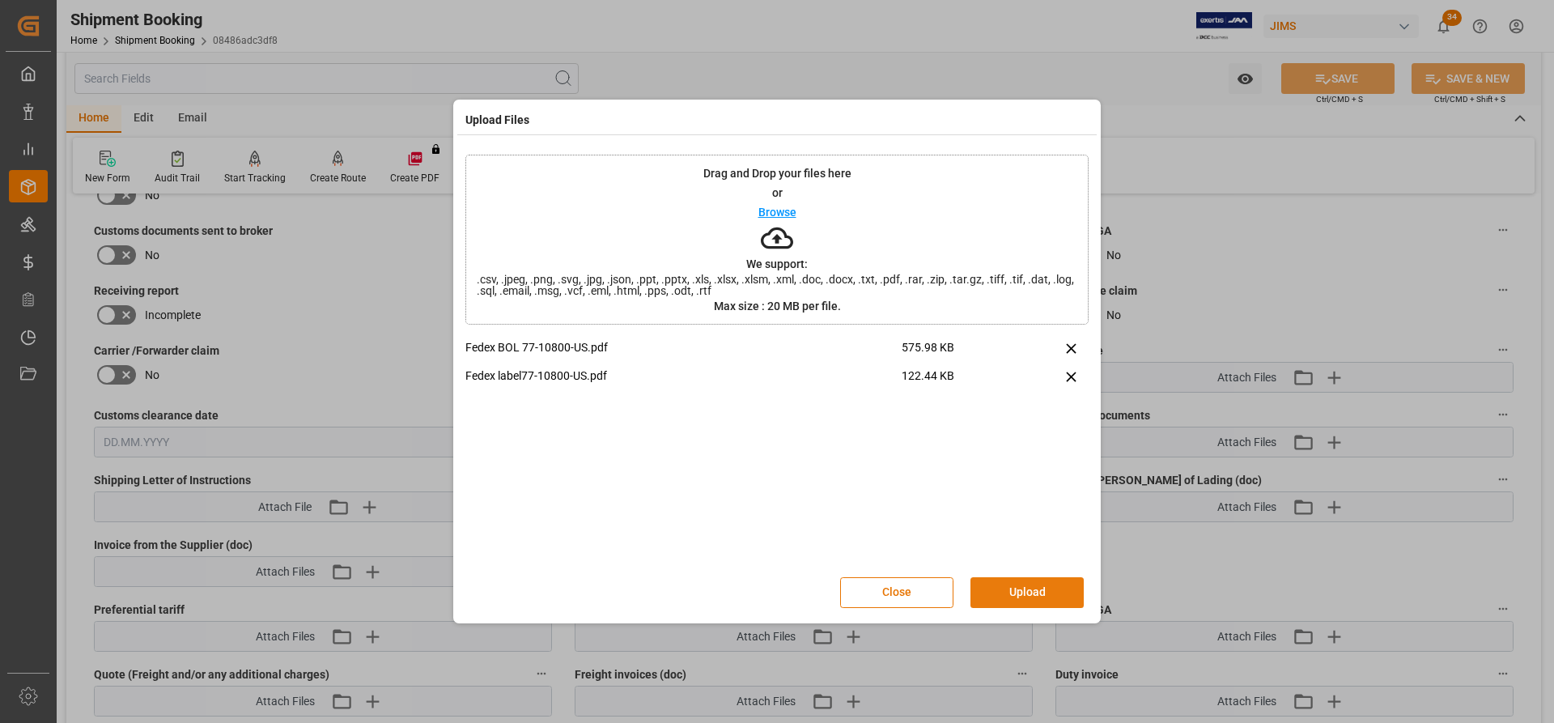
click at [1005, 595] on button "Upload" at bounding box center [1026, 592] width 113 height 31
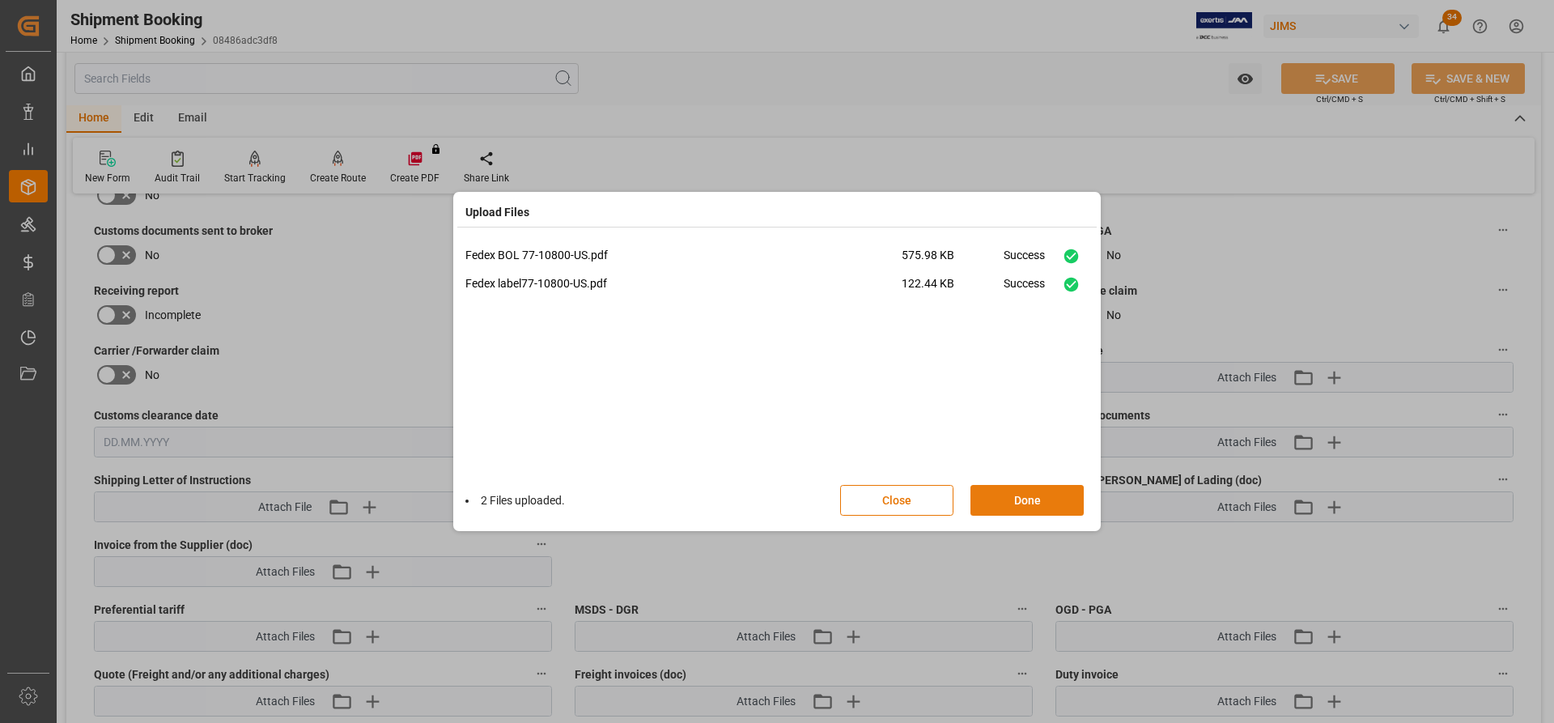
click at [1022, 499] on button "Done" at bounding box center [1026, 500] width 113 height 31
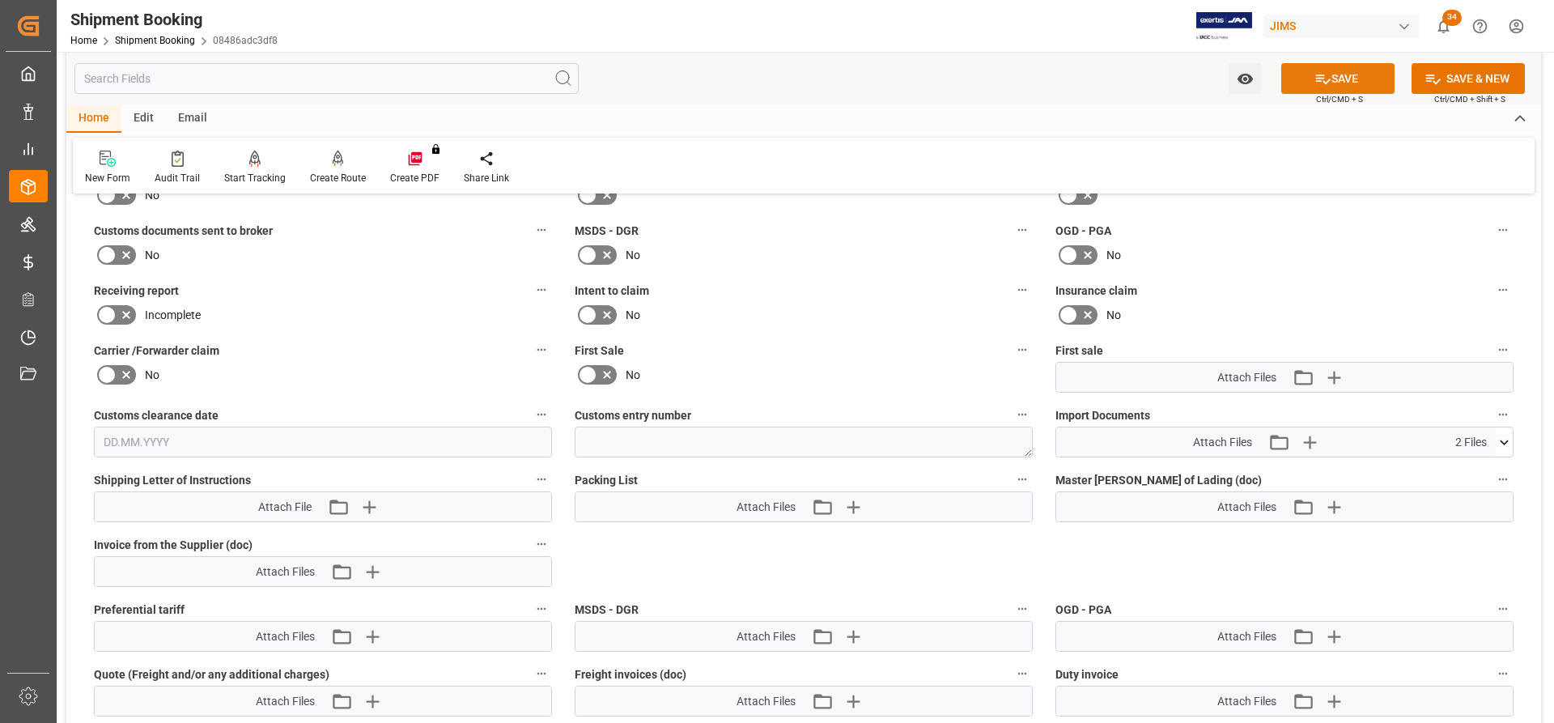
click at [1365, 74] on button "SAVE" at bounding box center [1337, 78] width 113 height 31
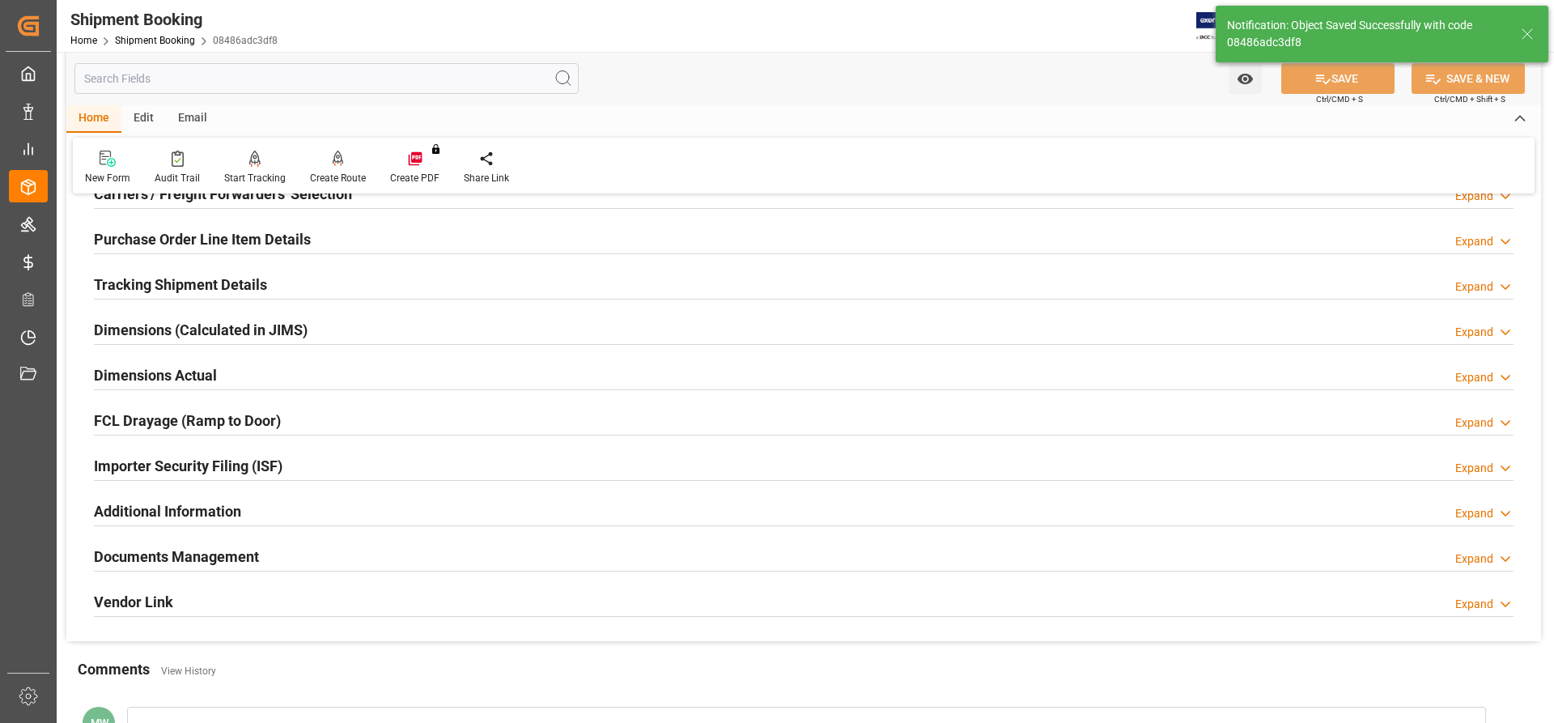
scroll to position [168, 0]
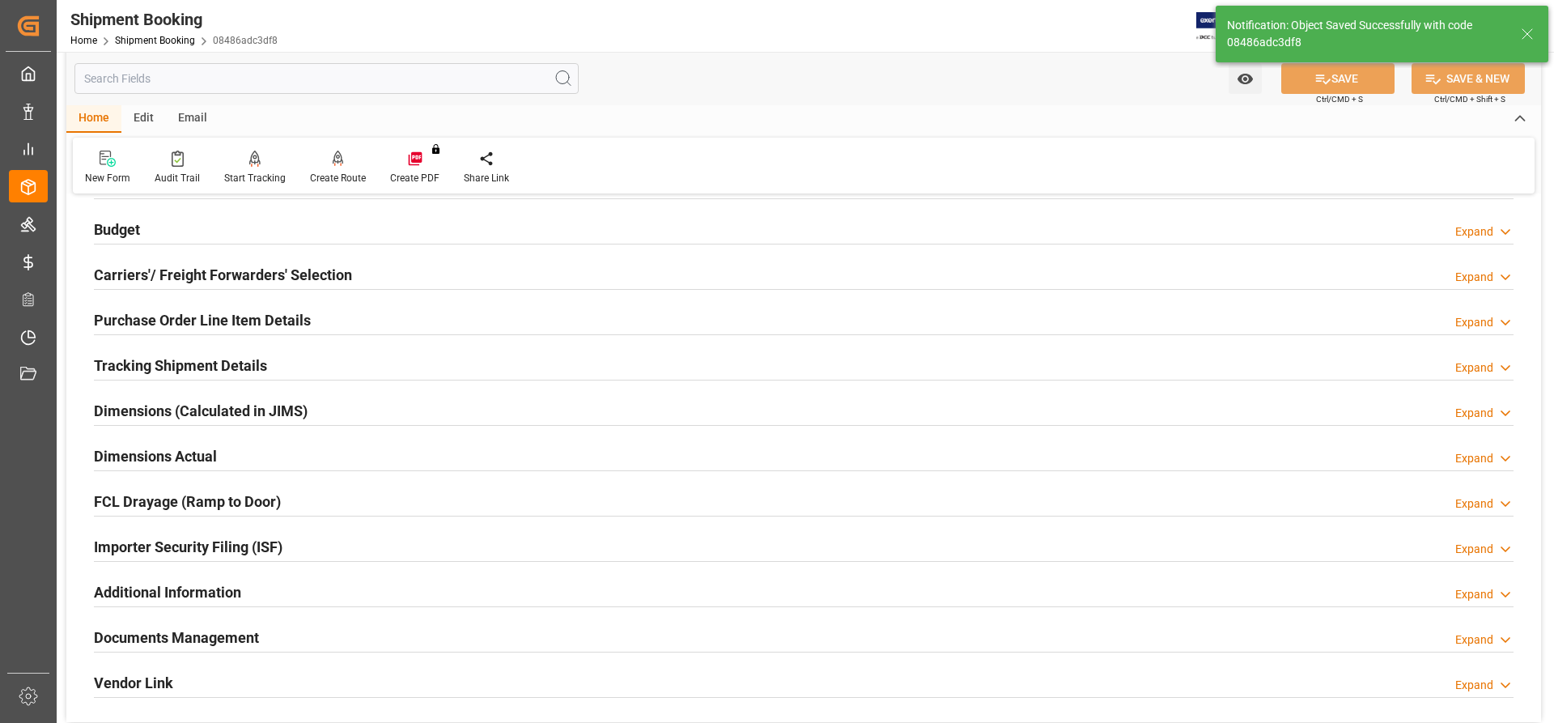
click at [187, 630] on h2 "Documents Management" at bounding box center [176, 637] width 165 height 22
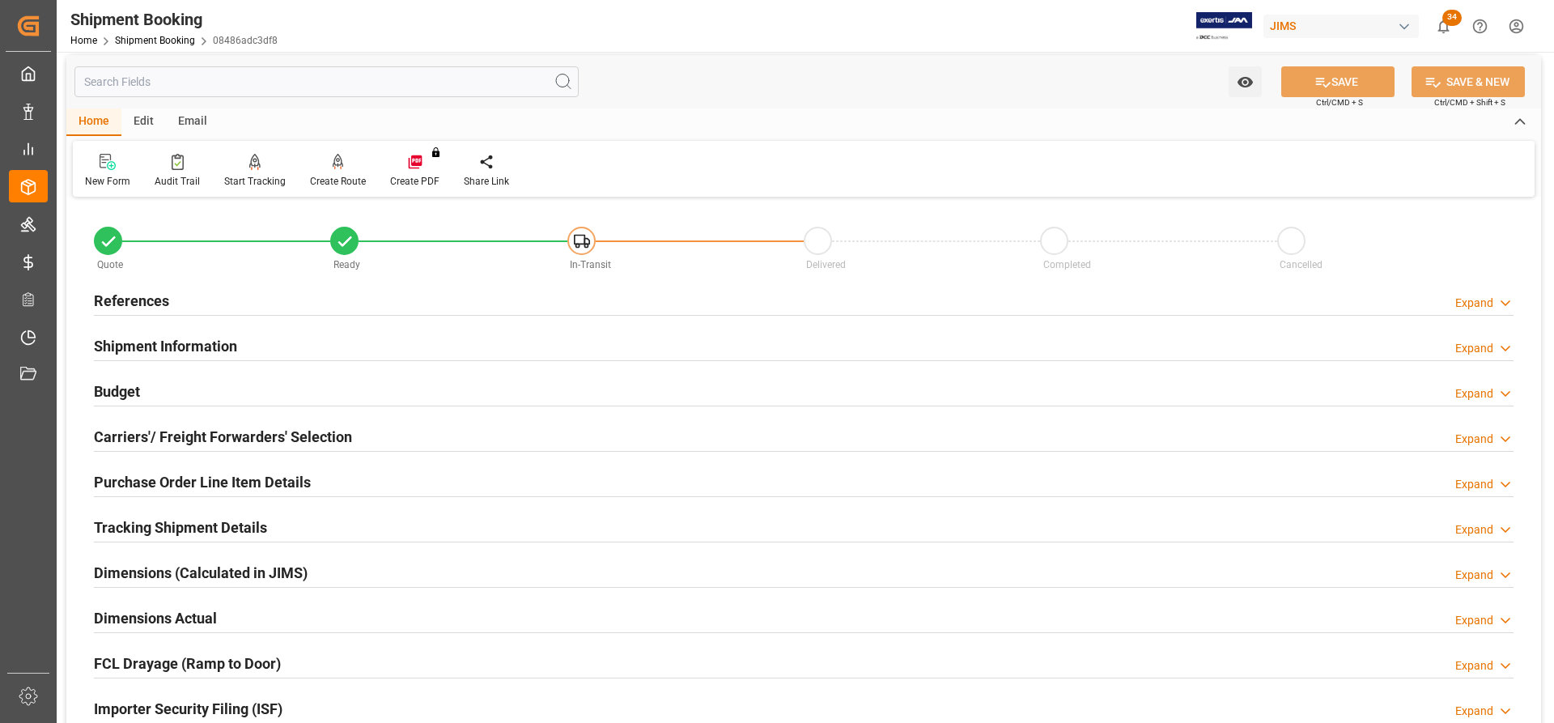
scroll to position [0, 0]
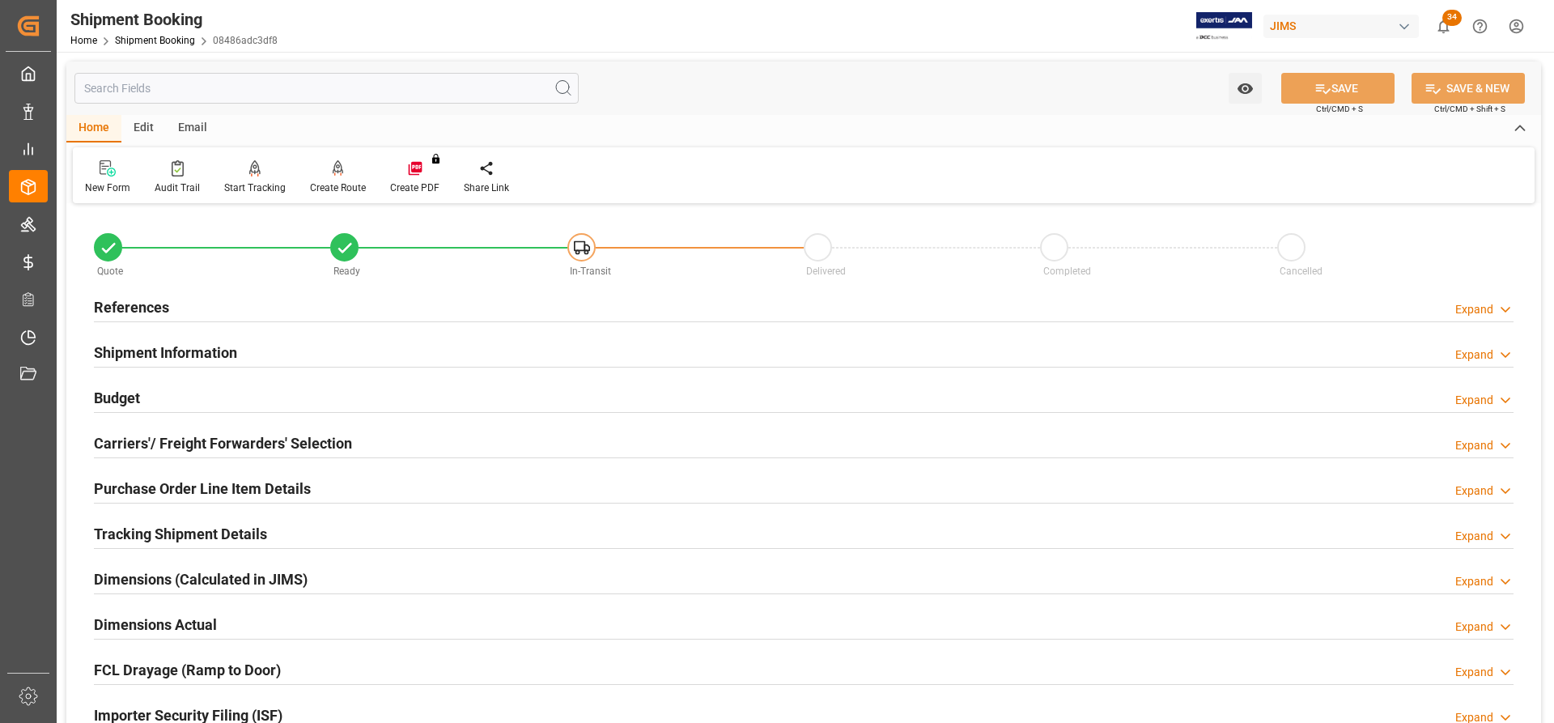
click at [102, 298] on h2 "References" at bounding box center [131, 307] width 75 height 22
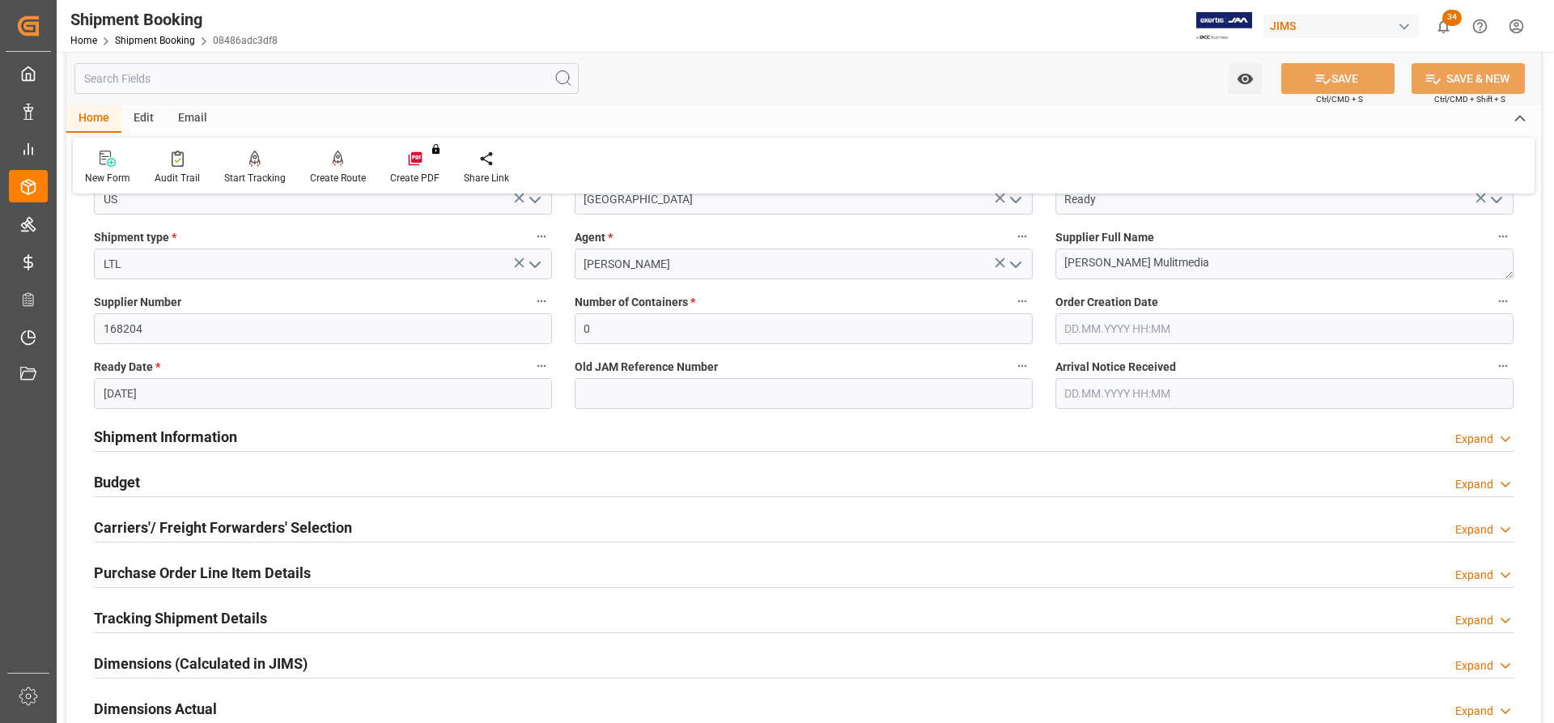
scroll to position [324, 0]
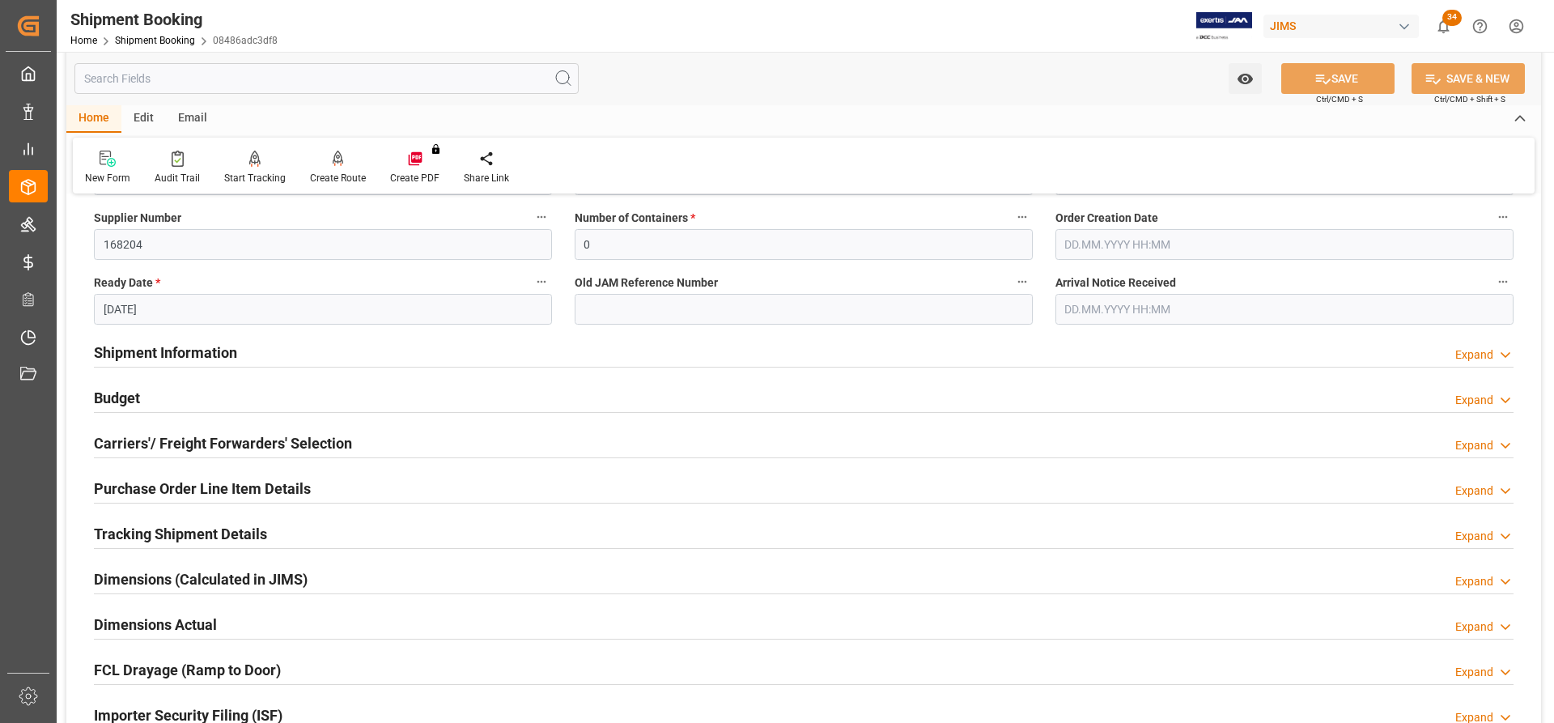
click at [138, 354] on h2 "Shipment Information" at bounding box center [165, 353] width 143 height 22
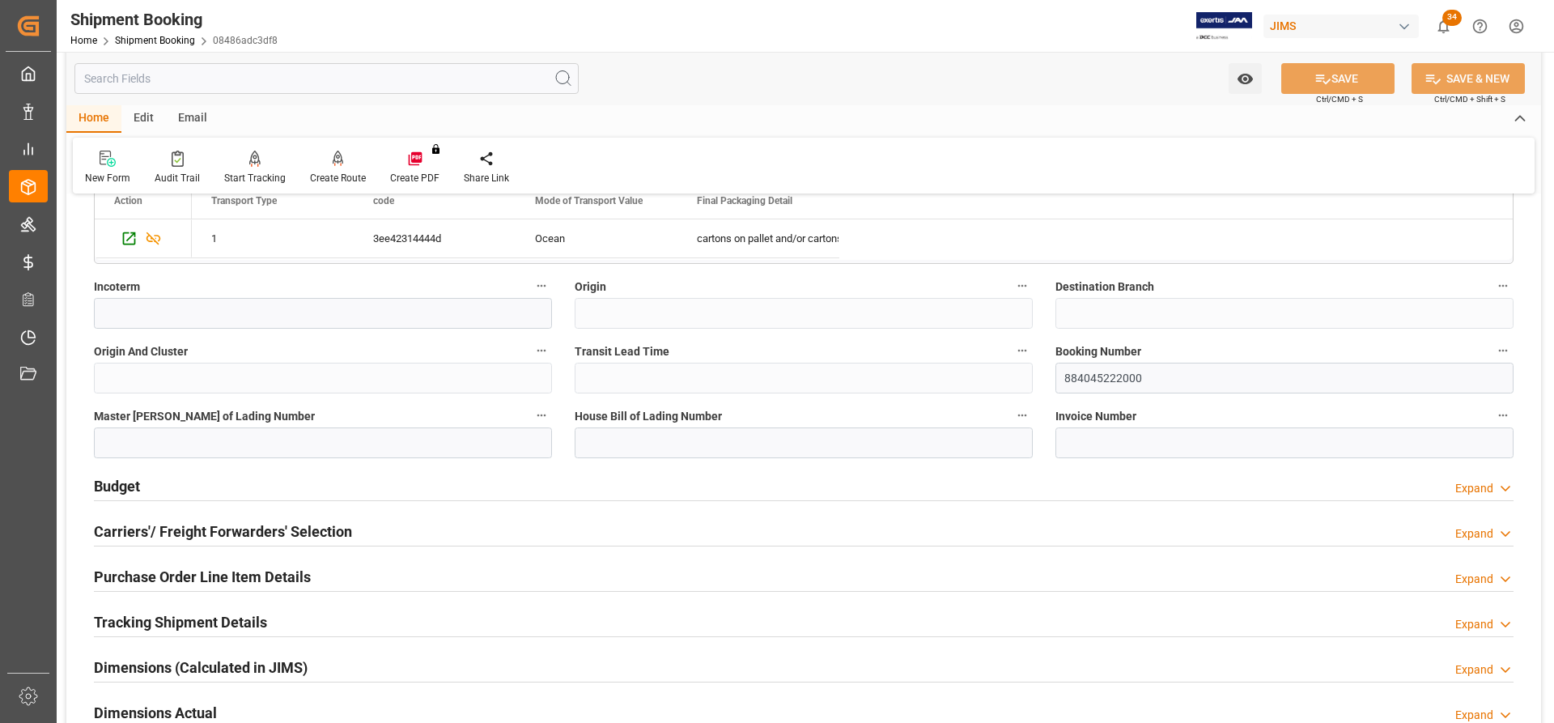
scroll to position [890, 0]
click at [171, 518] on div "Carriers'/ Freight Forwarders' Selection" at bounding box center [223, 529] width 258 height 31
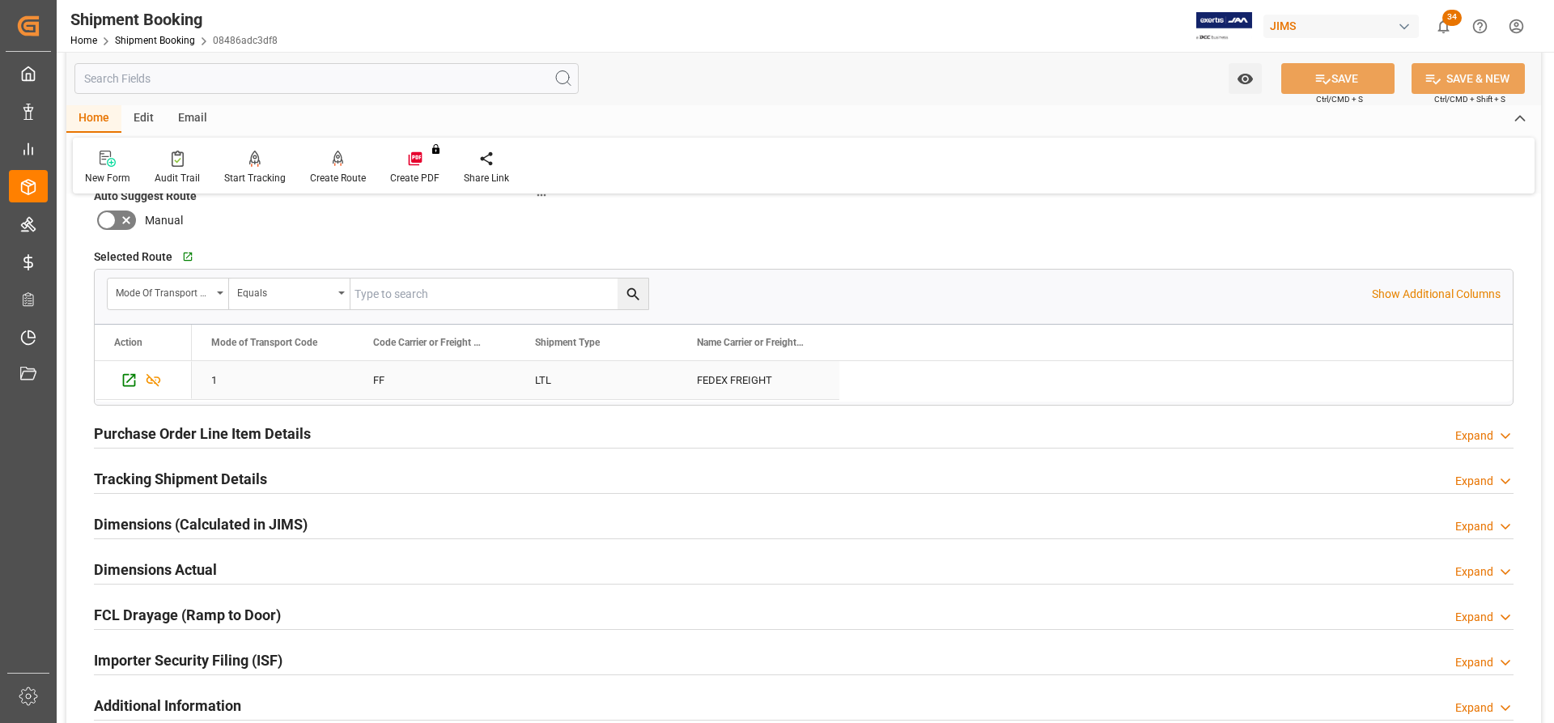
scroll to position [1457, 0]
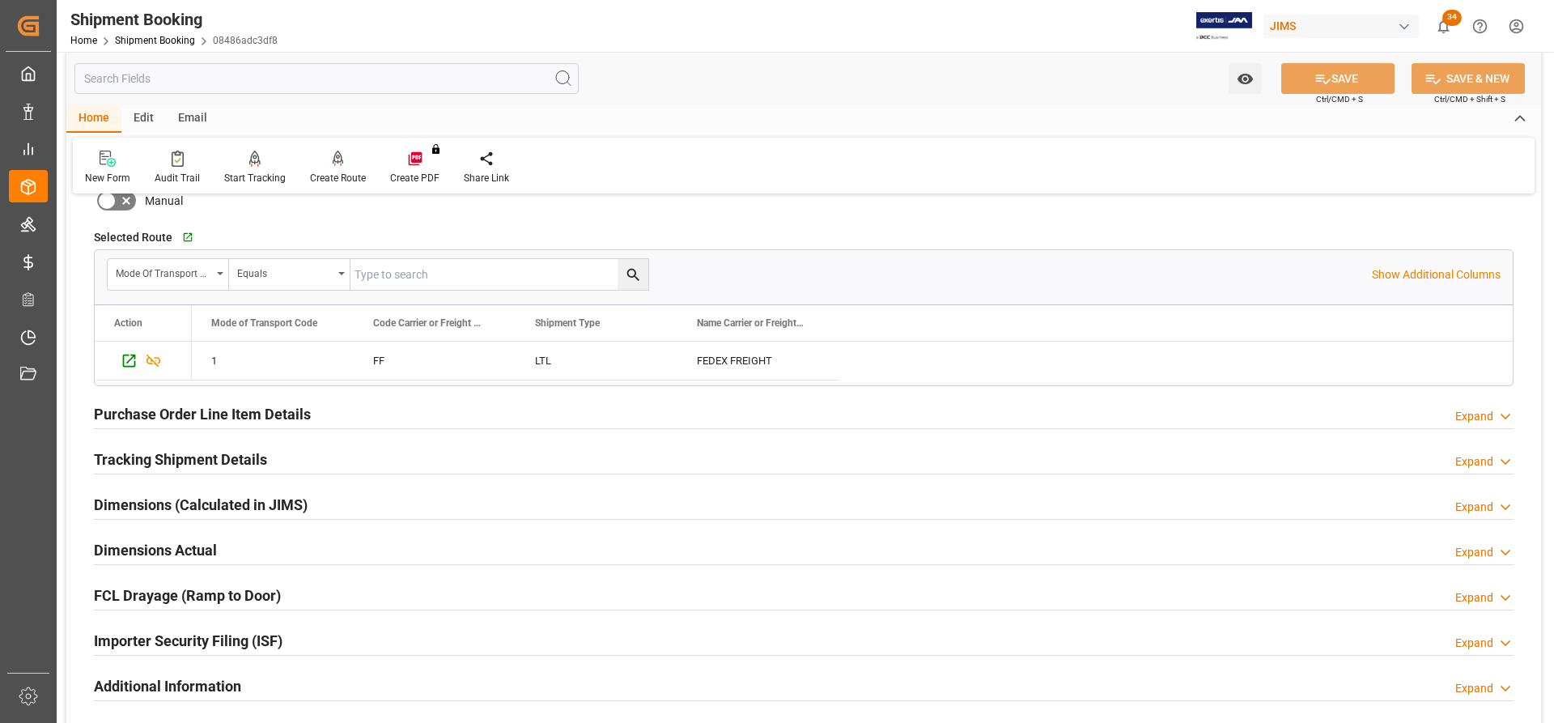
click at [125, 450] on h2 "Tracking Shipment Details" at bounding box center [180, 459] width 173 height 22
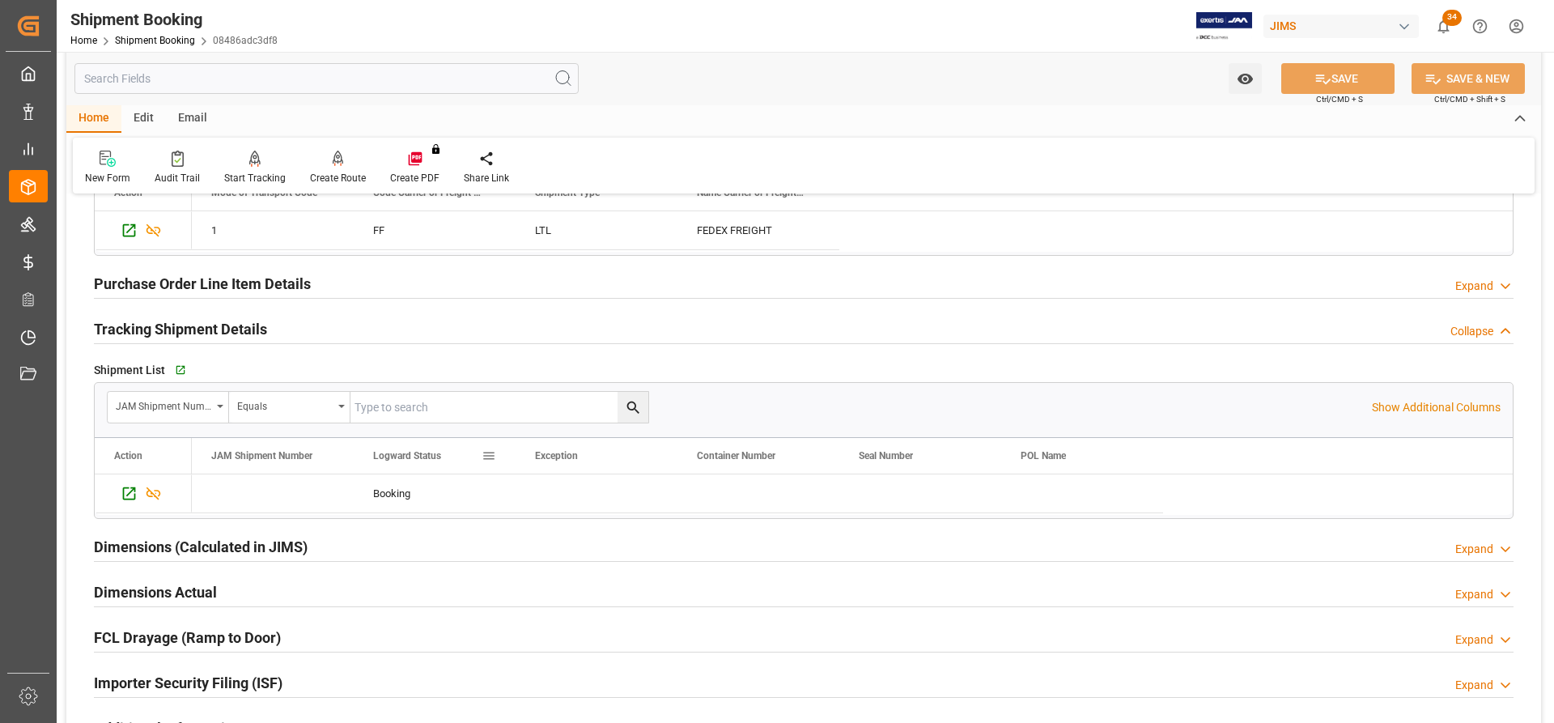
scroll to position [1700, 0]
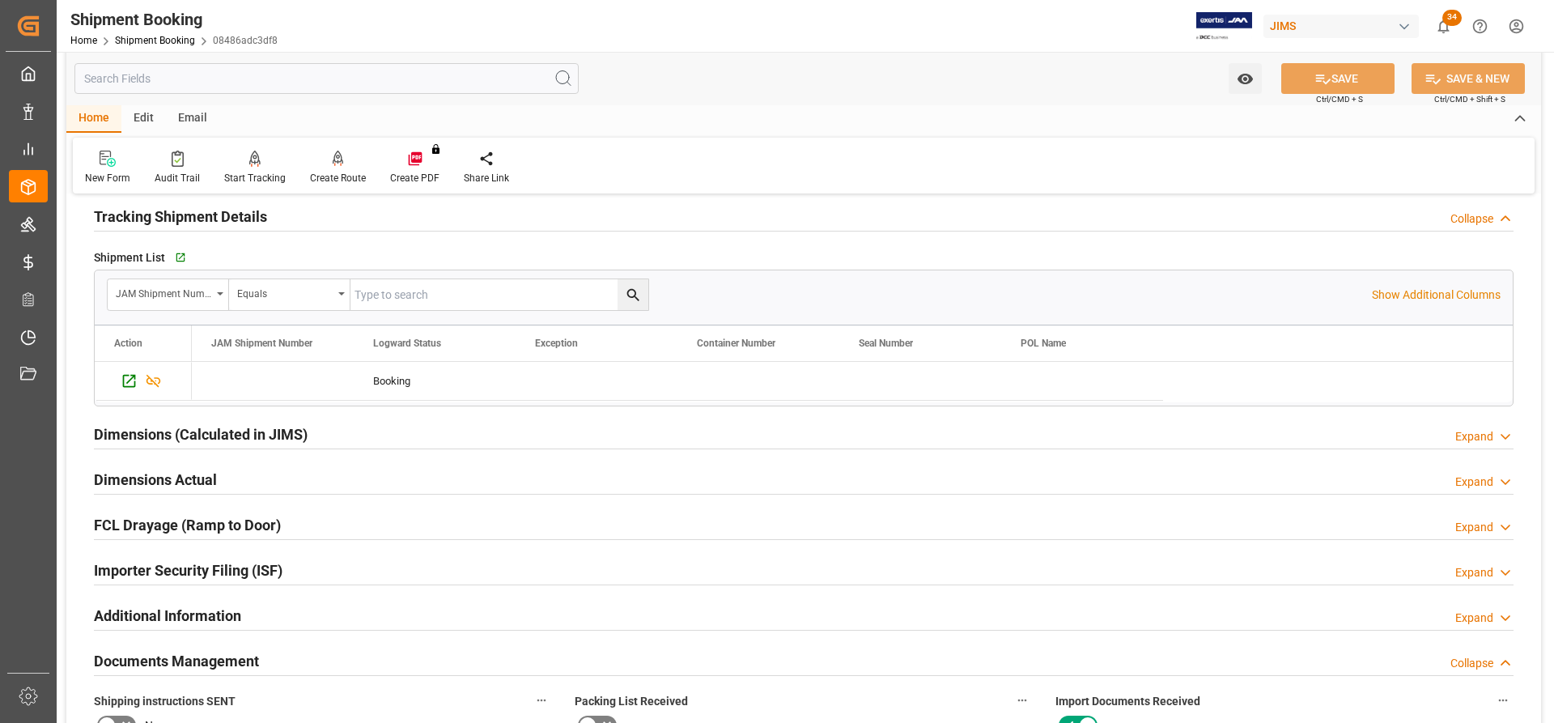
click at [129, 486] on h2 "Dimensions Actual" at bounding box center [155, 480] width 123 height 22
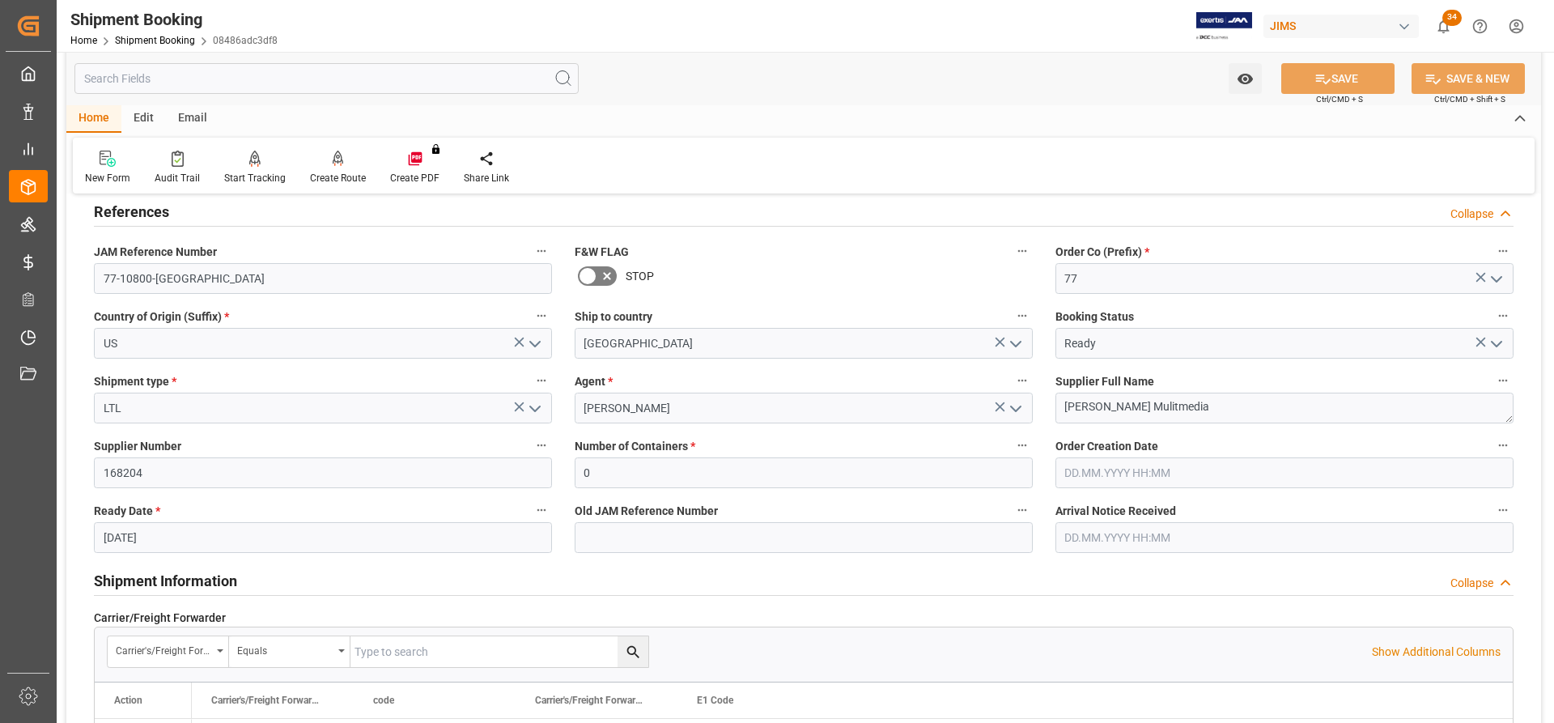
scroll to position [162, 0]
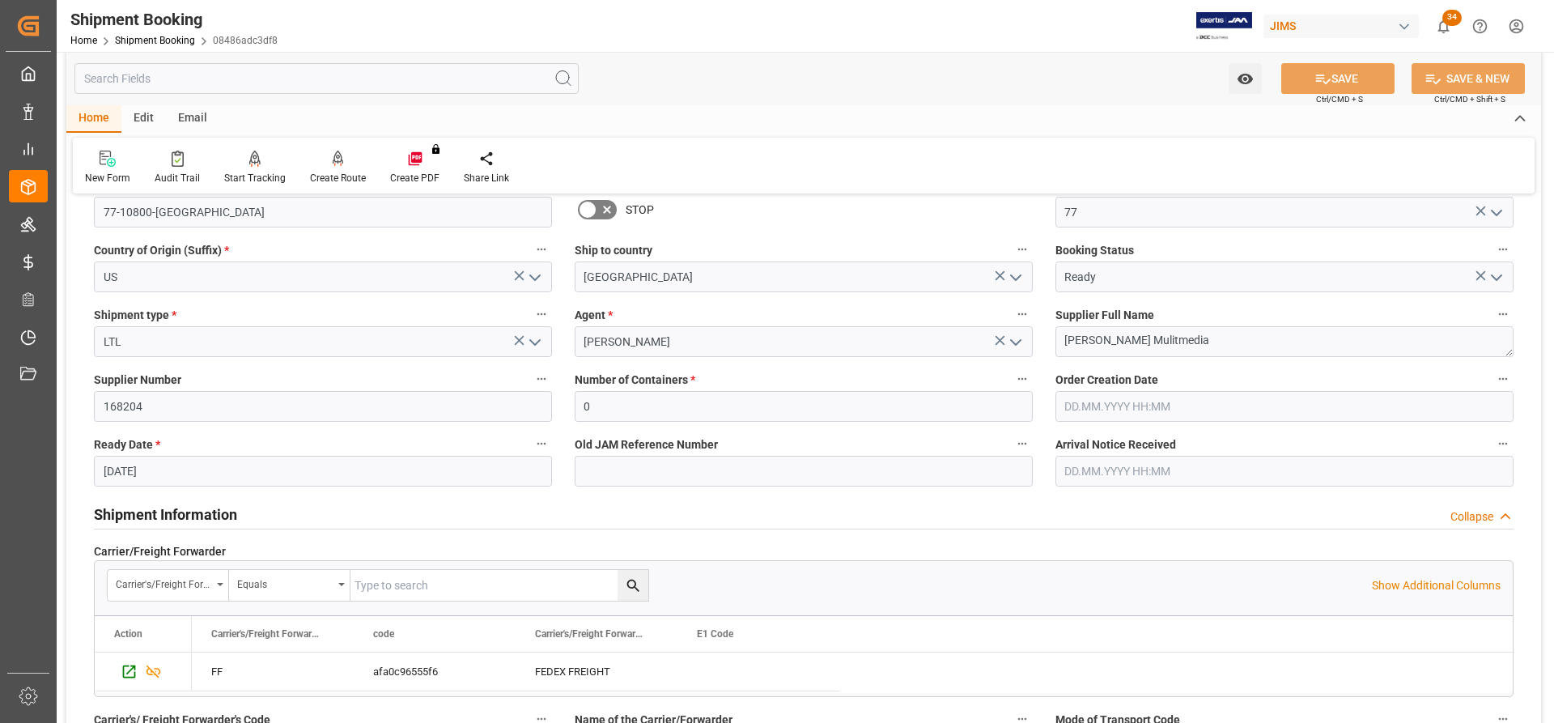
click at [1110, 401] on input "text" at bounding box center [1284, 406] width 458 height 31
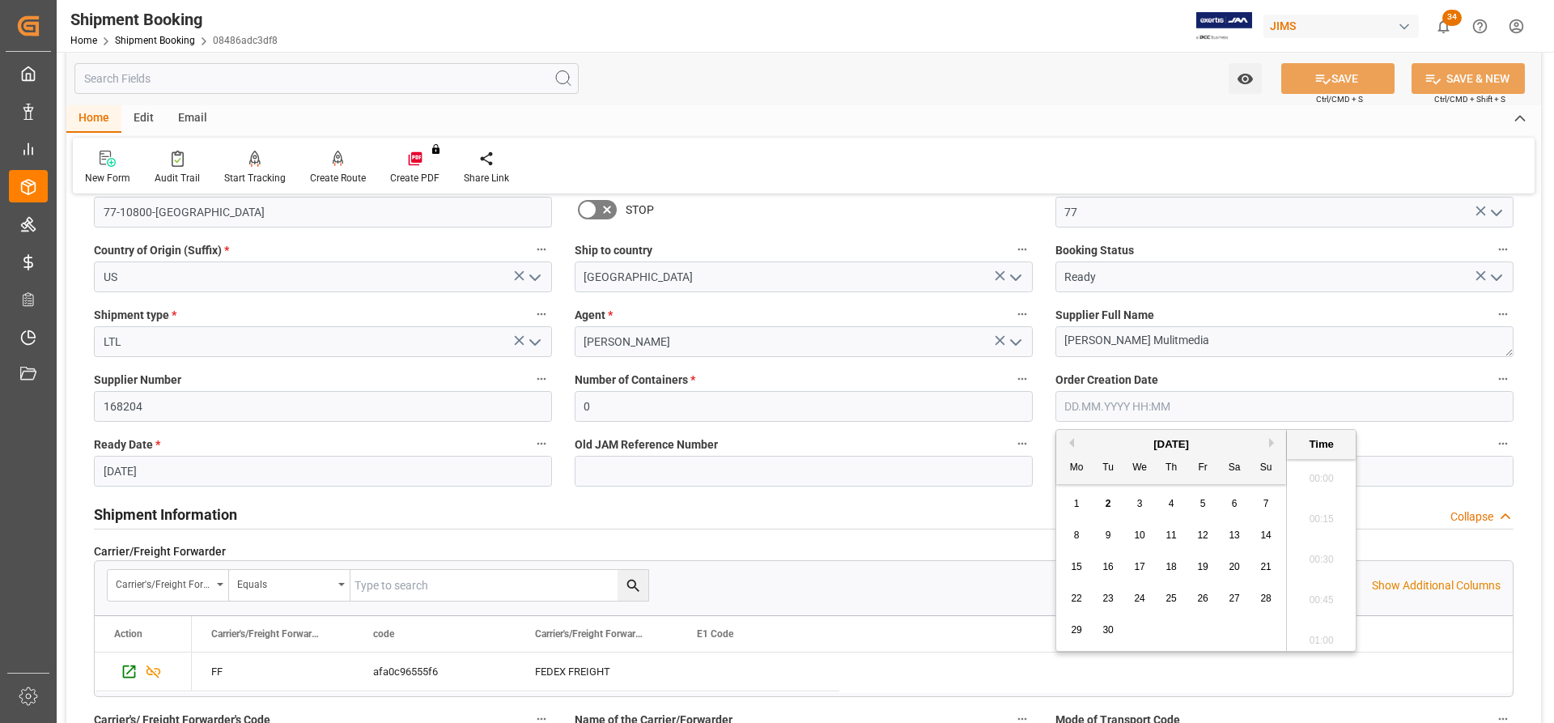
scroll to position [2272, 0]
click at [1193, 407] on input "text" at bounding box center [1284, 406] width 458 height 31
click at [1071, 437] on div "September 2025" at bounding box center [1171, 444] width 230 height 16
click at [1073, 444] on button "Previous Month" at bounding box center [1069, 443] width 10 height 10
click at [1171, 630] on span "28" at bounding box center [1170, 629] width 11 height 11
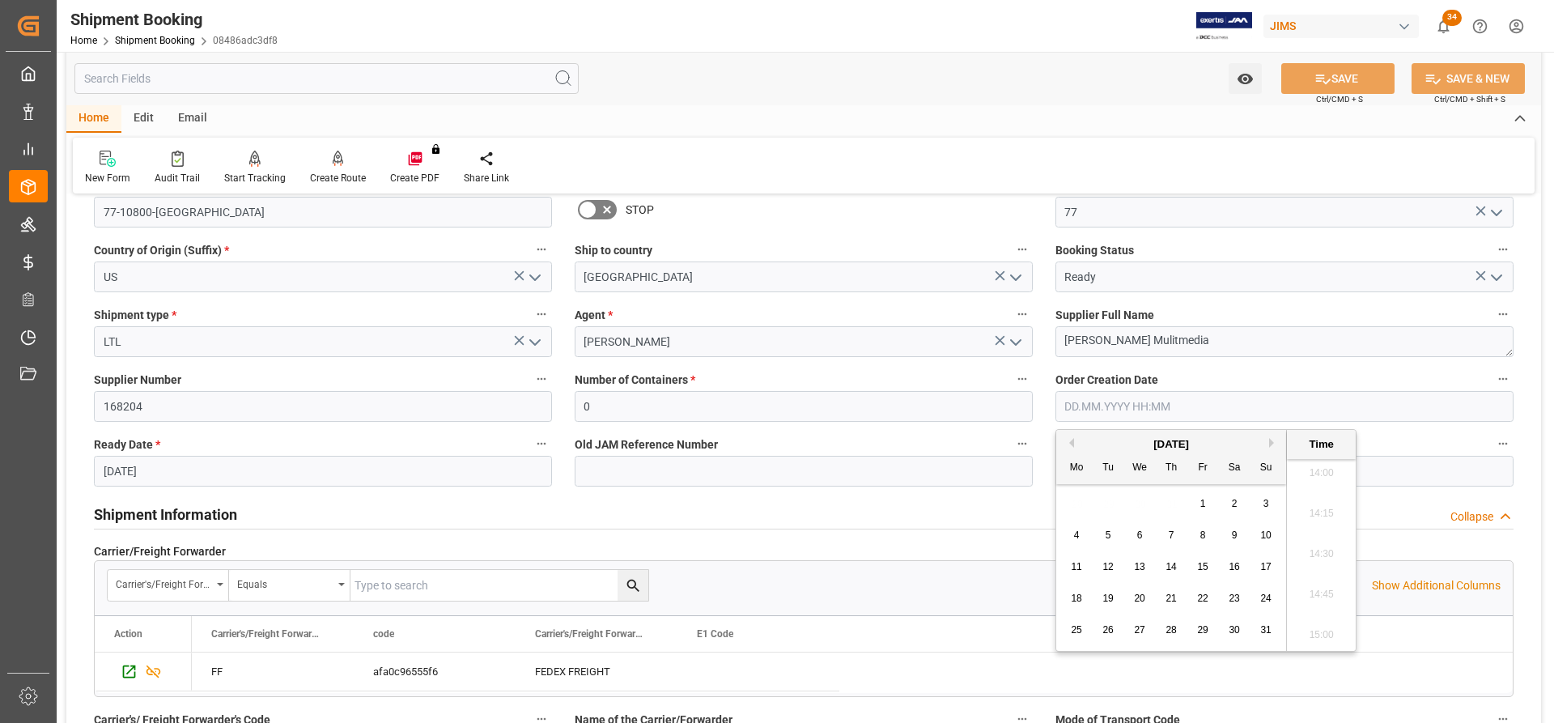
type input "28.08.2025 00:00"
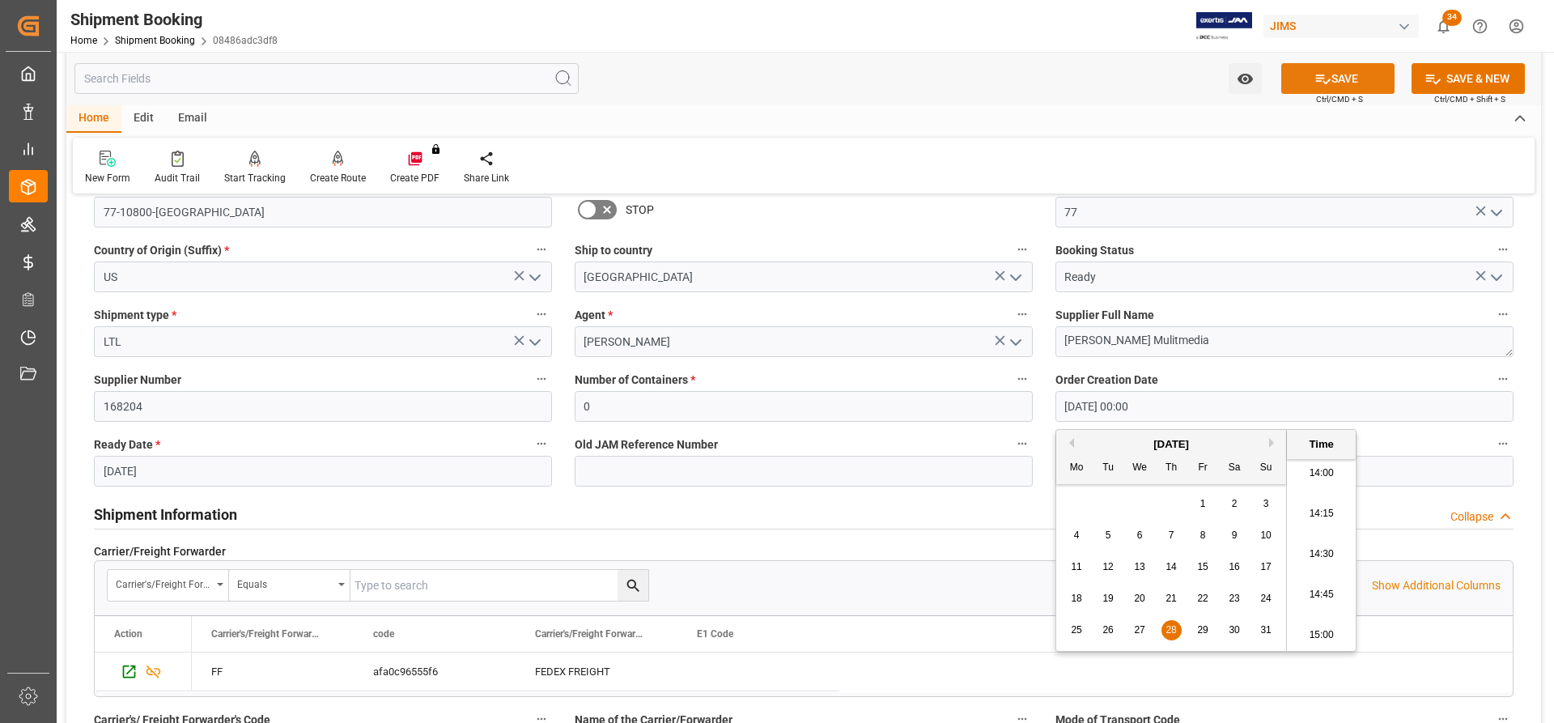
click at [1359, 80] on button "SAVE" at bounding box center [1337, 78] width 113 height 31
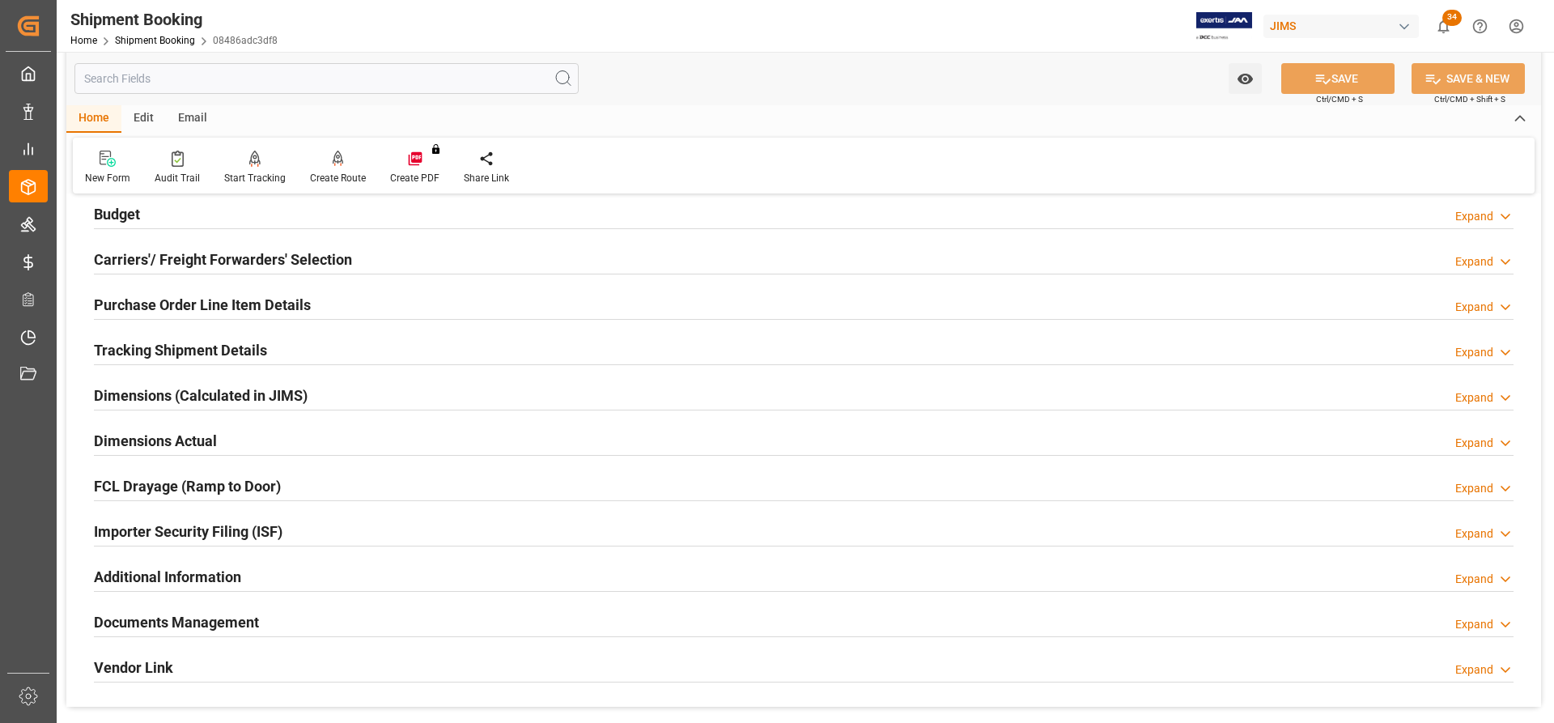
scroll to position [324, 0]
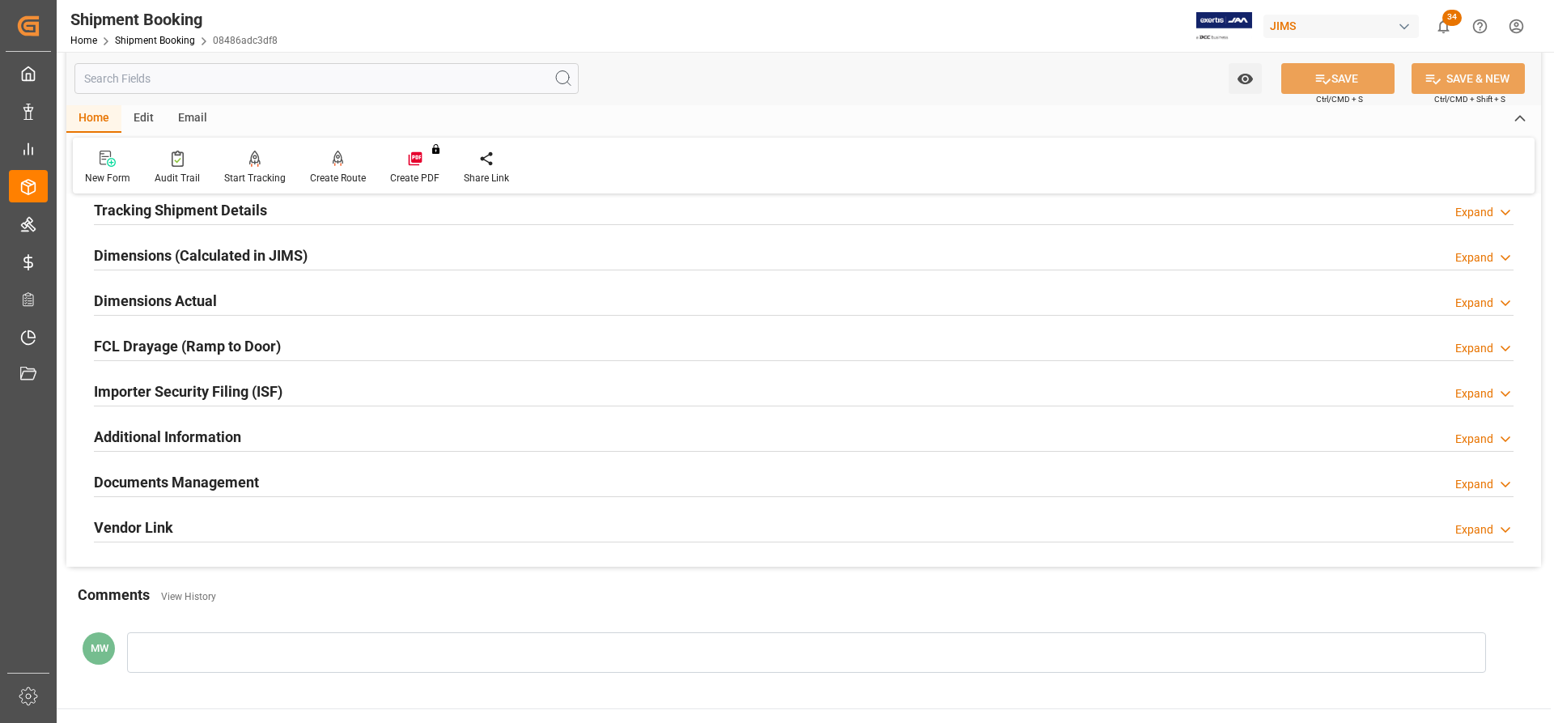
click at [159, 486] on h2 "Documents Management" at bounding box center [176, 482] width 165 height 22
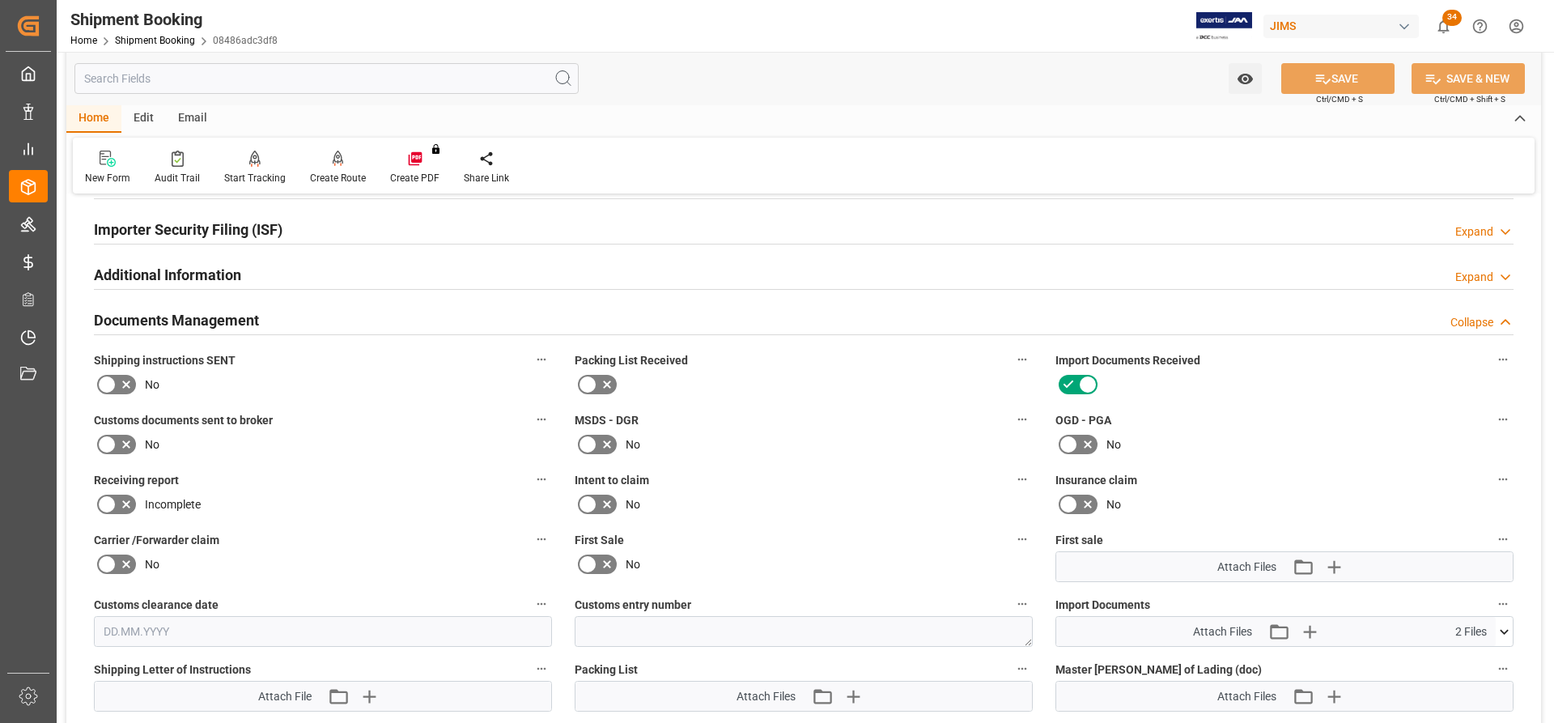
scroll to position [647, 0]
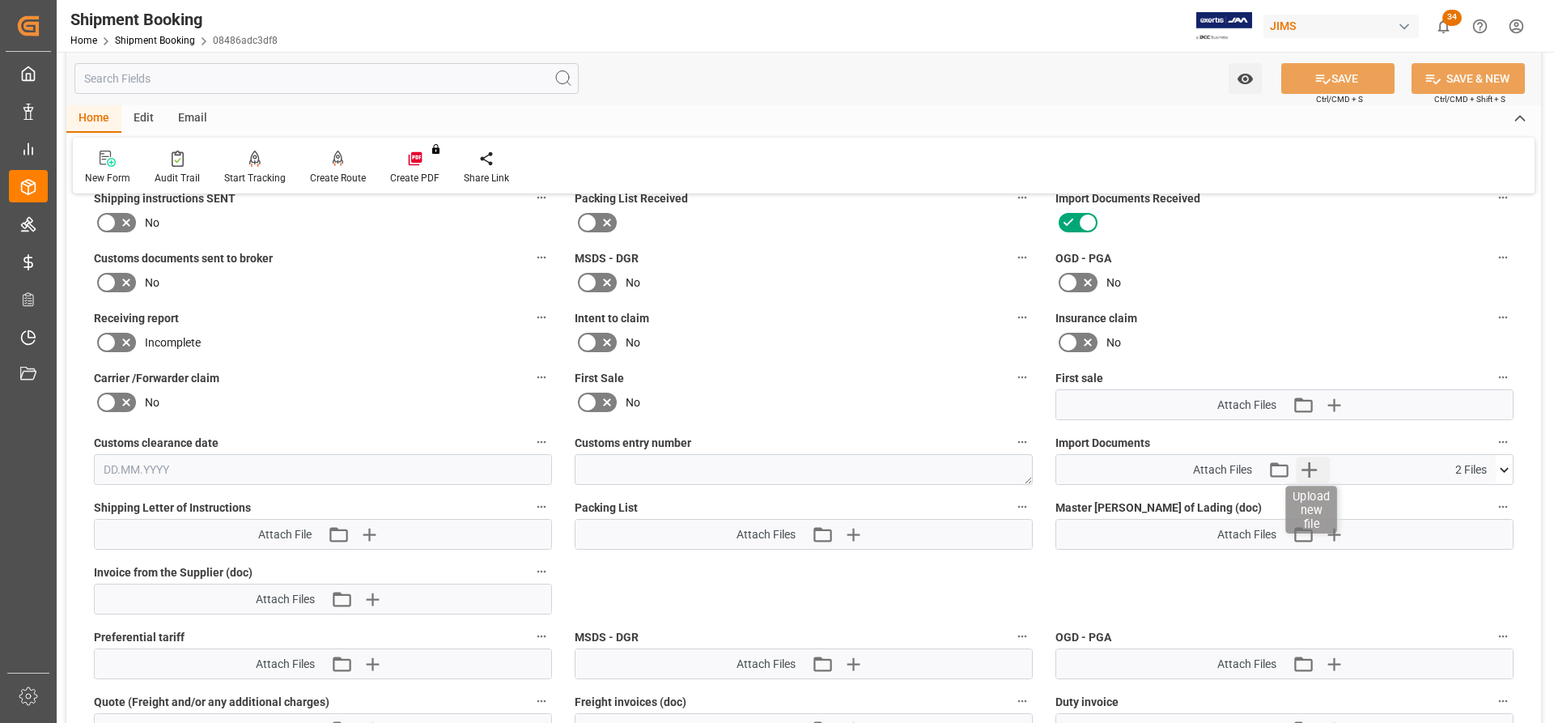
click at [1304, 470] on icon "button" at bounding box center [1309, 469] width 26 height 26
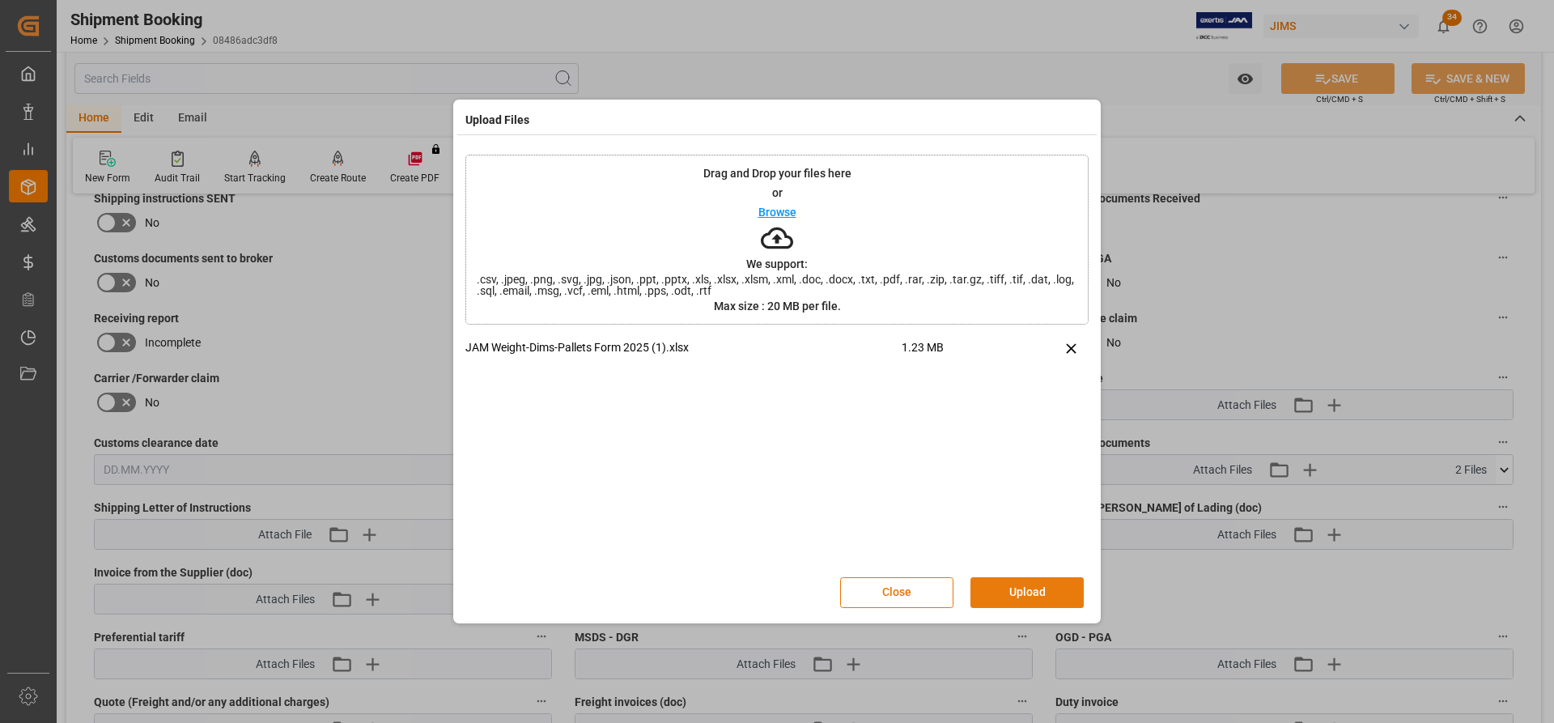
click at [1026, 586] on button "Upload" at bounding box center [1026, 592] width 113 height 31
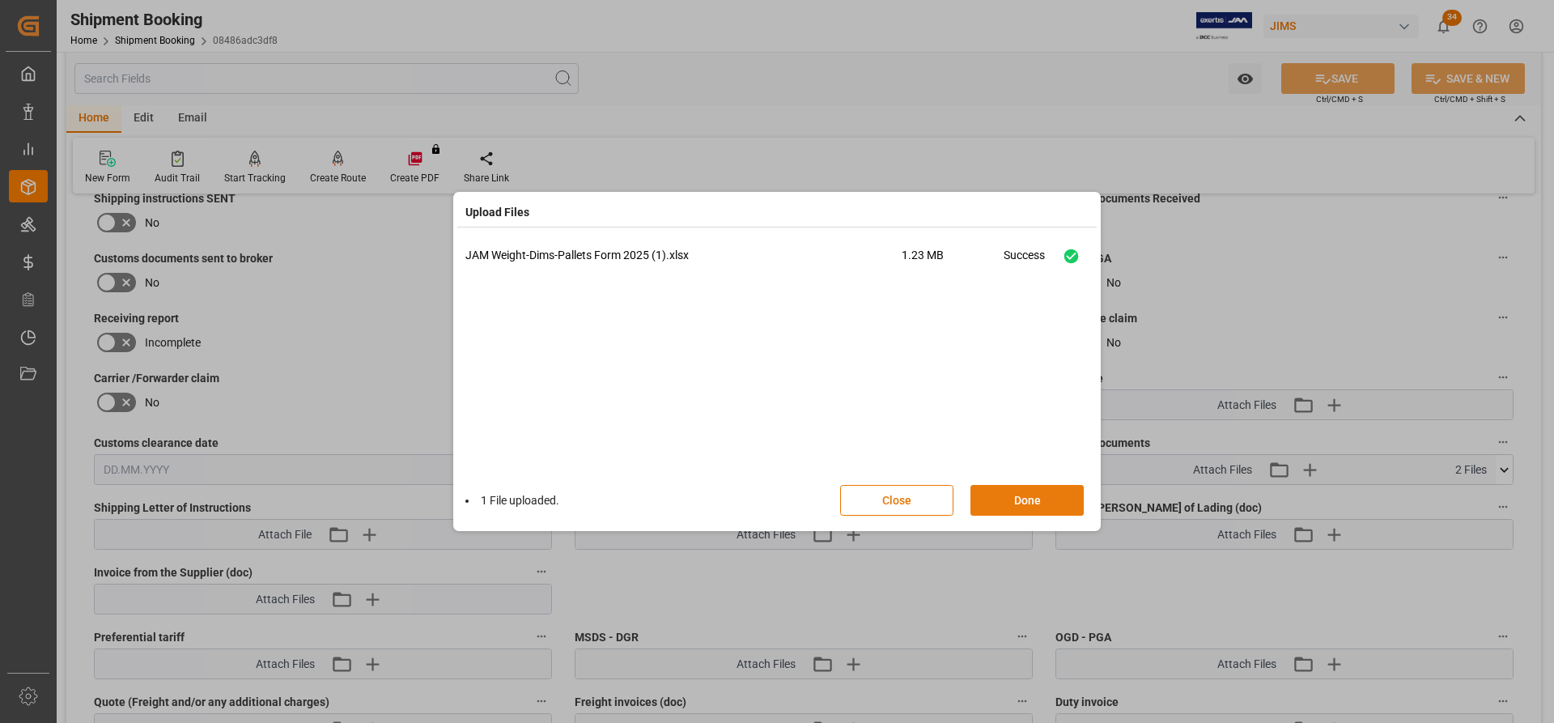
click at [1002, 498] on button "Done" at bounding box center [1026, 500] width 113 height 31
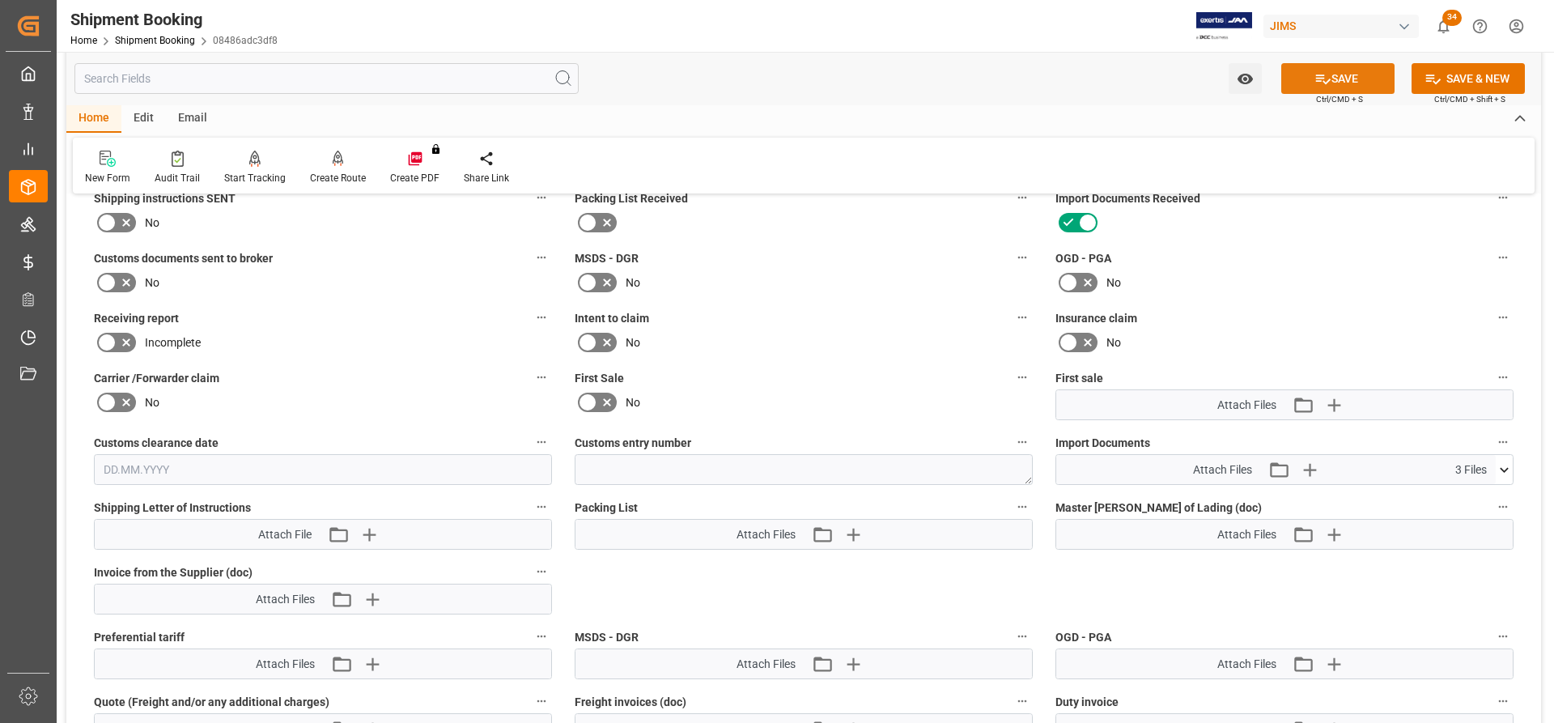
click at [1360, 84] on button "SAVE" at bounding box center [1337, 78] width 113 height 31
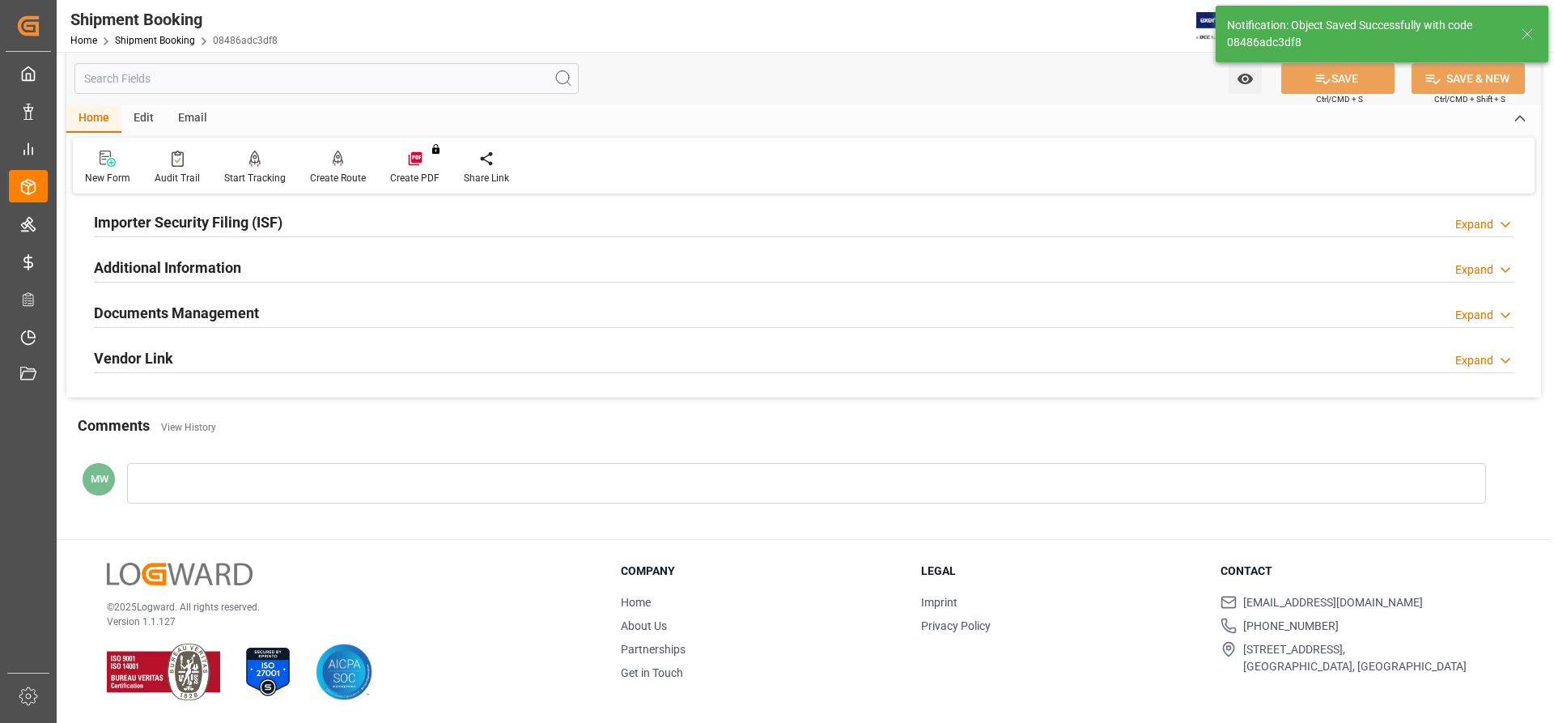
scroll to position [492, 0]
